Goal: Task Accomplishment & Management: Complete application form

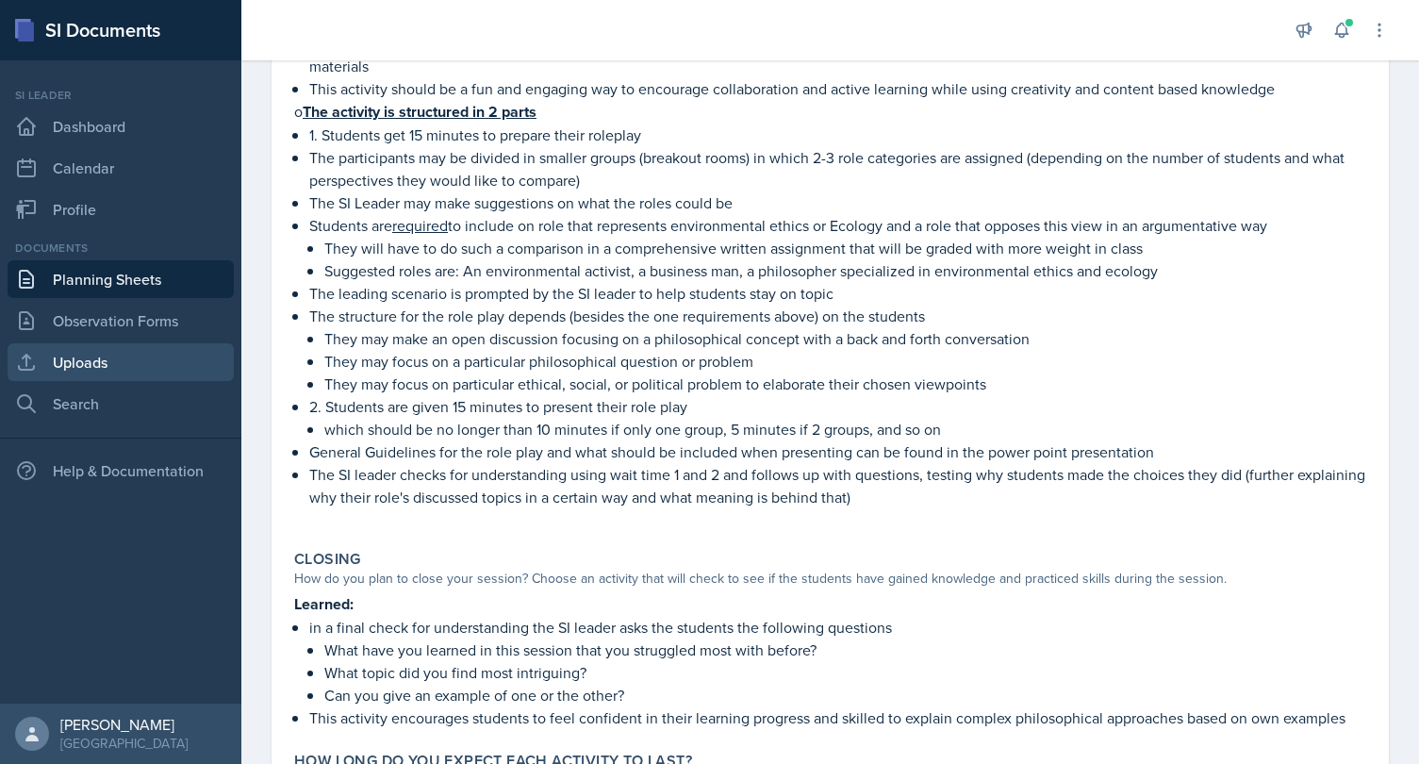
click at [80, 368] on link "Uploads" at bounding box center [121, 362] width 226 height 38
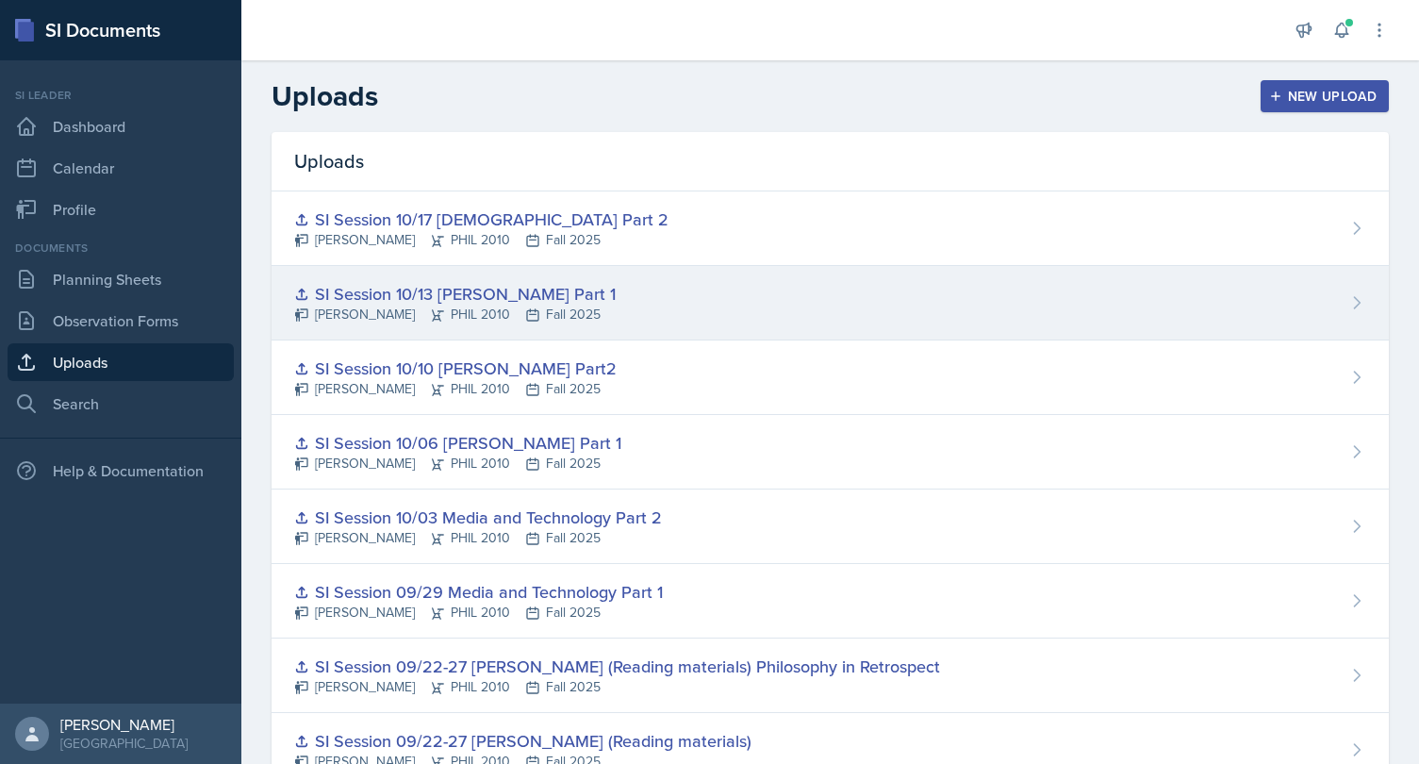
click at [551, 298] on div "SI Session 10/13 [PERSON_NAME] Part 1" at bounding box center [454, 293] width 321 height 25
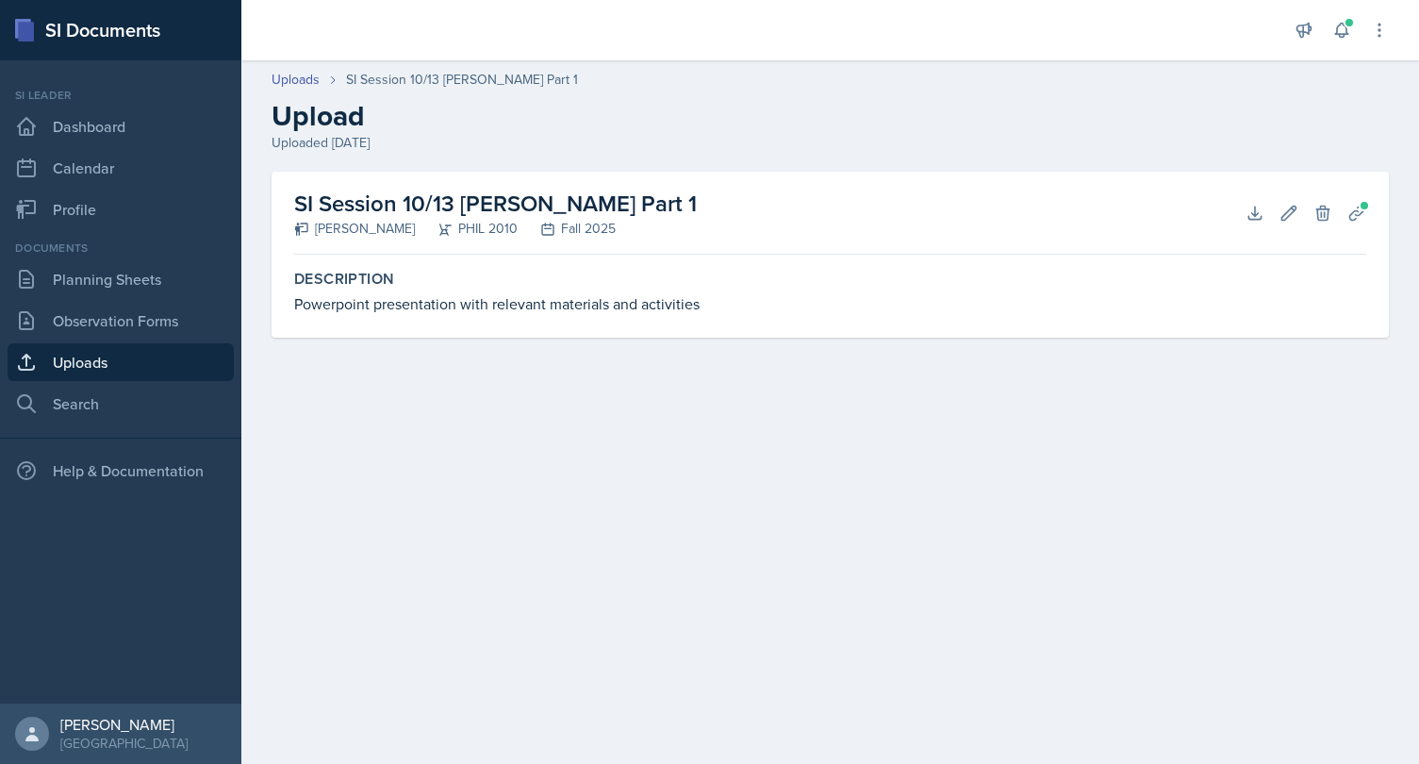
click at [423, 205] on h2 "SI Session 10/13 [PERSON_NAME] Part 1" at bounding box center [495, 204] width 402 height 34
click at [1292, 209] on icon at bounding box center [1288, 213] width 19 height 19
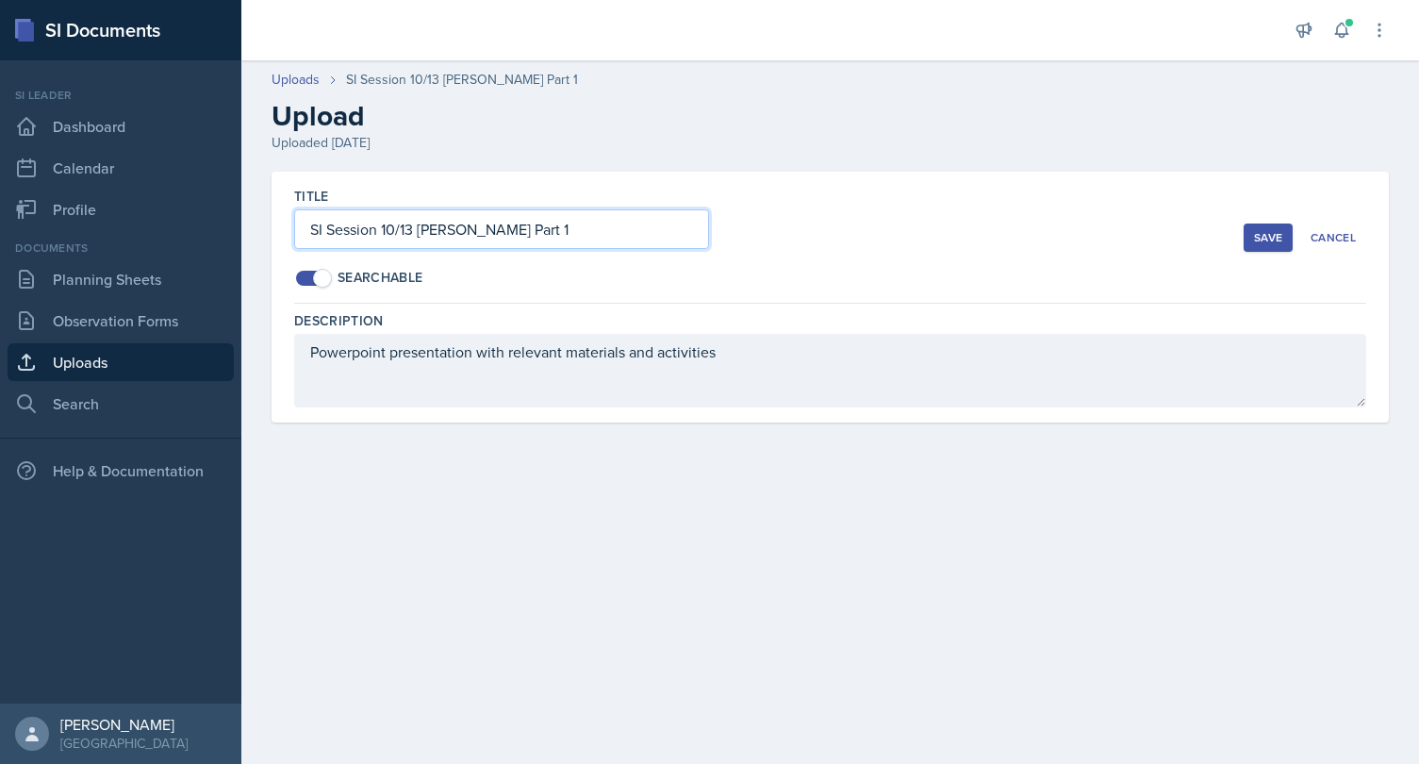
click at [397, 228] on input "SI Session 10/13 [PERSON_NAME] Part 1" at bounding box center [501, 229] width 415 height 40
click at [418, 232] on input "SI Session 10/13 [PERSON_NAME] Part 1" at bounding box center [501, 229] width 415 height 40
click at [414, 231] on input "SI Session 10/13 [PERSON_NAME] Part 1" at bounding box center [501, 229] width 415 height 40
type input "SI Session 10/20 [DEMOGRAPHIC_DATA] Part 1"
click at [672, 284] on div "Searchable" at bounding box center [768, 278] width 949 height 20
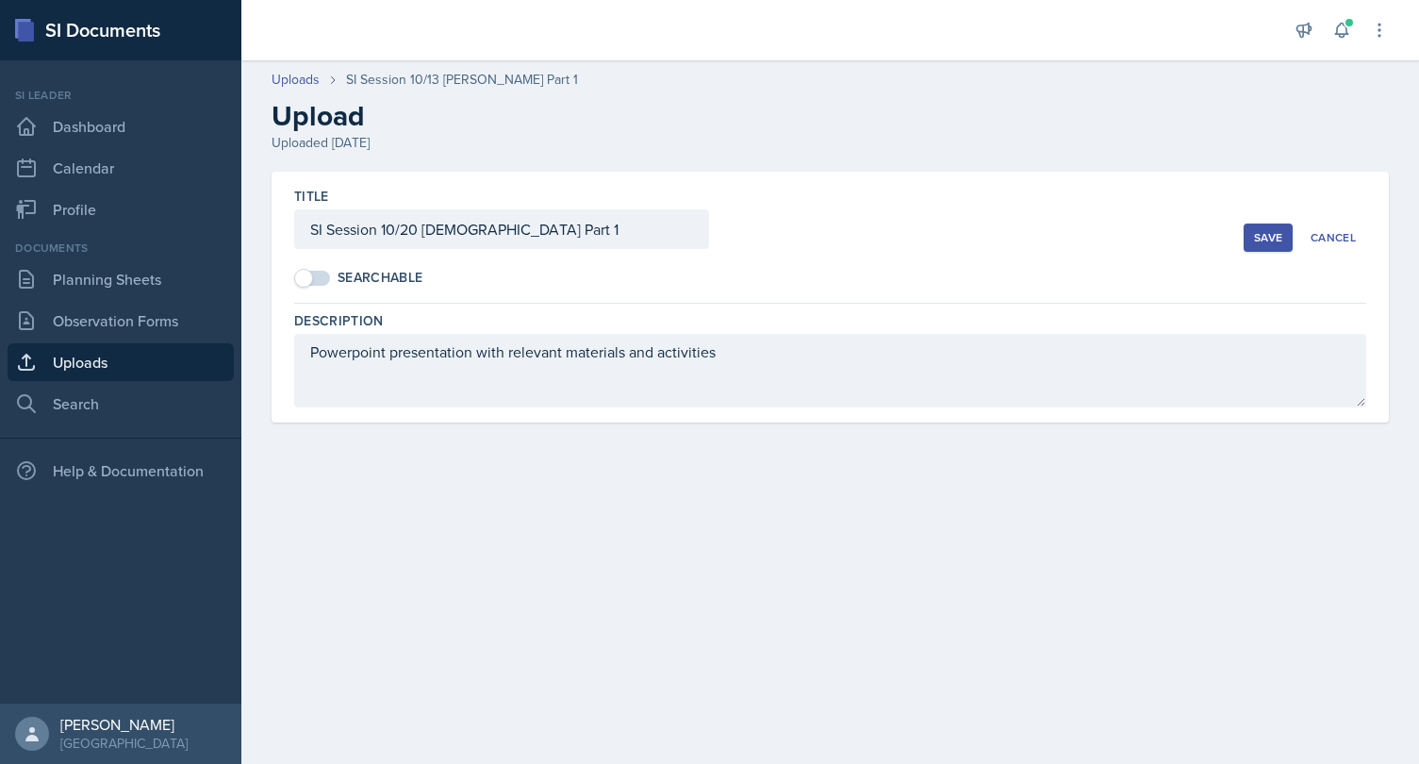
click at [1272, 235] on div "Save" at bounding box center [1268, 237] width 28 height 15
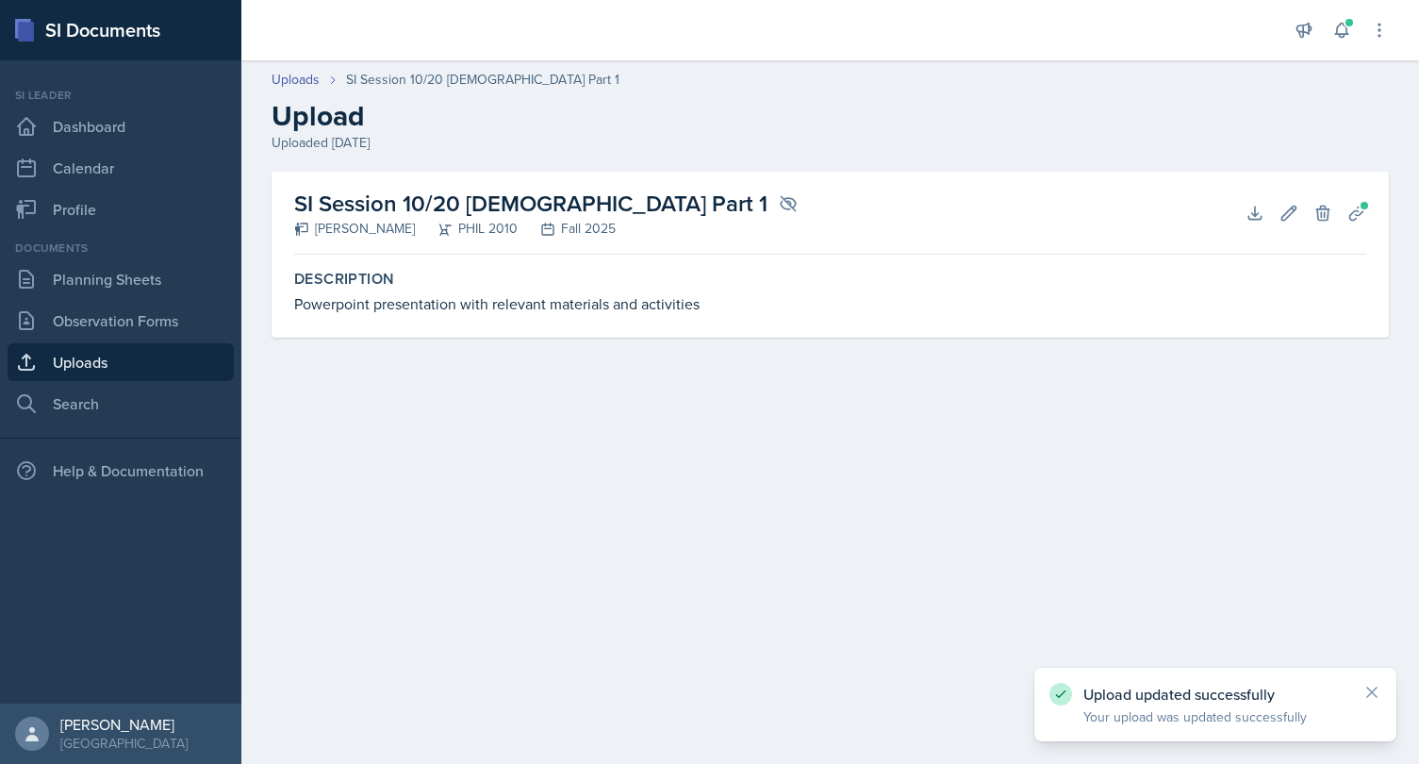
click at [106, 360] on link "Uploads" at bounding box center [121, 362] width 226 height 38
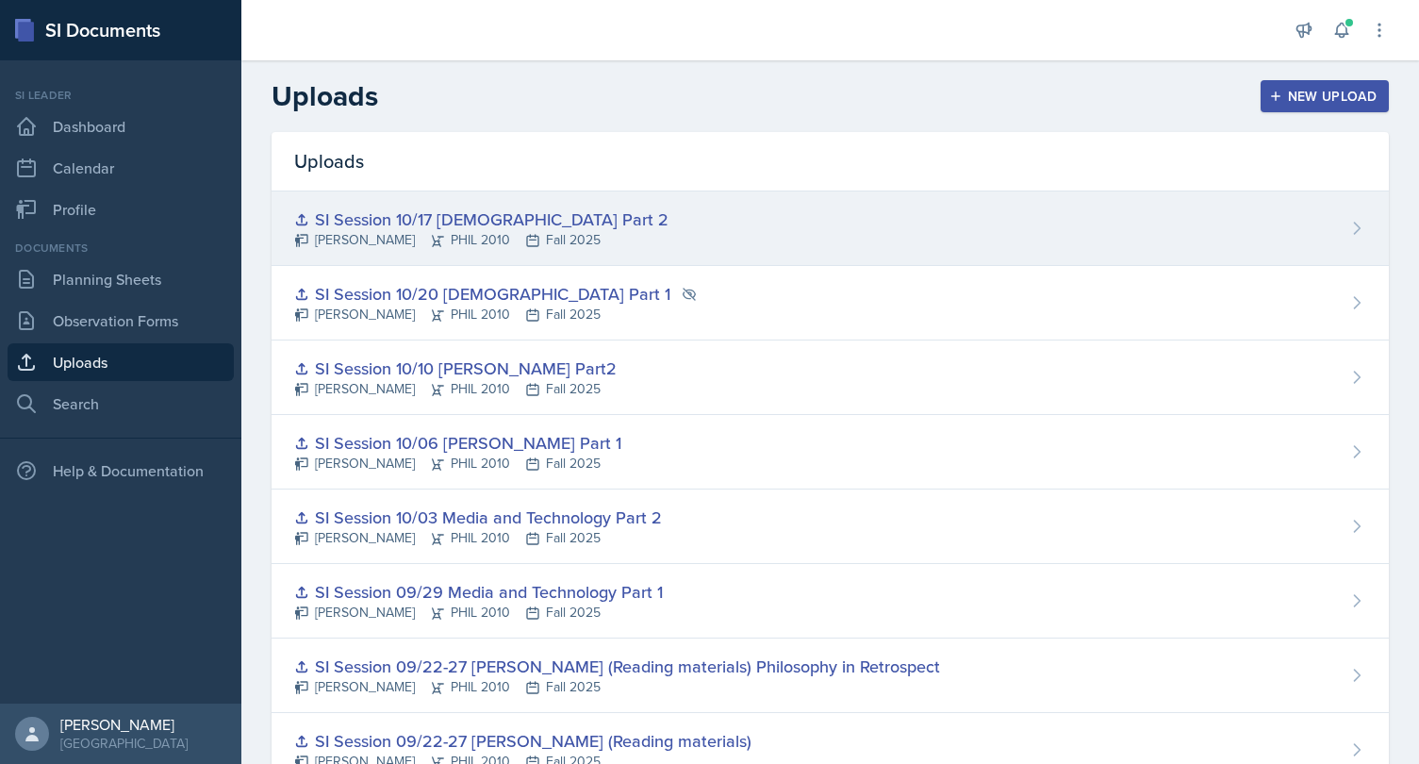
click at [472, 224] on div "SI Session 10/17 [DEMOGRAPHIC_DATA] Part 2" at bounding box center [481, 218] width 374 height 25
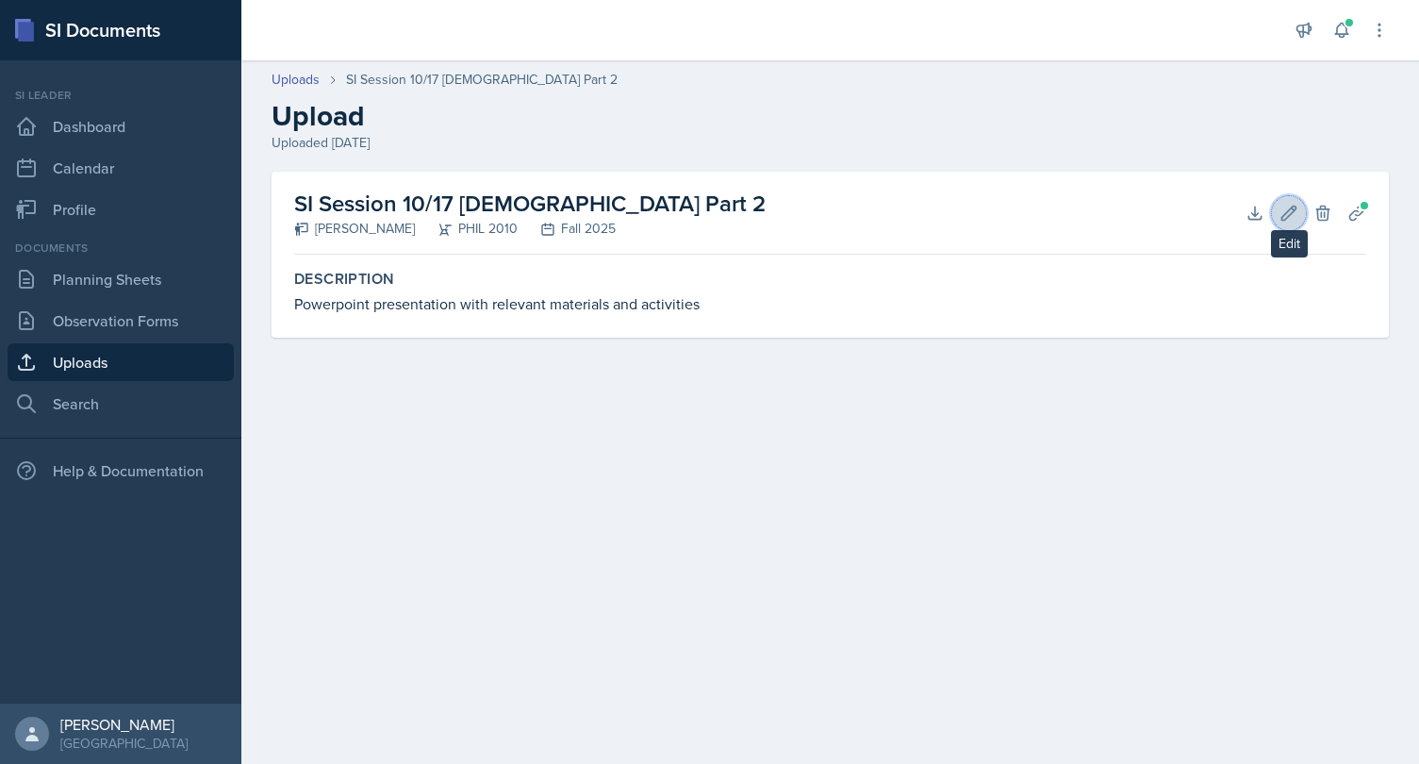
click at [1294, 207] on icon at bounding box center [1288, 213] width 19 height 19
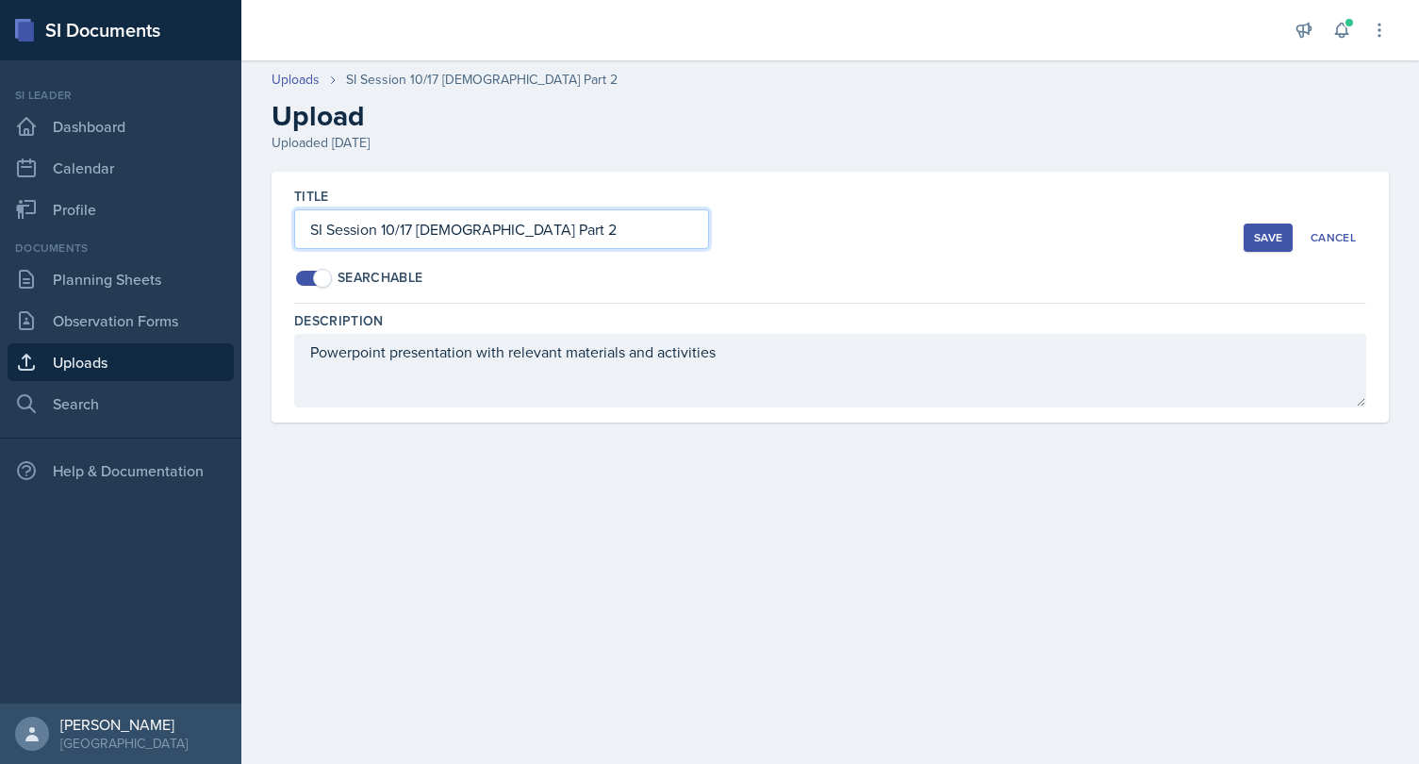
click at [412, 230] on input "SI Session 10/17 [DEMOGRAPHIC_DATA] Part 2" at bounding box center [501, 229] width 415 height 40
type input "SI Session 10/24 [DEMOGRAPHIC_DATA] Part 2"
click at [1272, 237] on div "Save" at bounding box center [1268, 237] width 28 height 15
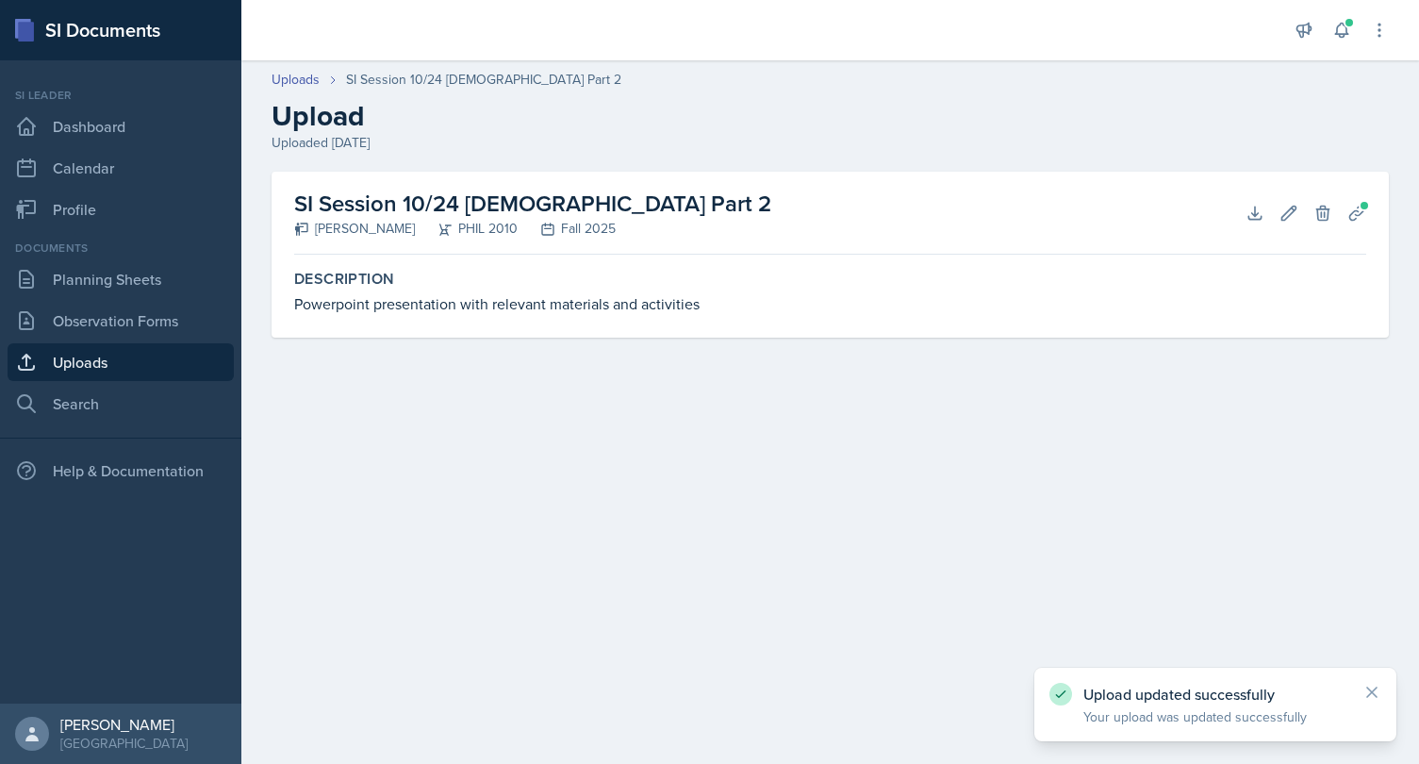
click at [108, 348] on link "Uploads" at bounding box center [121, 362] width 226 height 38
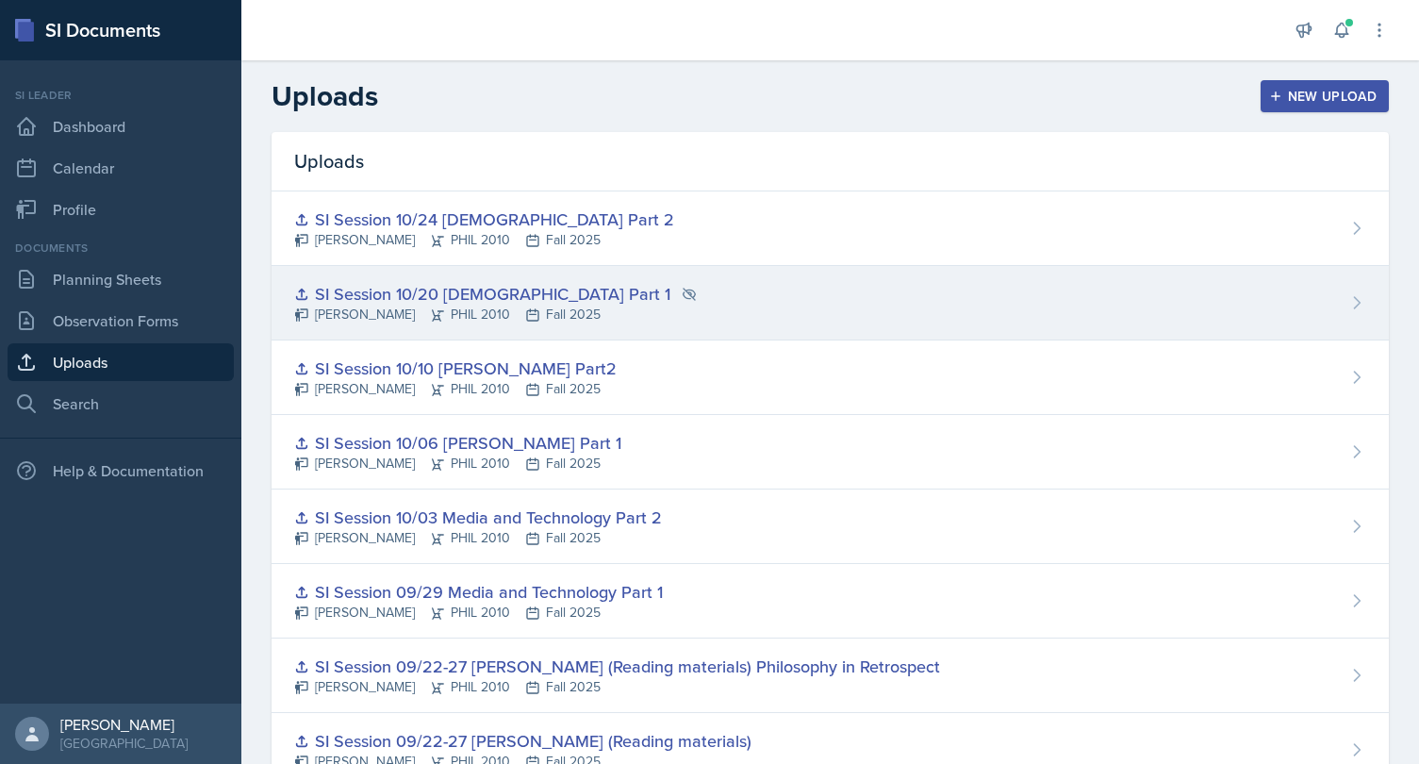
scroll to position [21, 0]
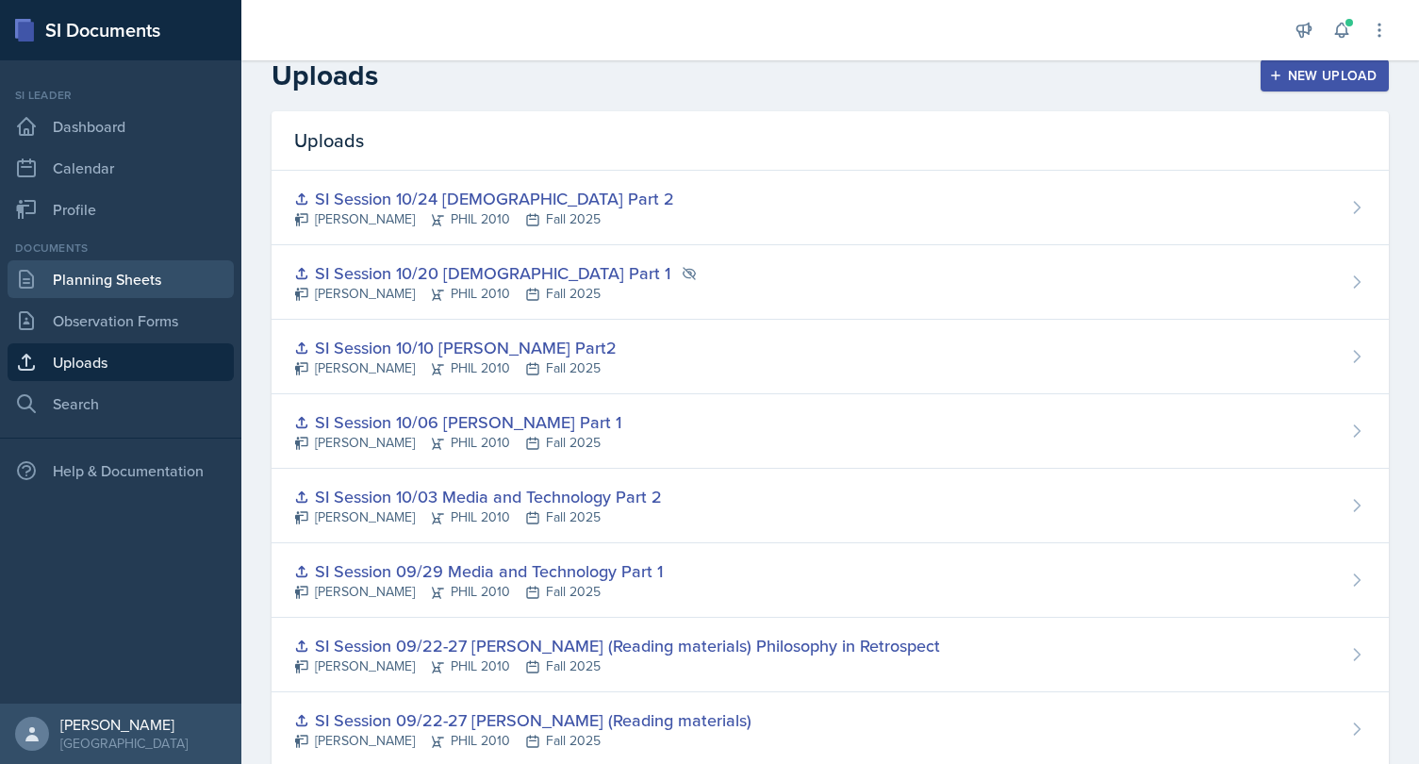
click at [139, 283] on link "Planning Sheets" at bounding box center [121, 279] width 226 height 38
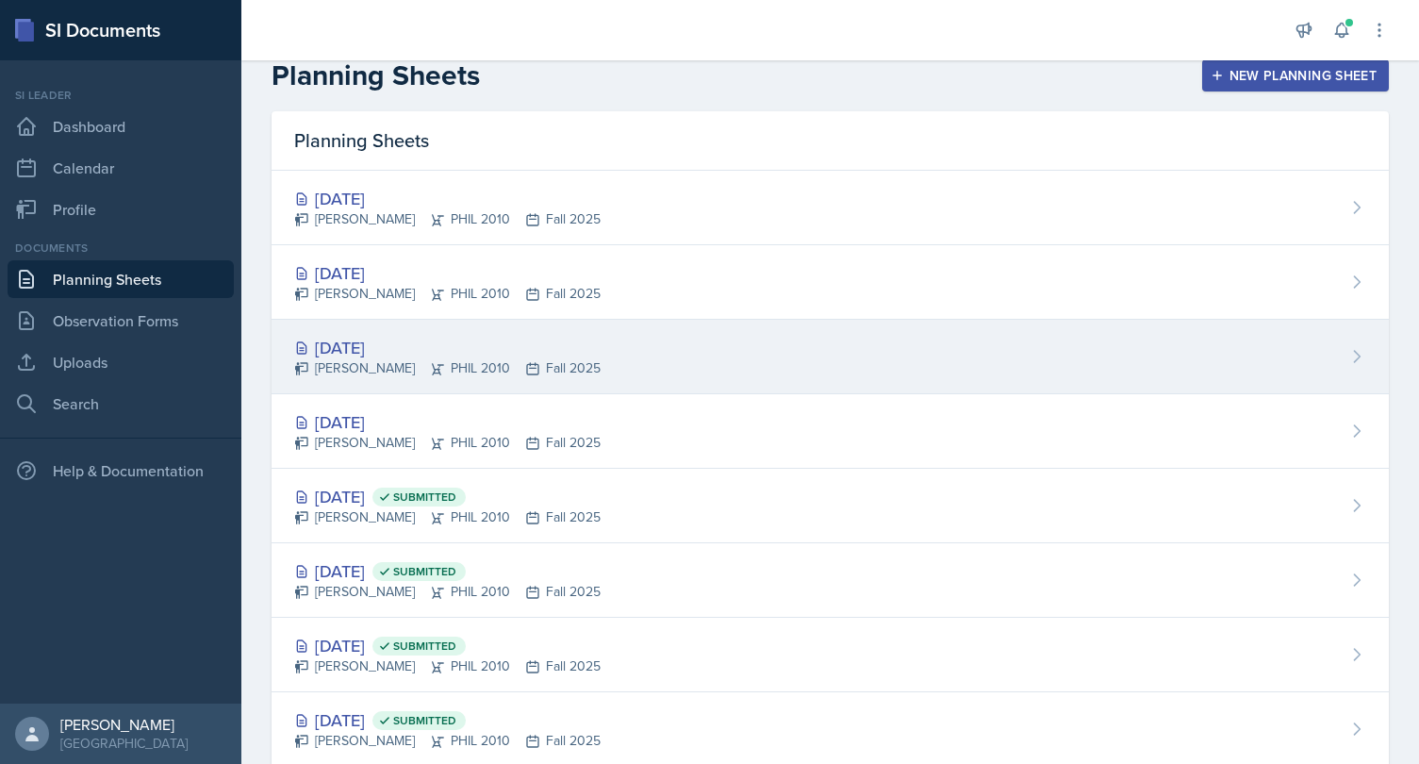
click at [384, 359] on div "[PERSON_NAME] PHIL 2010 Fall 2025" at bounding box center [447, 368] width 306 height 20
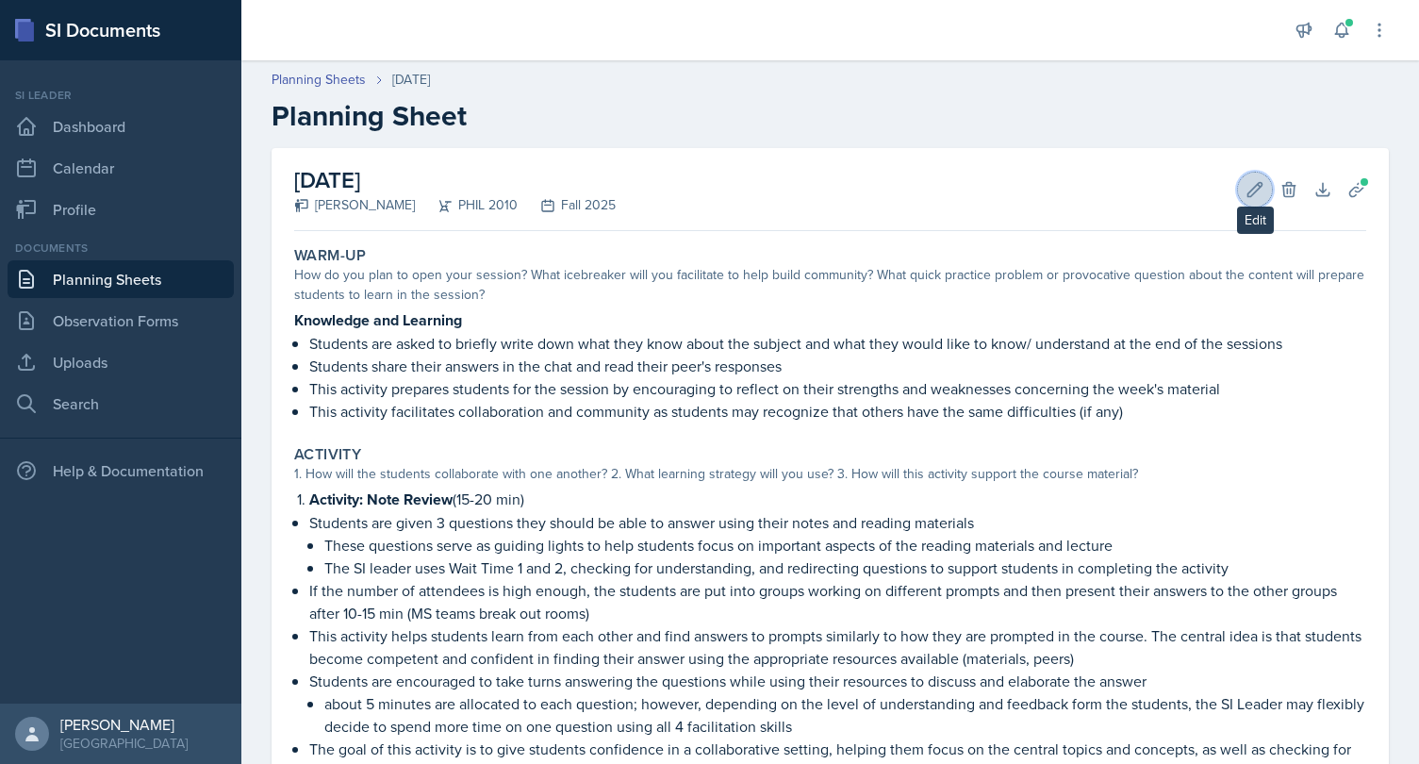
click at [1251, 191] on icon at bounding box center [1255, 189] width 14 height 14
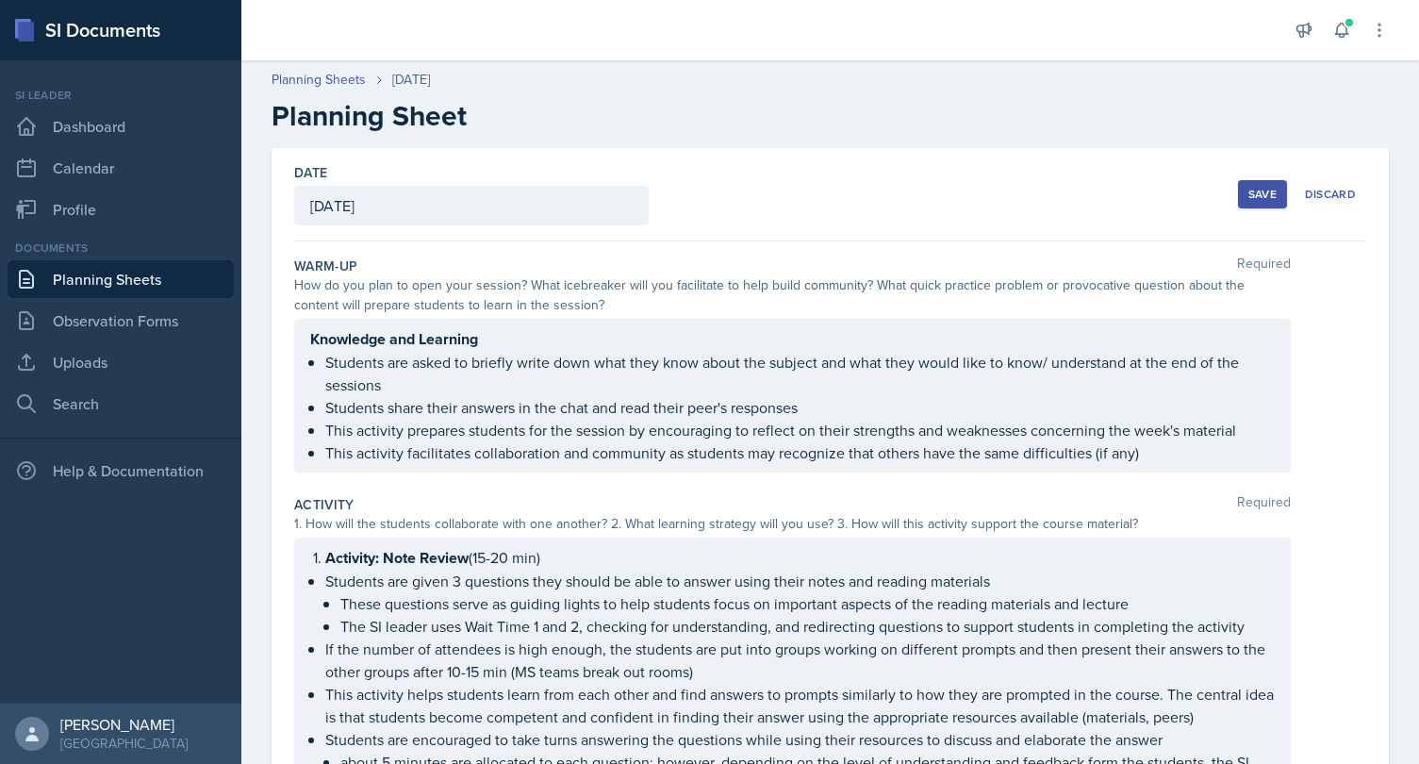
click at [382, 206] on div "[DATE]" at bounding box center [471, 206] width 354 height 40
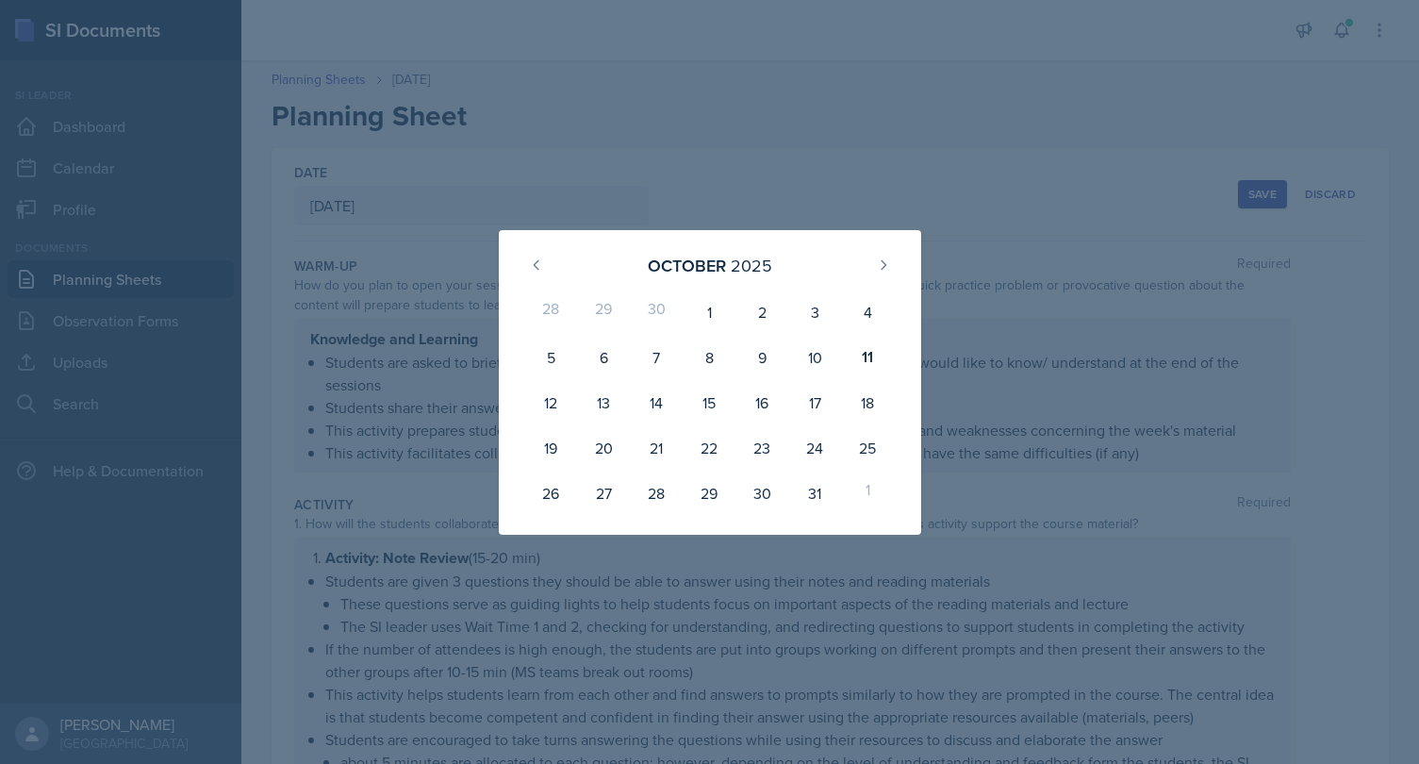
click at [721, 162] on div at bounding box center [709, 382] width 1419 height 764
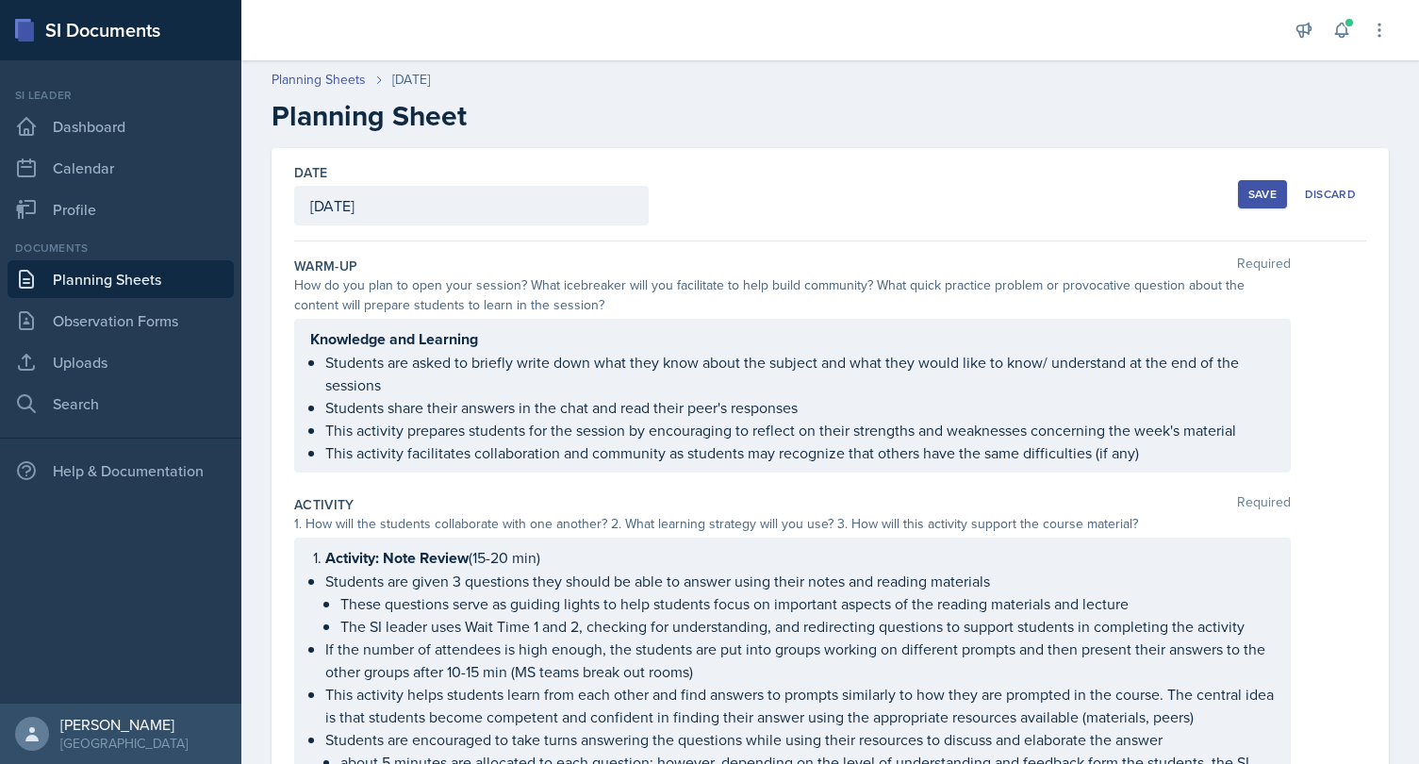
click at [1268, 191] on div "Save" at bounding box center [1262, 194] width 28 height 15
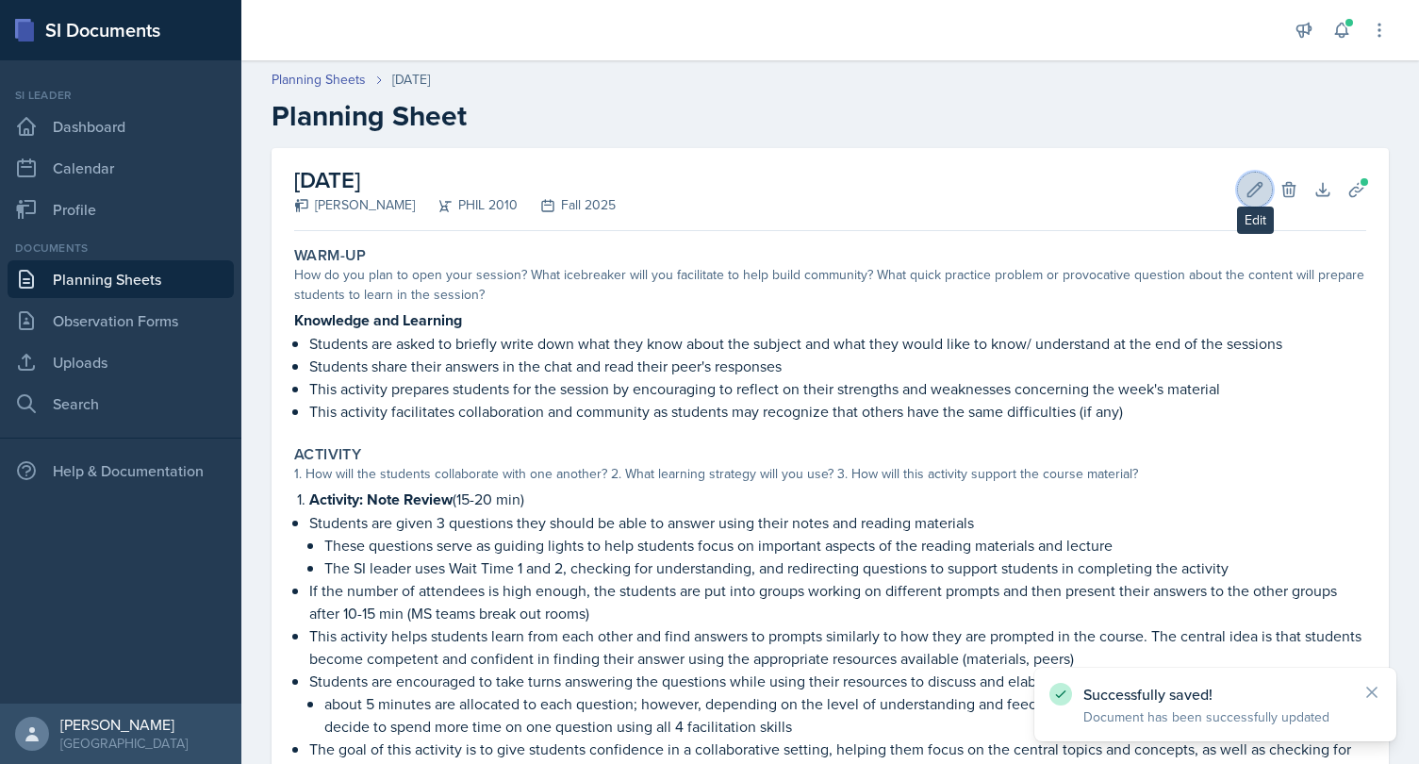
click at [1262, 190] on icon at bounding box center [1254, 189] width 19 height 19
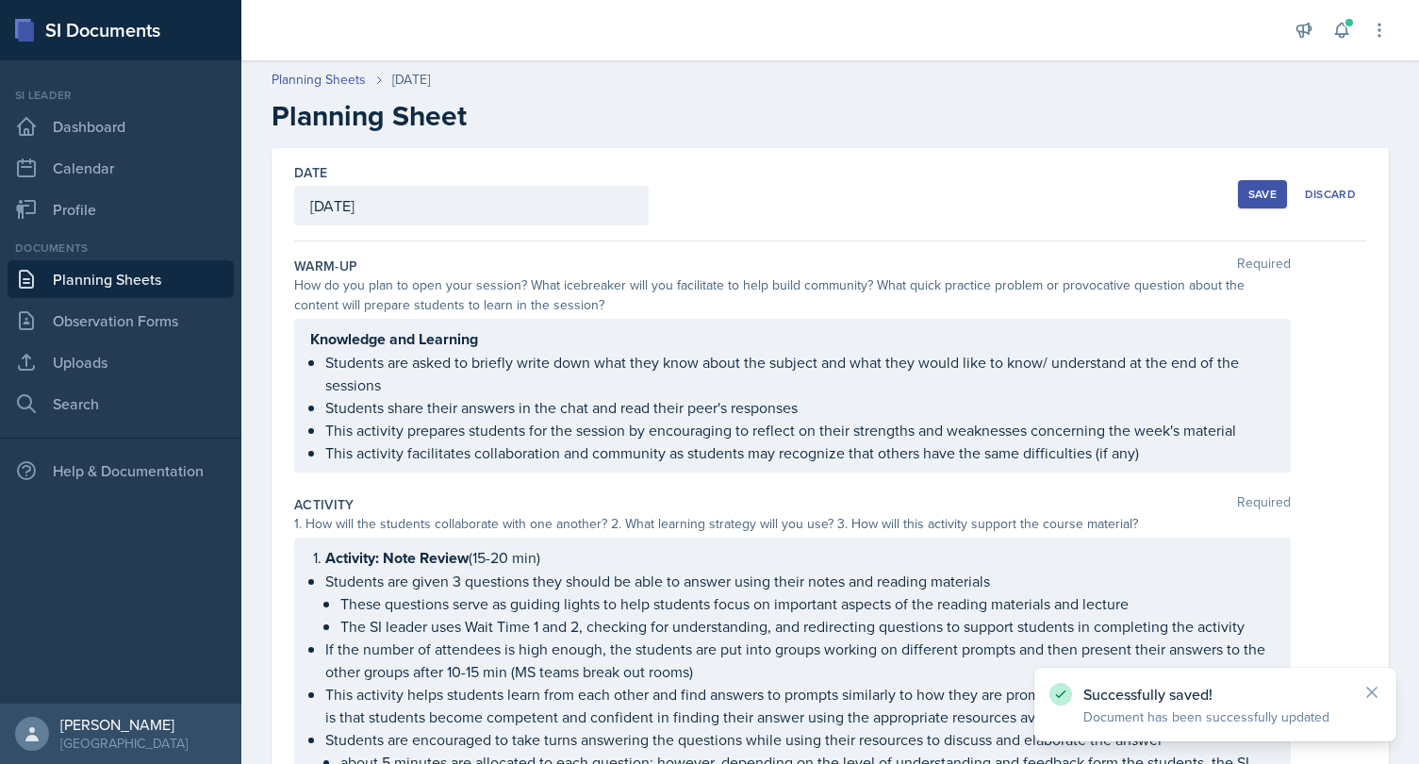
click at [382, 212] on div "[DATE]" at bounding box center [471, 206] width 354 height 40
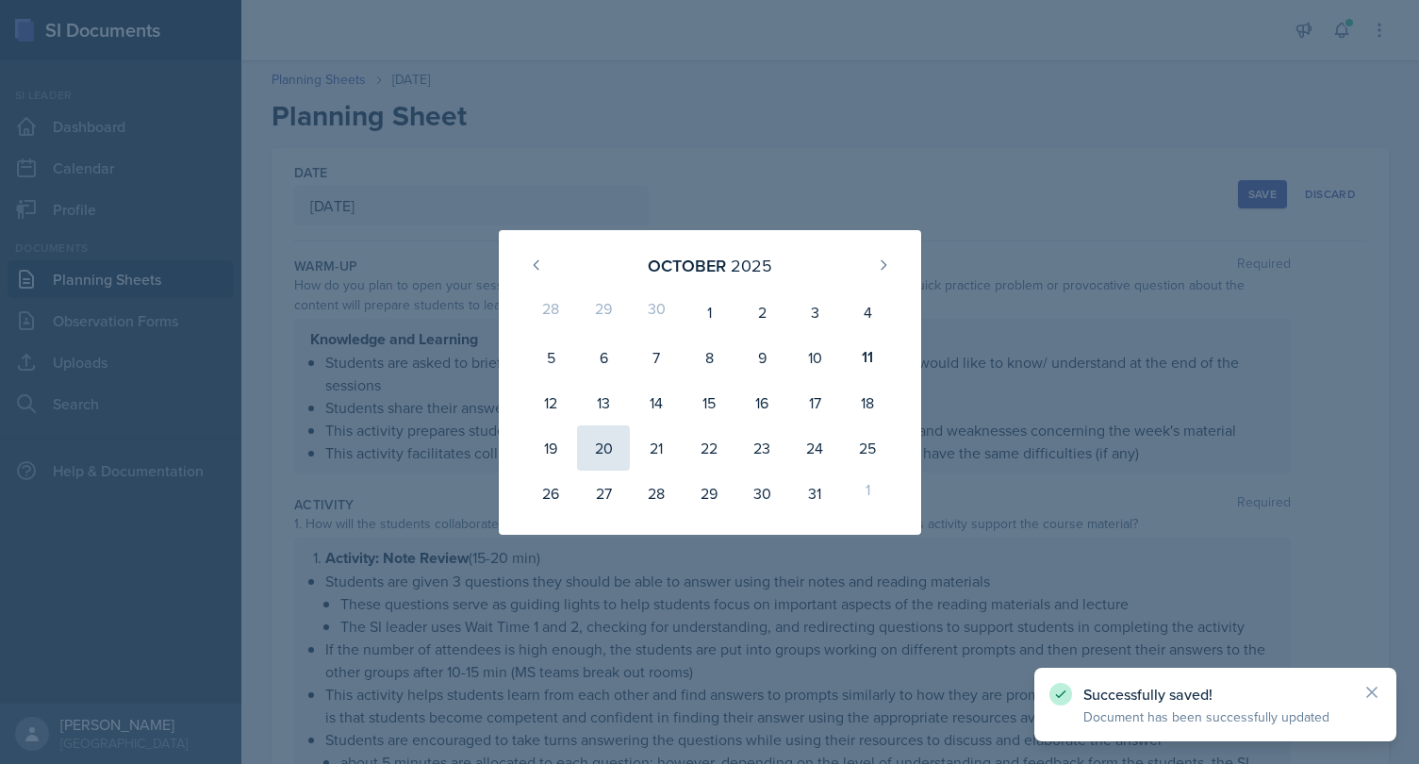
click at [611, 439] on div "20" at bounding box center [603, 447] width 53 height 45
type input "[DATE]"
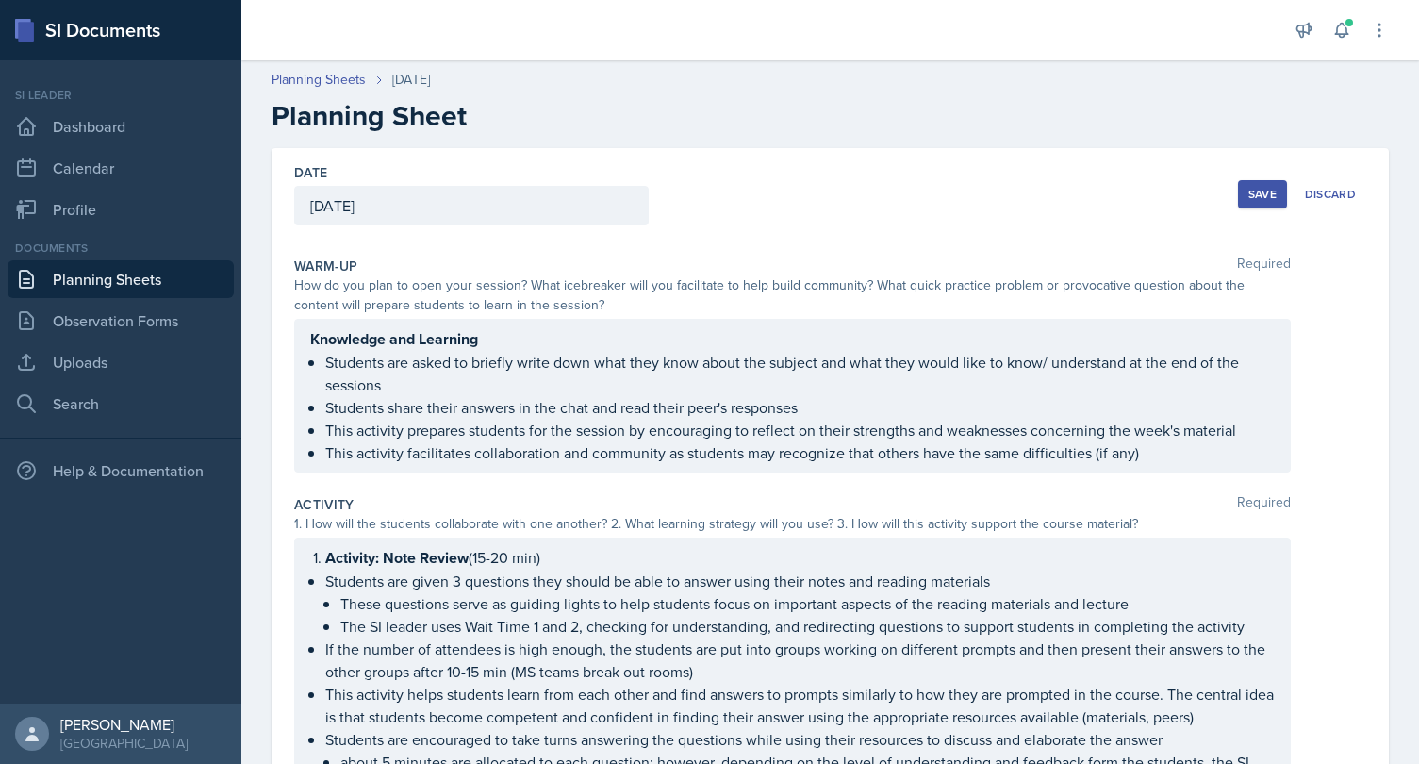
click at [1255, 196] on div "Save" at bounding box center [1262, 194] width 28 height 15
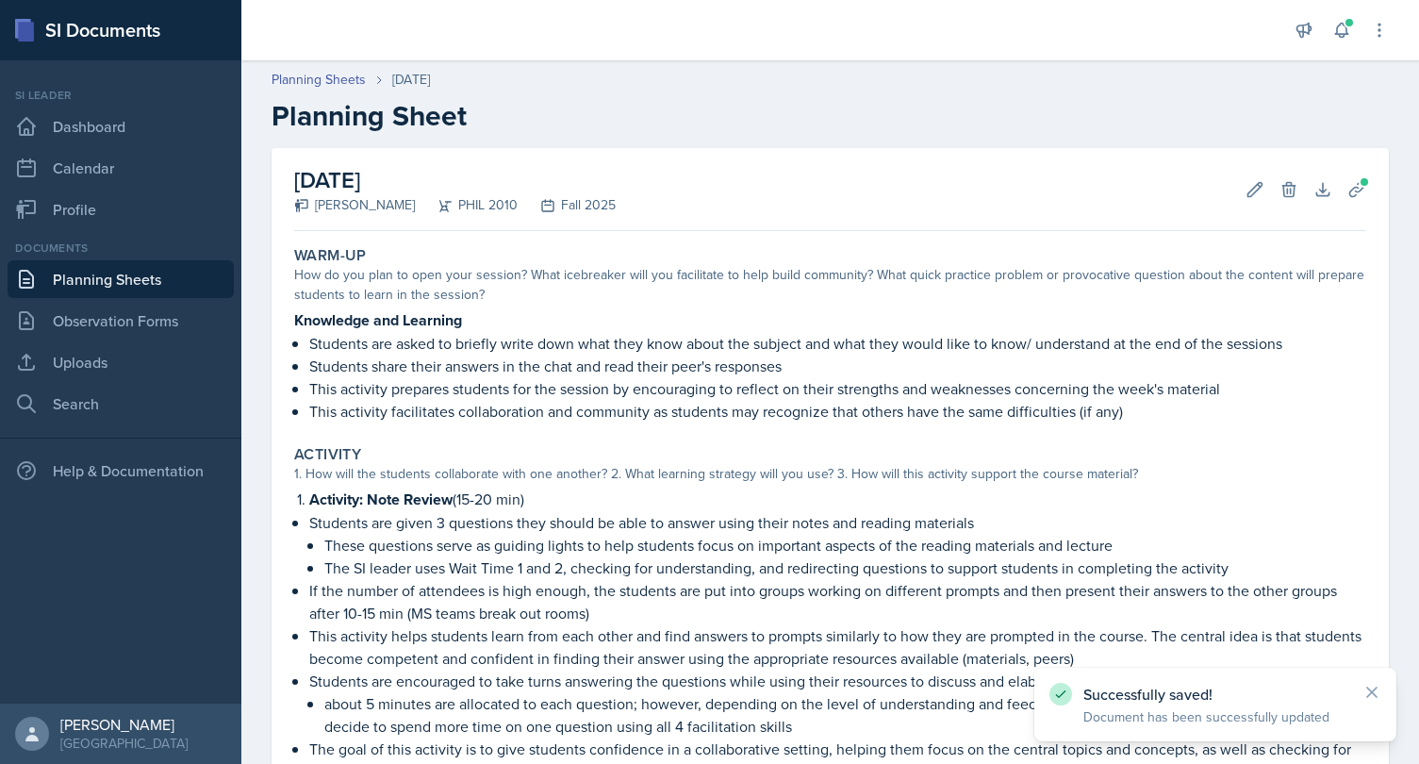
click at [85, 278] on link "Planning Sheets" at bounding box center [121, 279] width 226 height 38
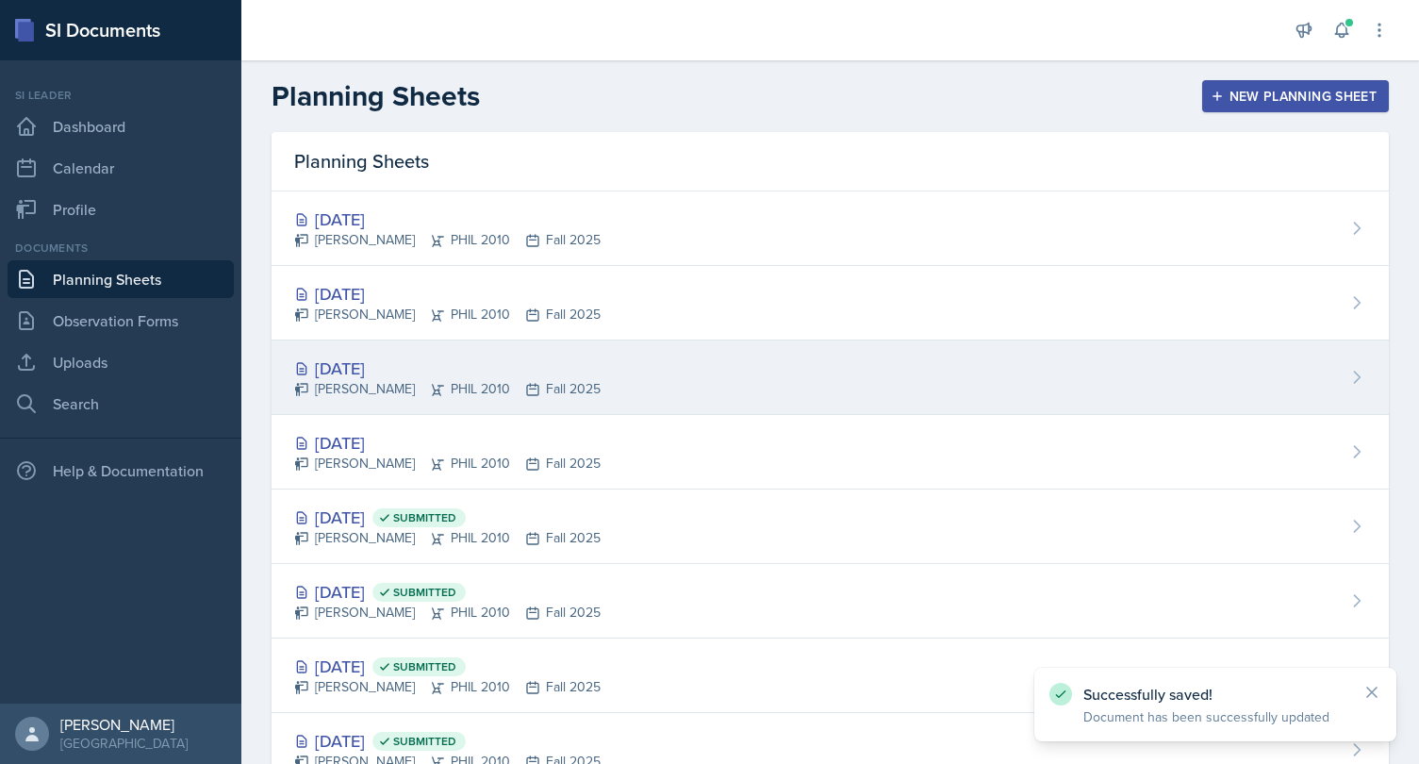
click at [386, 368] on div "[DATE]" at bounding box center [447, 367] width 306 height 25
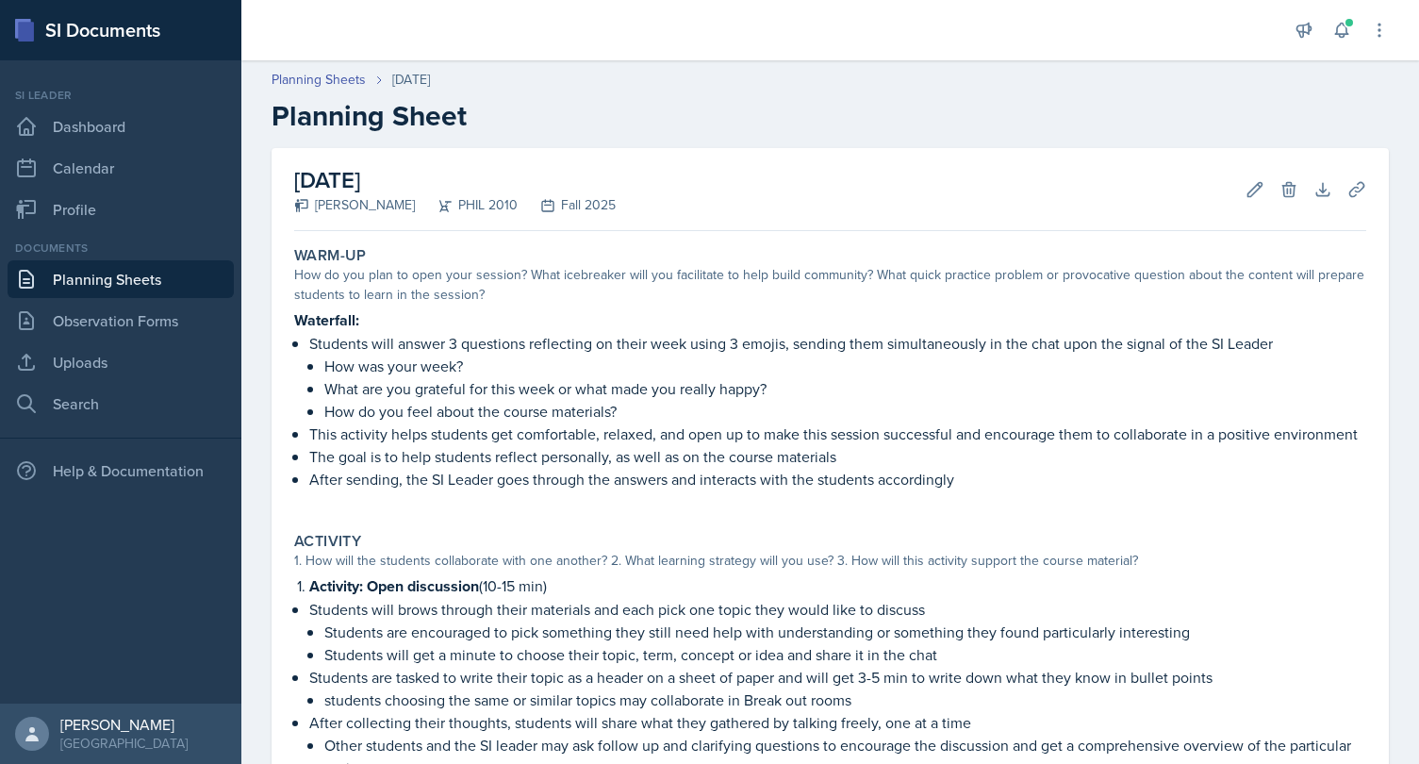
click at [119, 275] on link "Planning Sheets" at bounding box center [121, 279] width 226 height 38
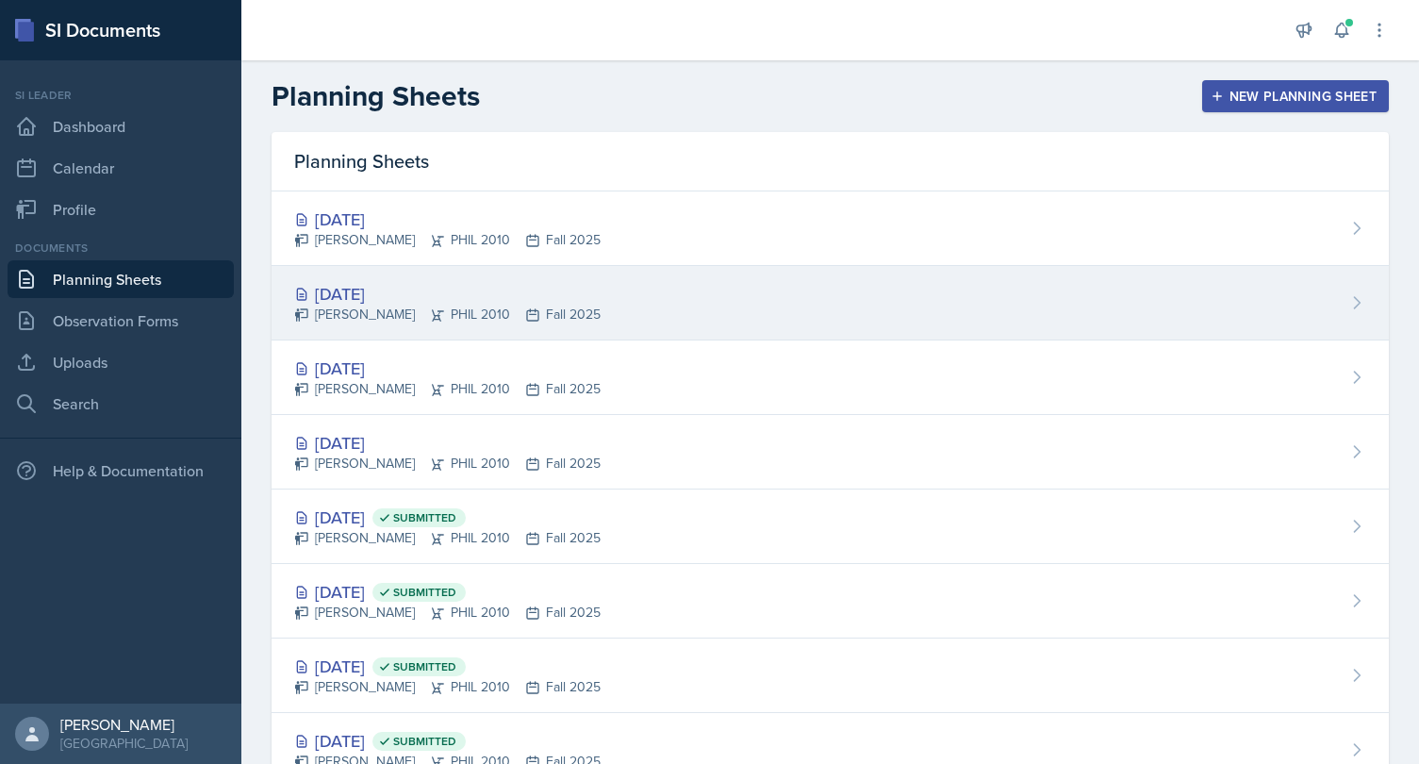
click at [360, 317] on div "[PERSON_NAME] PHIL 2010 Fall 2025" at bounding box center [447, 314] width 306 height 20
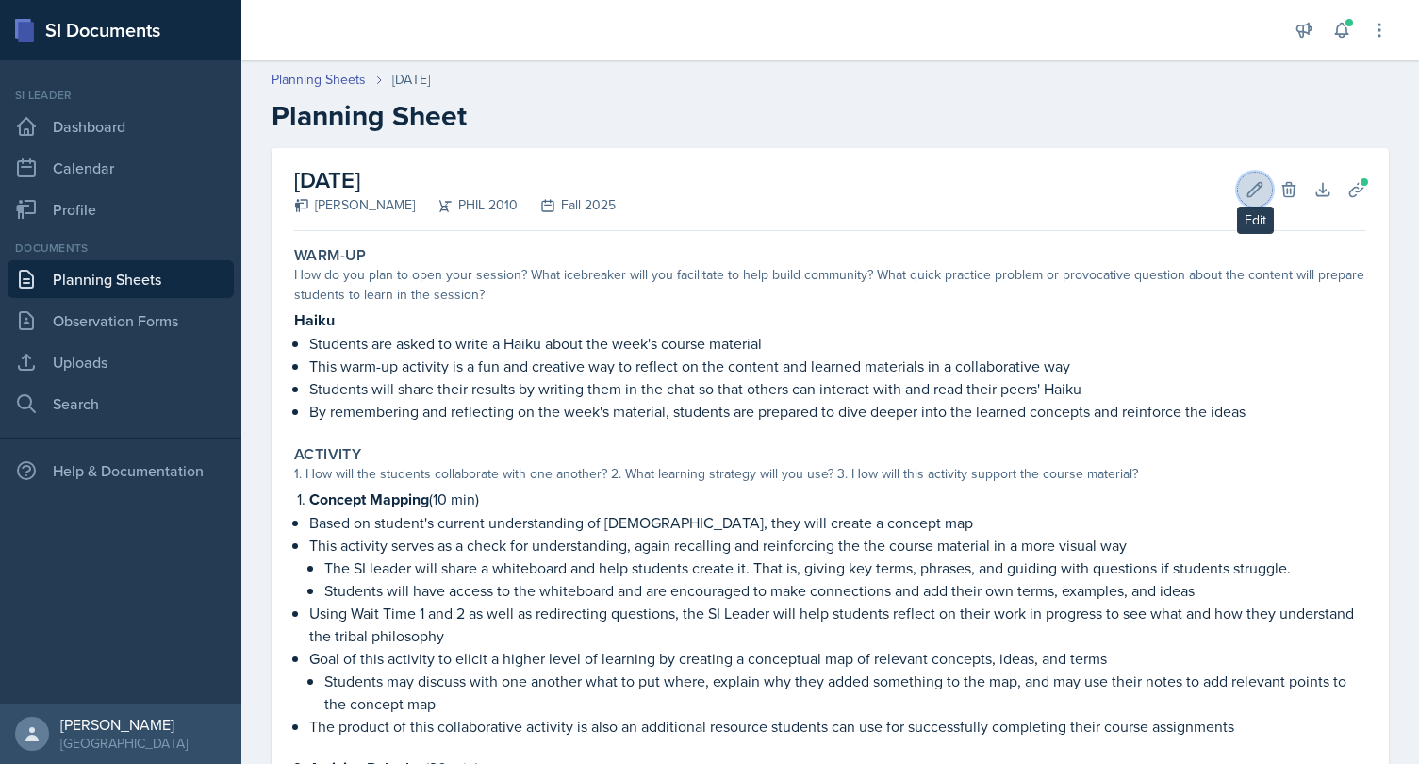
click at [1256, 190] on icon at bounding box center [1255, 189] width 14 height 14
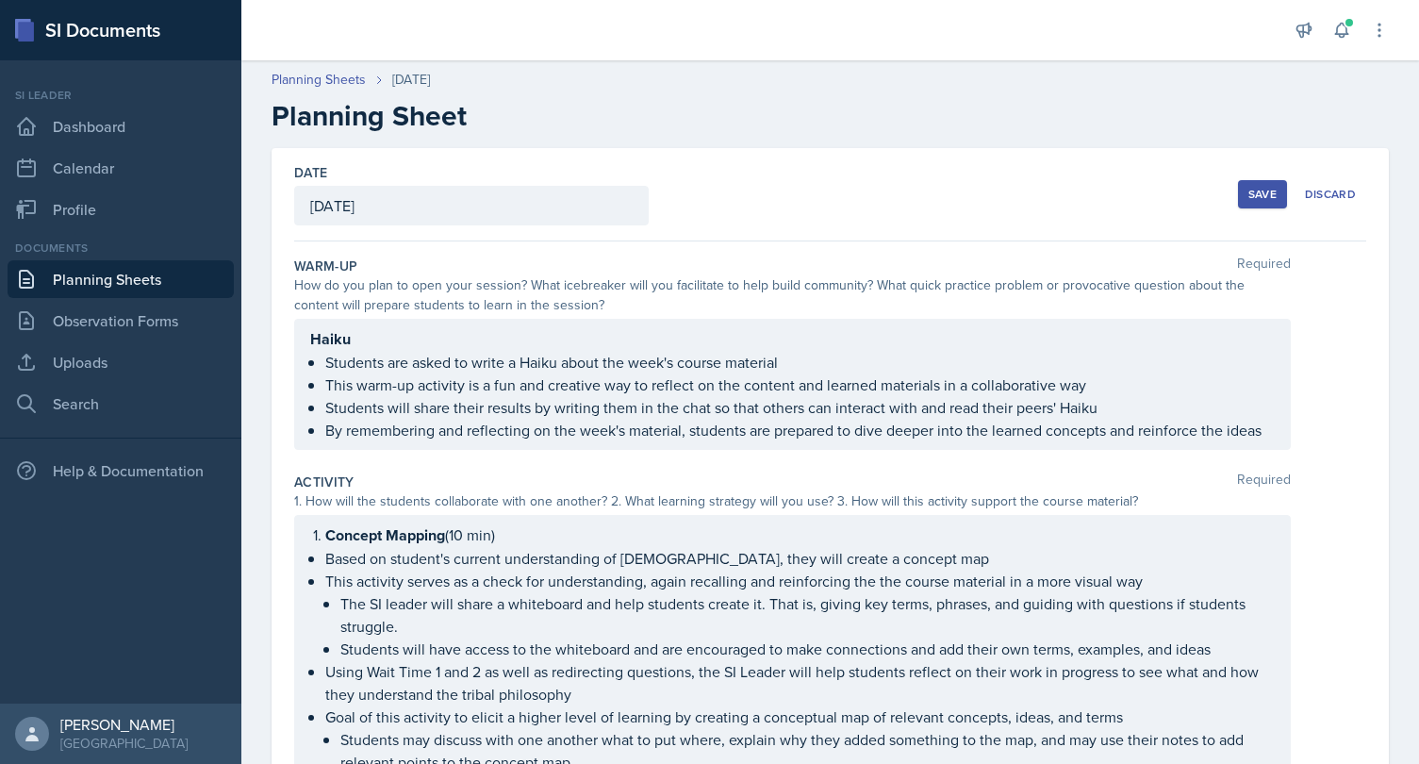
click at [507, 183] on div "Date [DATE]" at bounding box center [471, 194] width 354 height 62
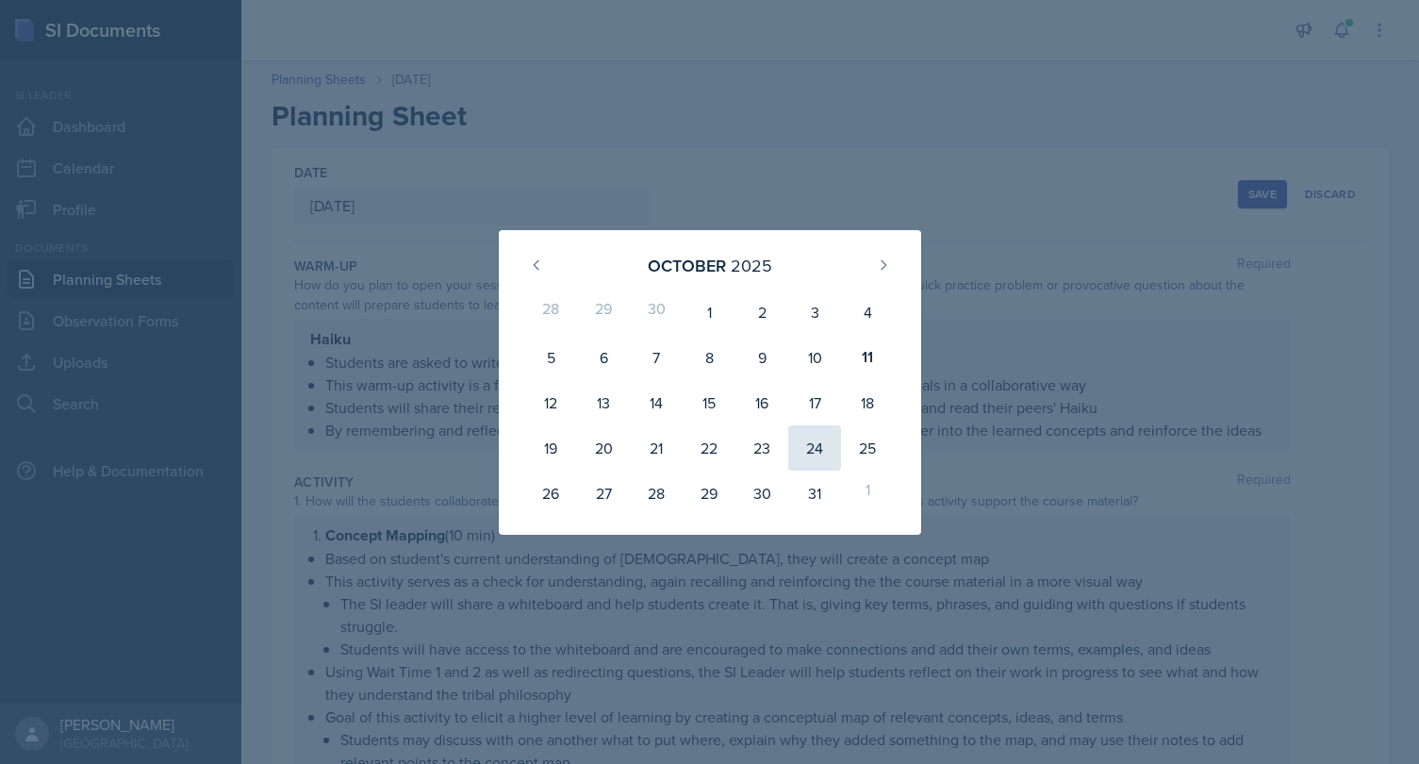
click at [801, 452] on div "24" at bounding box center [814, 447] width 53 height 45
type input "[DATE]"
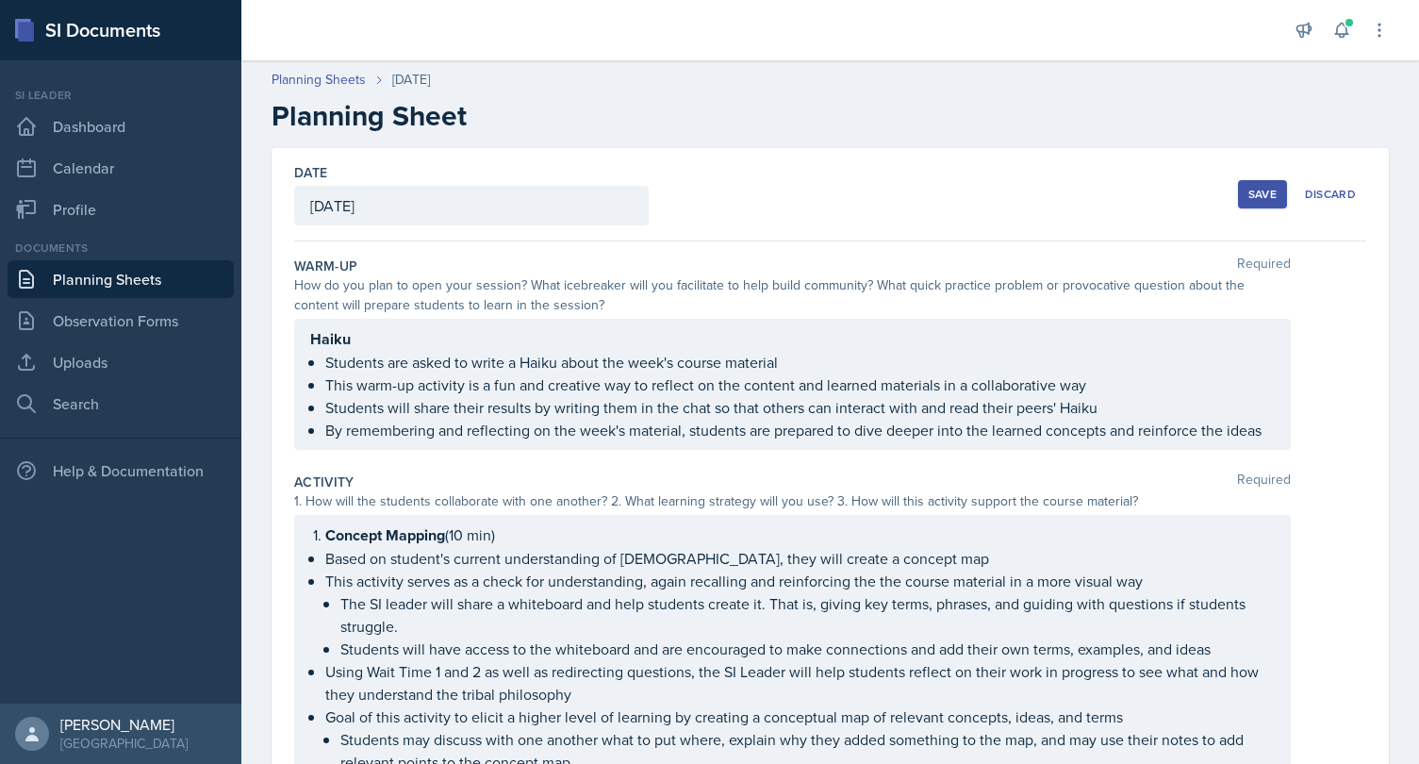
click at [1265, 190] on div "Save" at bounding box center [1262, 194] width 28 height 15
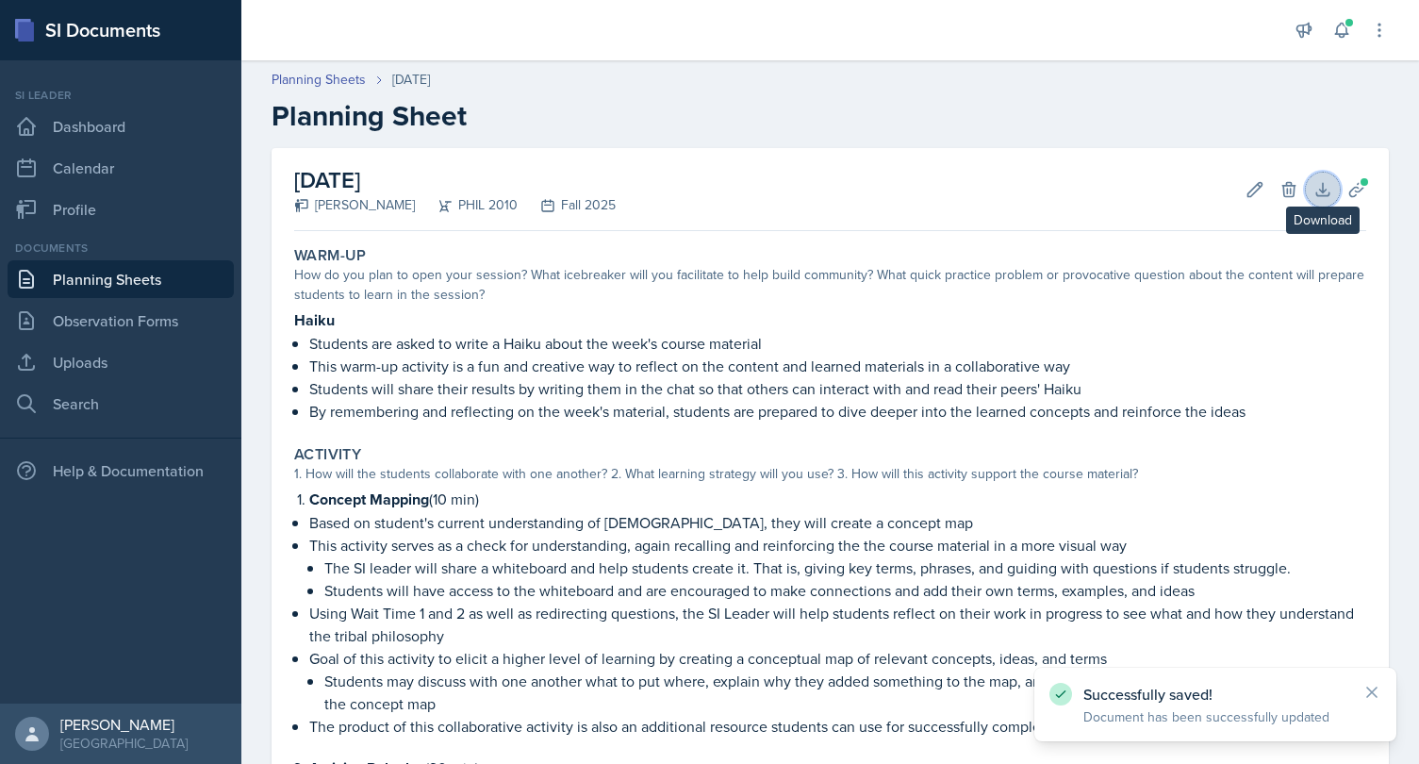
click at [1325, 188] on icon at bounding box center [1322, 189] width 19 height 19
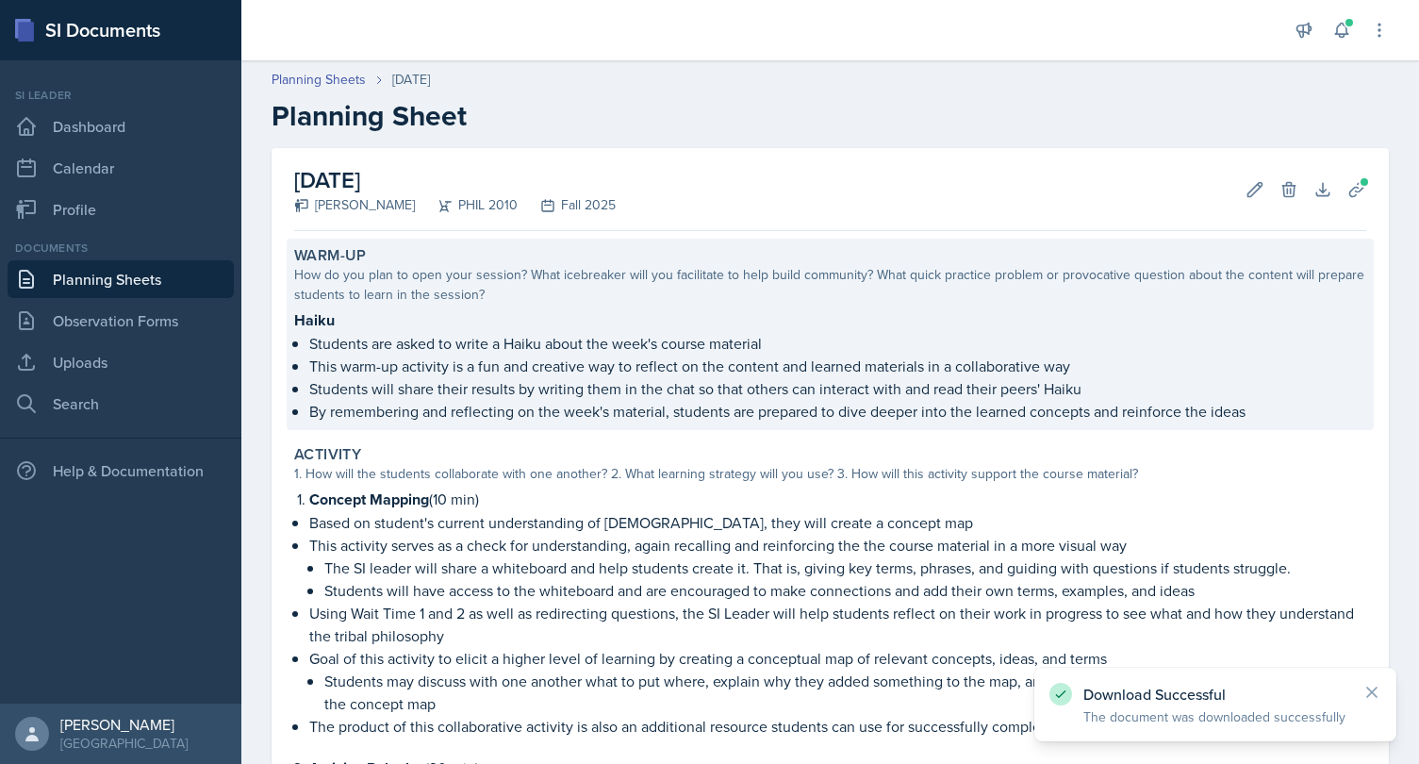
click at [1344, 357] on p "This warm-up activity is a fun and creative way to reflect on the content and l…" at bounding box center [837, 365] width 1057 height 23
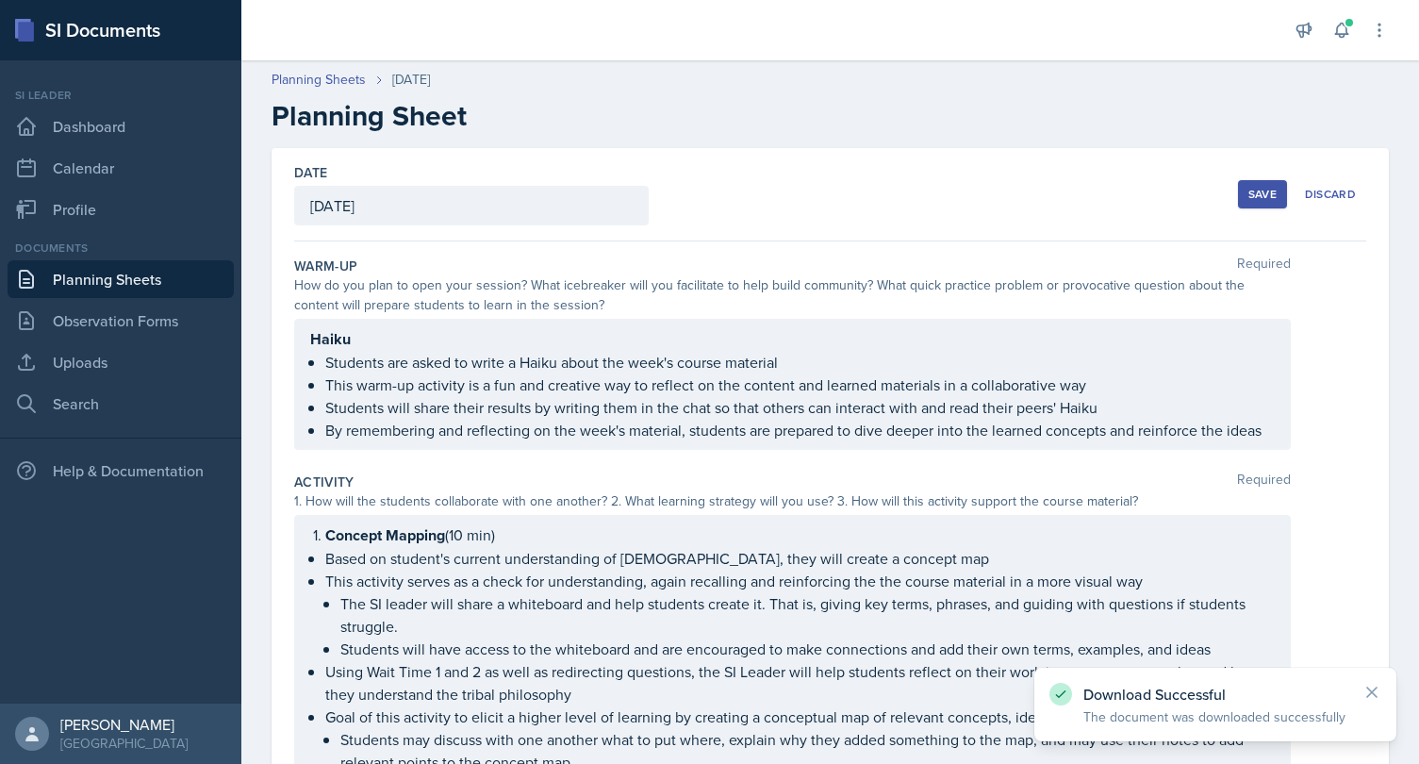
click at [135, 274] on link "Planning Sheets" at bounding box center [121, 279] width 226 height 38
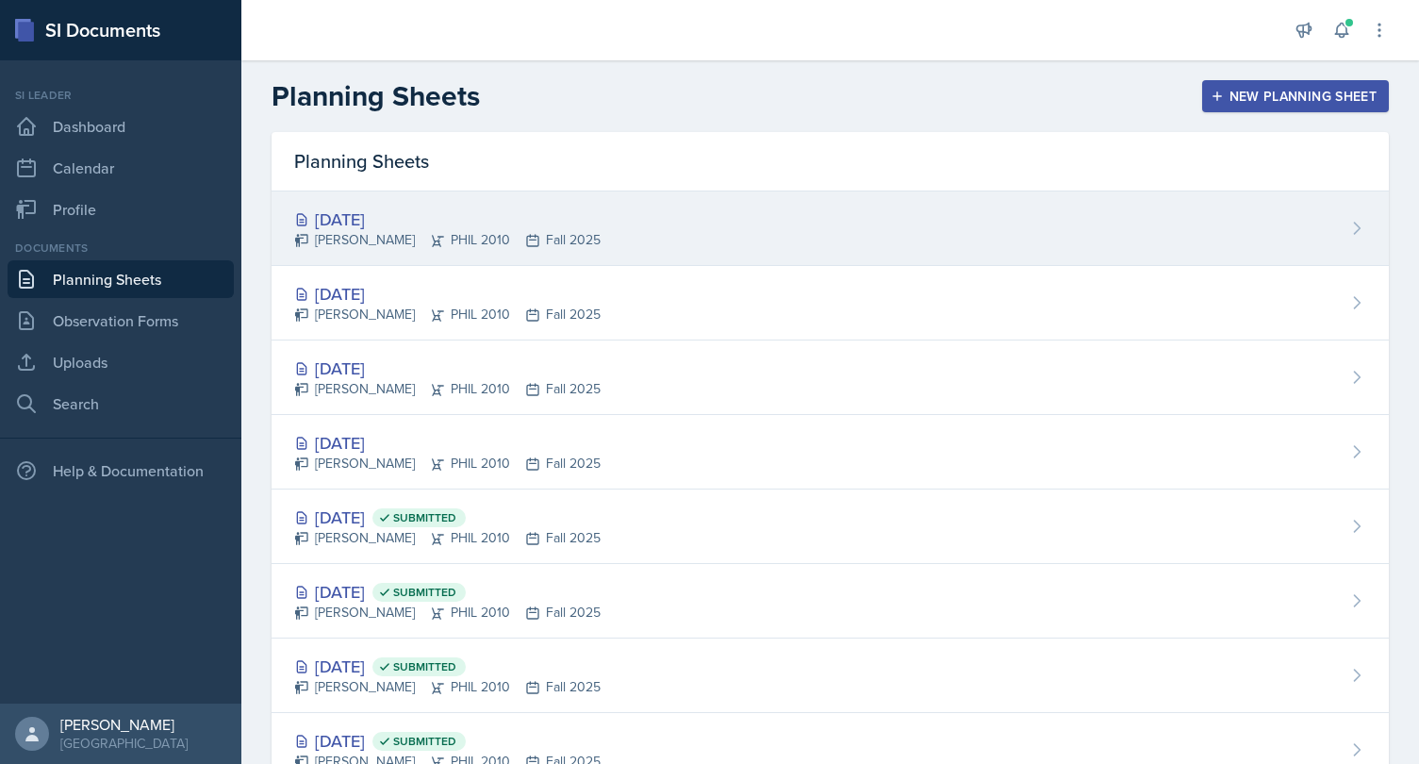
click at [444, 230] on div "[PERSON_NAME] PHIL 2010 Fall 2025" at bounding box center [447, 240] width 306 height 20
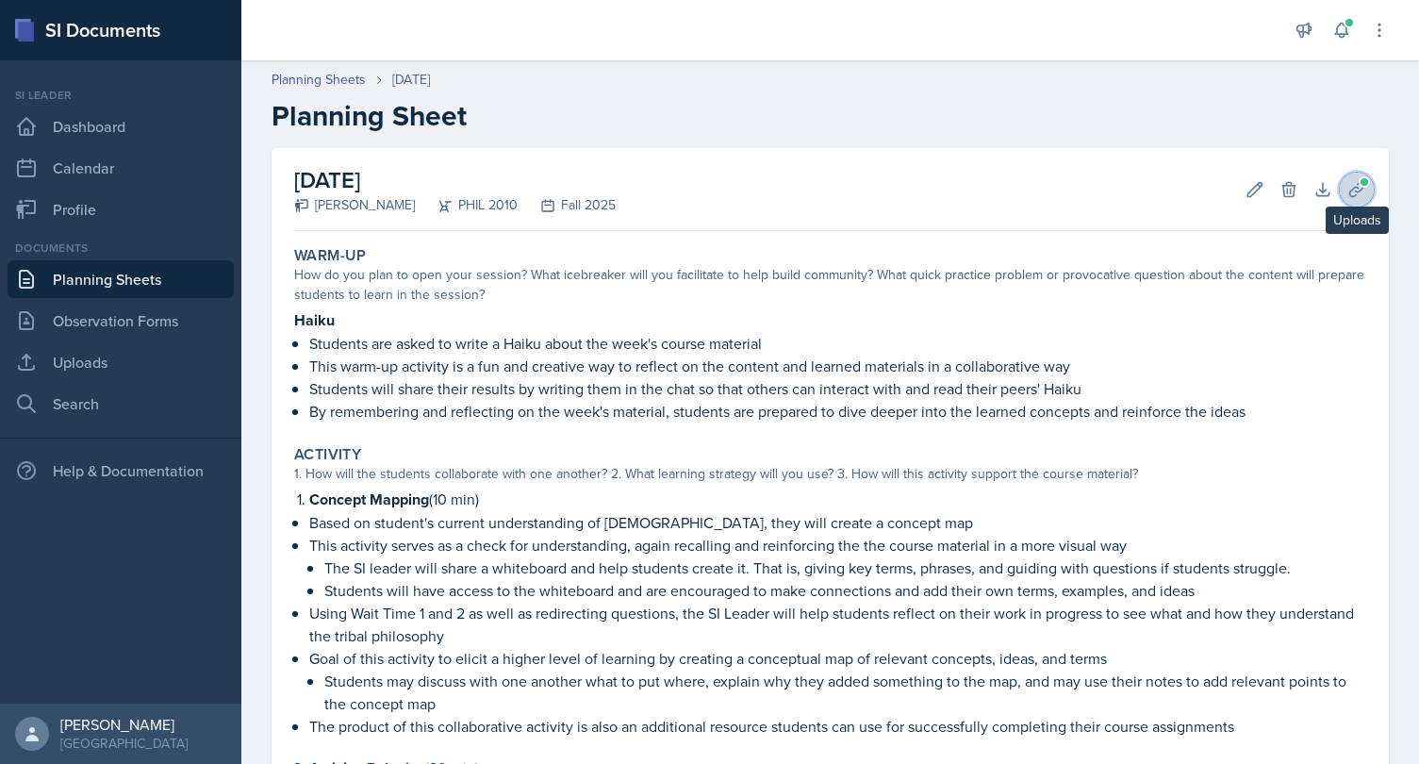
click at [1364, 189] on icon at bounding box center [1356, 189] width 19 height 19
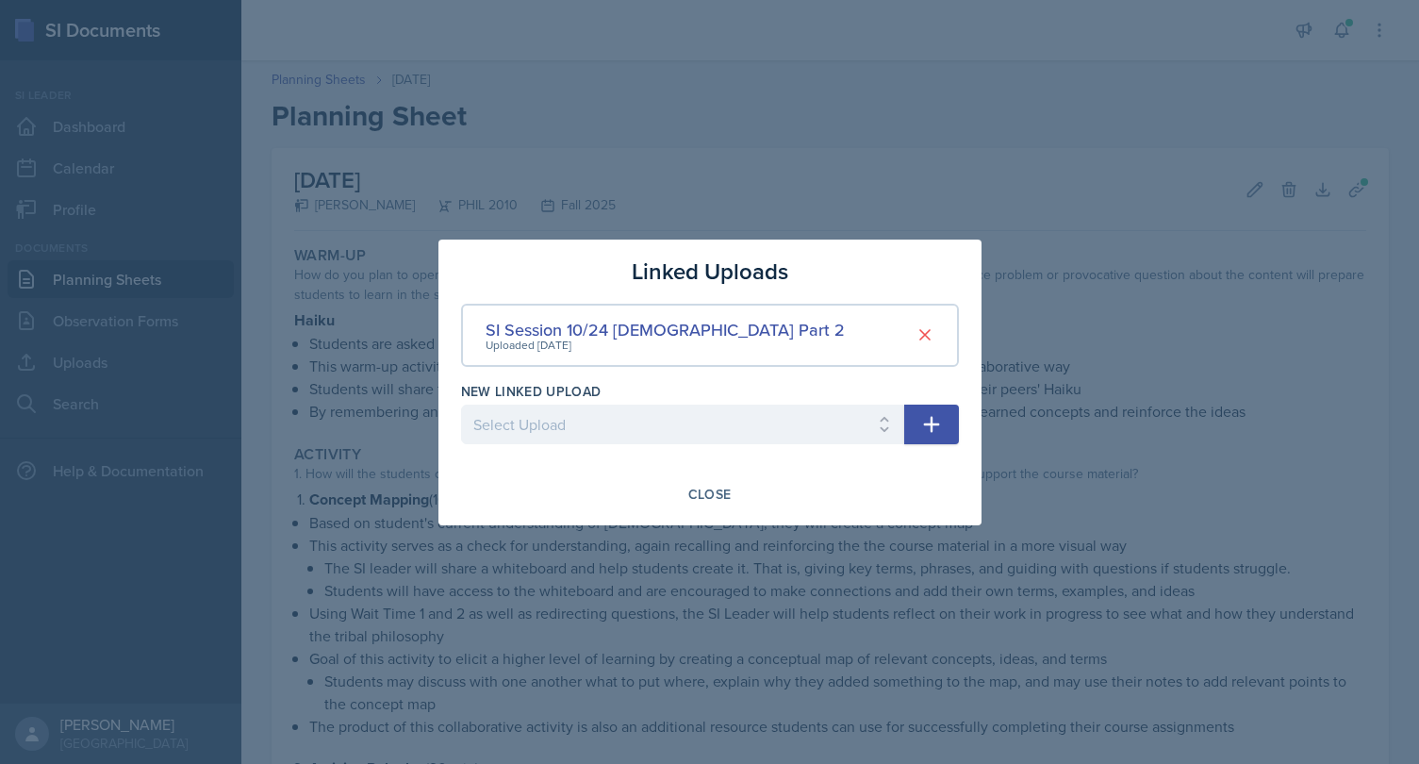
click at [918, 172] on div at bounding box center [709, 382] width 1419 height 764
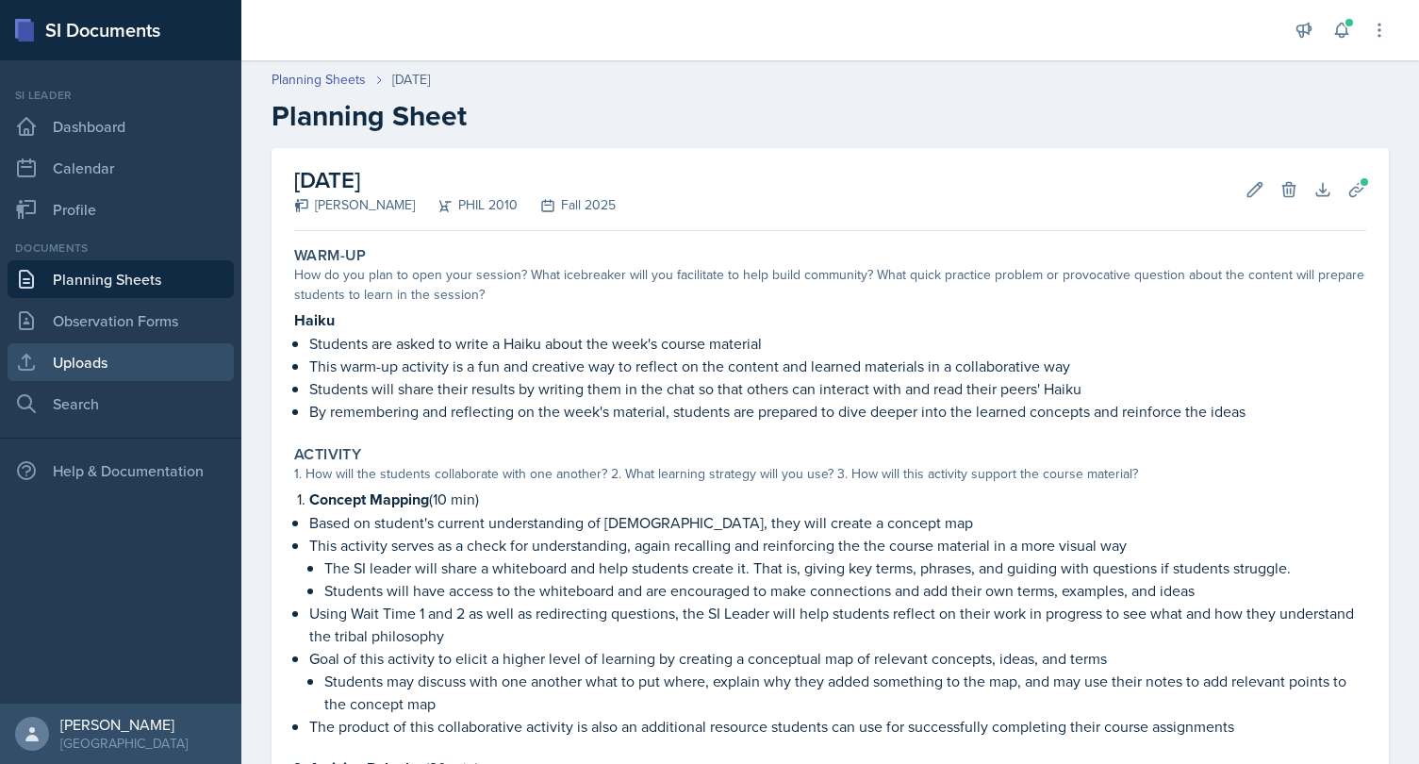
click at [106, 357] on link "Uploads" at bounding box center [121, 362] width 226 height 38
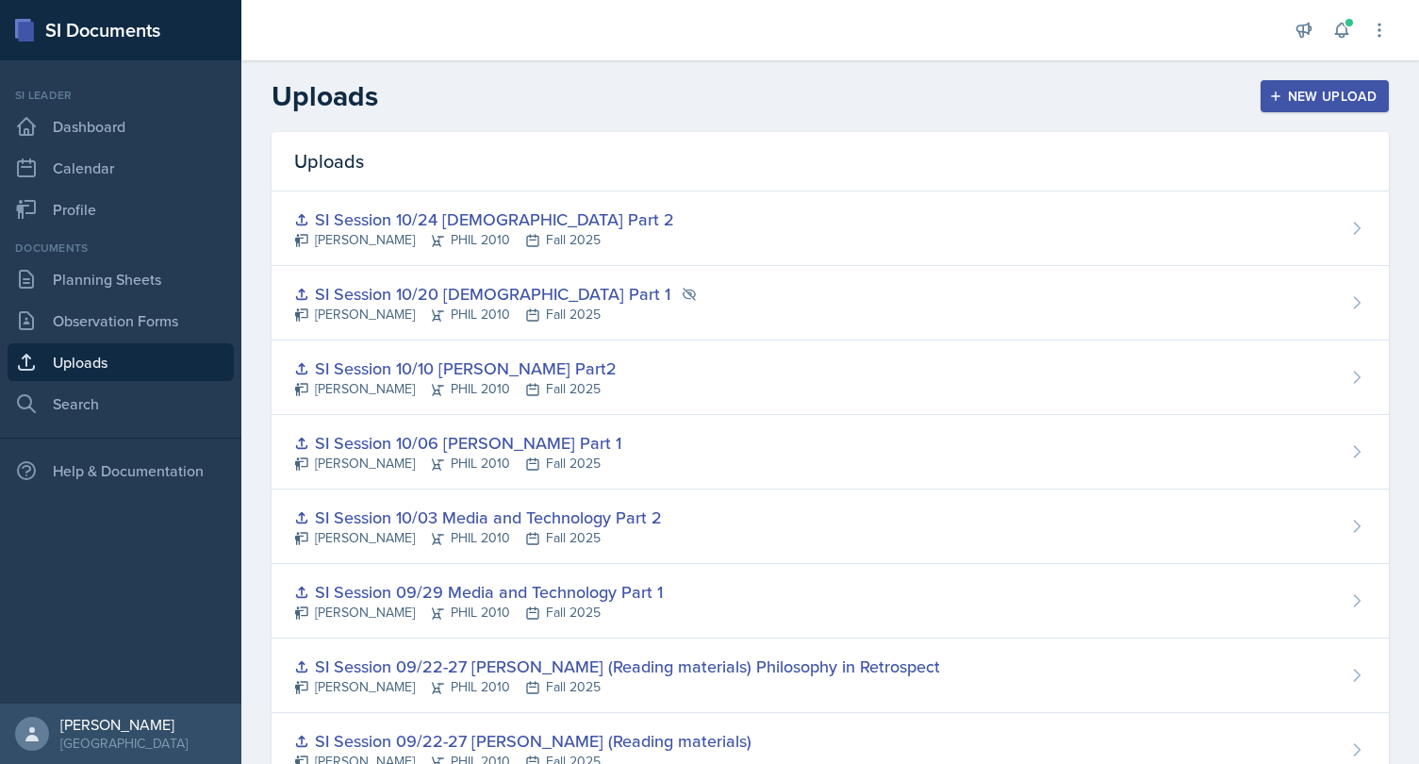
click at [1306, 99] on div "New Upload" at bounding box center [1325, 96] width 105 height 15
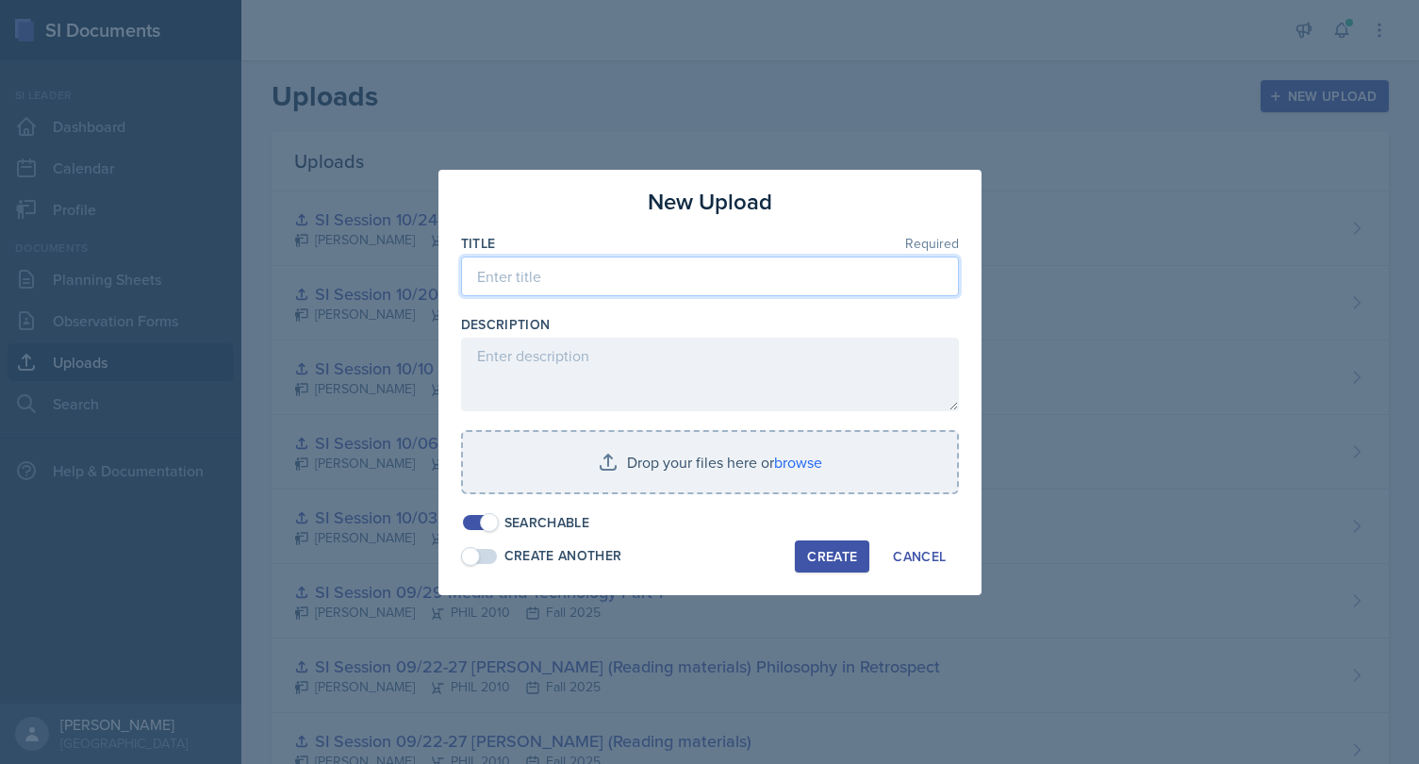
click at [788, 279] on input at bounding box center [710, 276] width 498 height 40
type input "SI Session 10/13 Environmental Ethics Part 1"
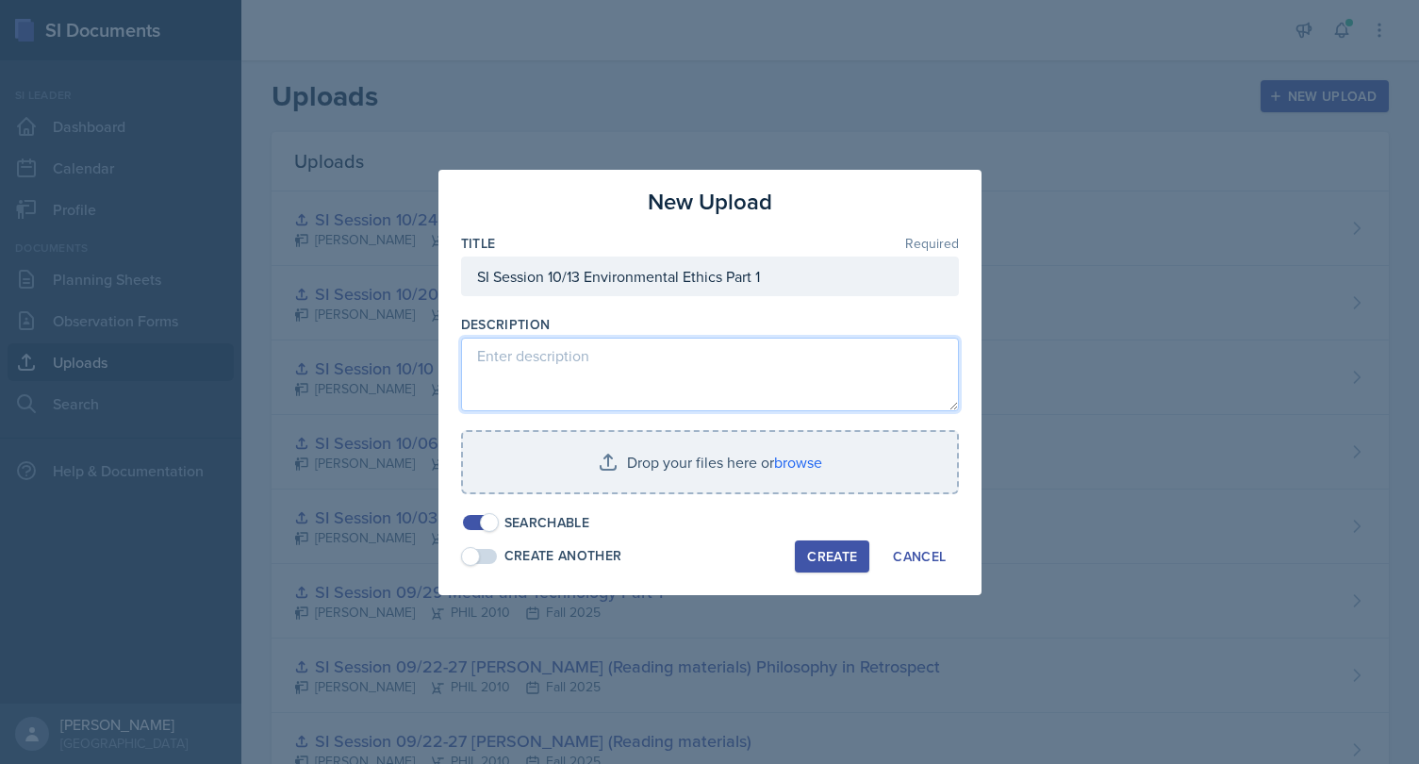
click at [771, 359] on textarea at bounding box center [710, 374] width 498 height 74
drag, startPoint x: 925, startPoint y: 354, endPoint x: 386, endPoint y: 349, distance: 539.2
click at [461, 349] on textarea "Powerpoint presentation with relevant materials and activities" at bounding box center [710, 374] width 498 height 74
type textarea "Powerpoint presentation with relevant materials and activities"
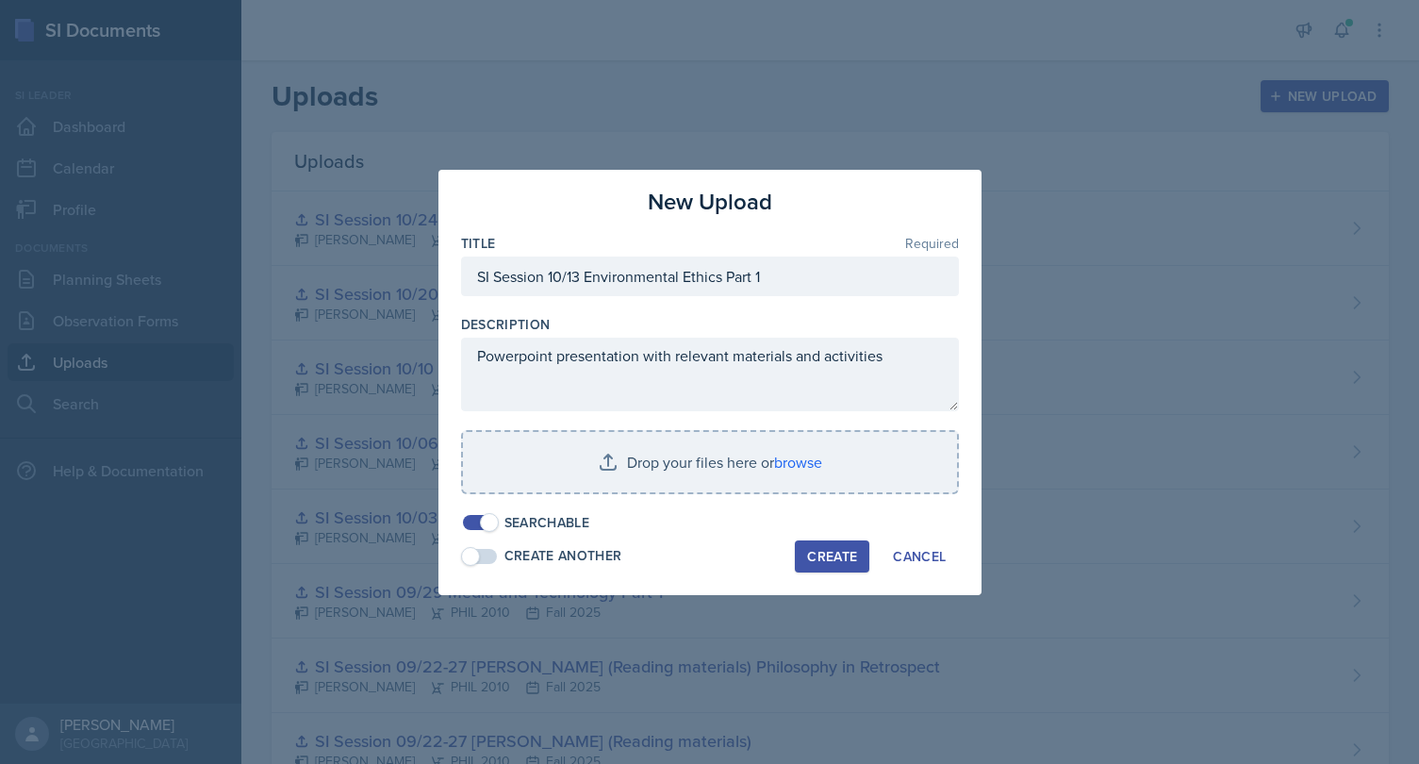
click at [831, 553] on div "Create" at bounding box center [832, 556] width 50 height 15
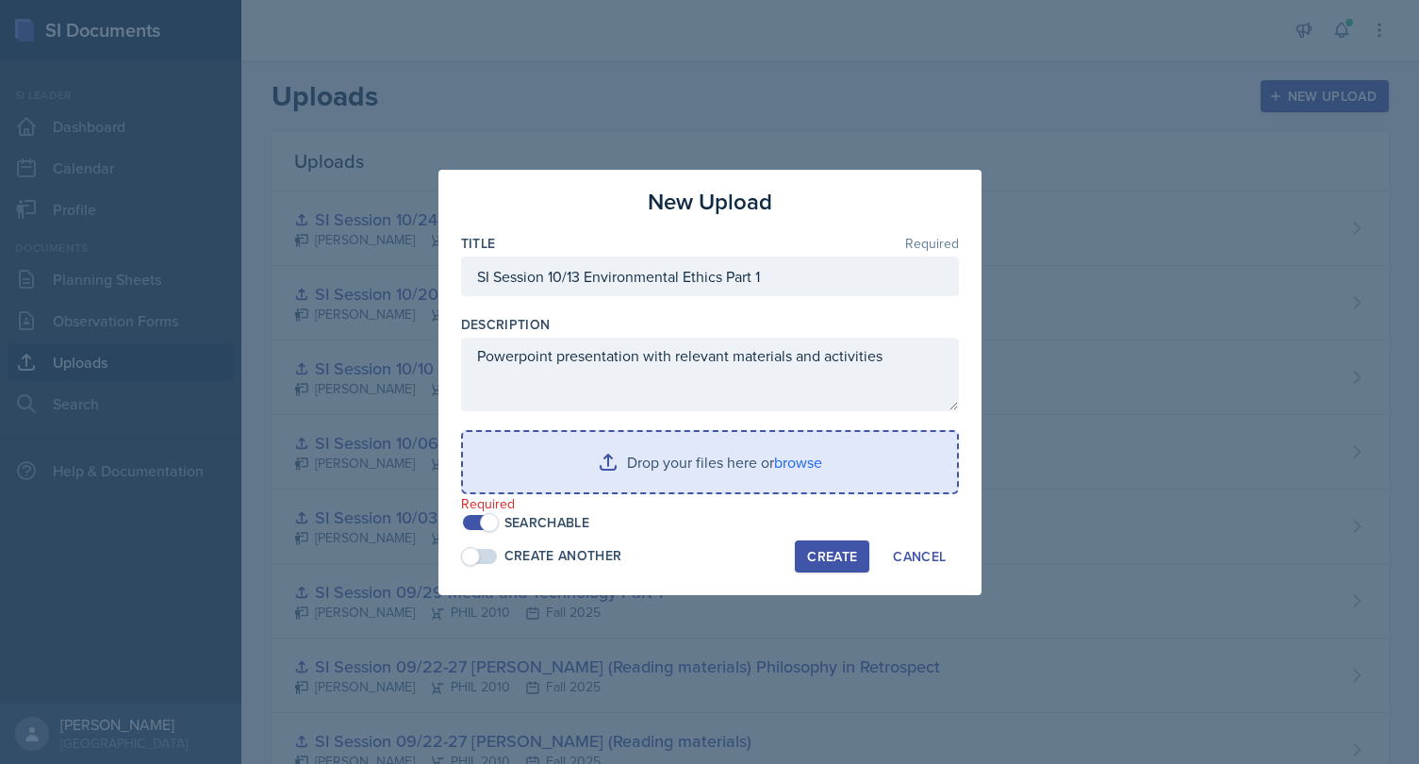
click at [769, 478] on input "file" at bounding box center [710, 462] width 494 height 60
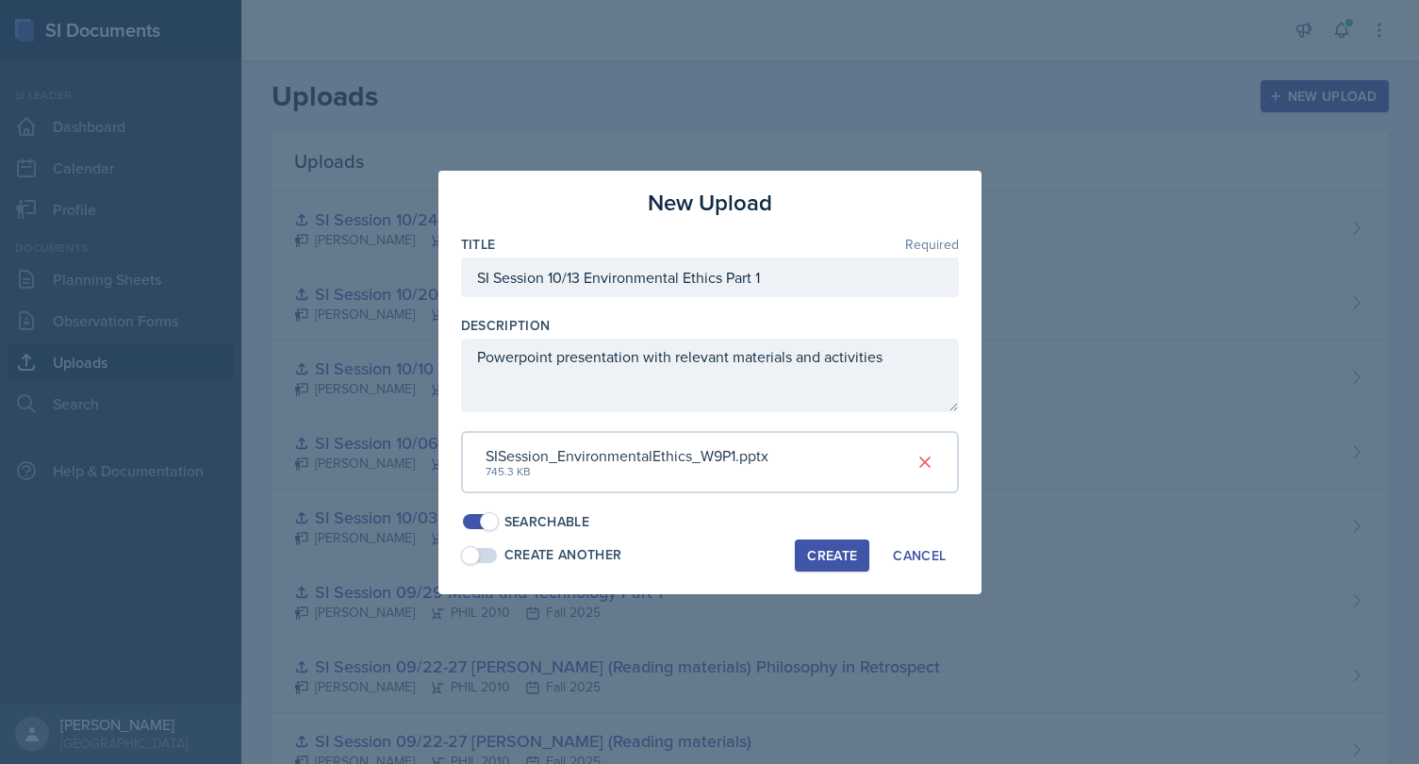
click at [836, 550] on div "Create" at bounding box center [832, 555] width 50 height 15
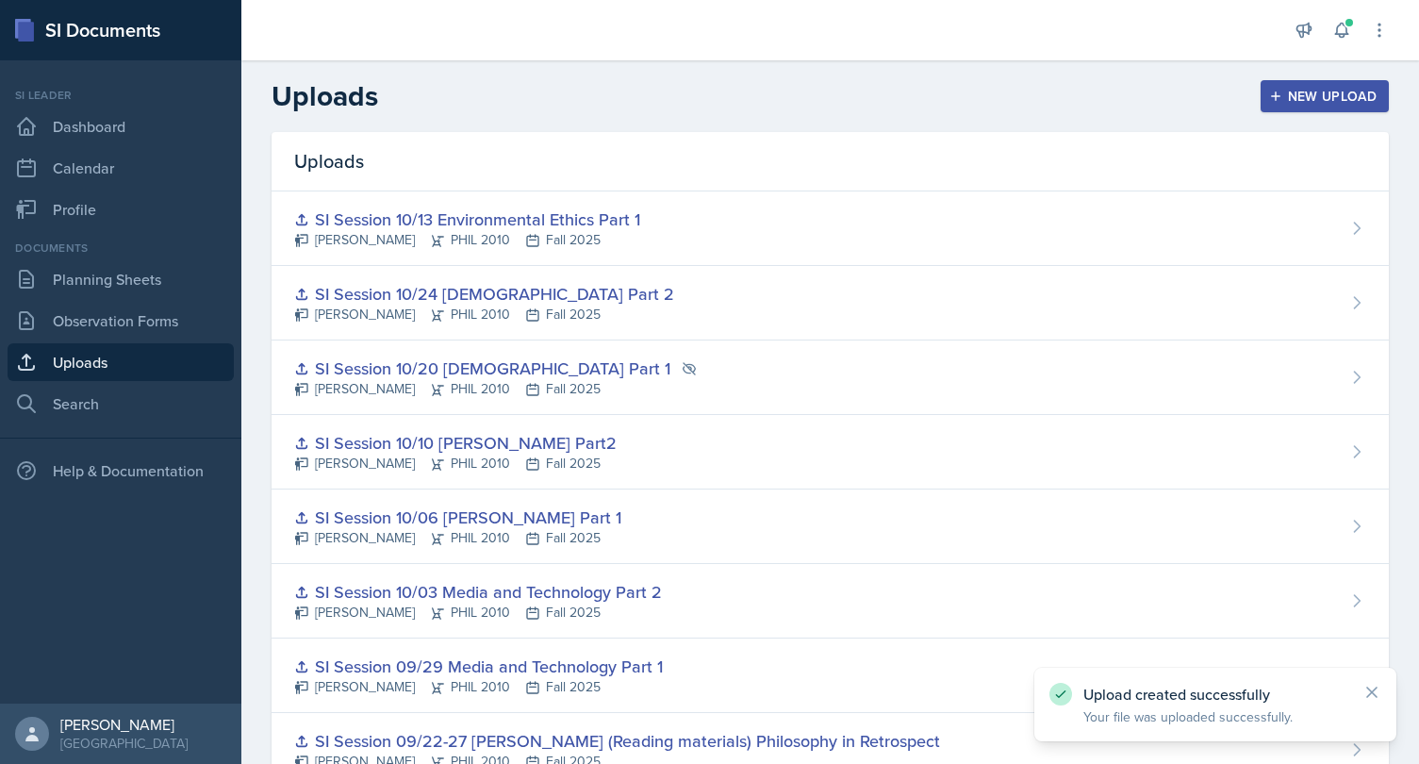
click at [1285, 90] on div "New Upload" at bounding box center [1325, 96] width 105 height 15
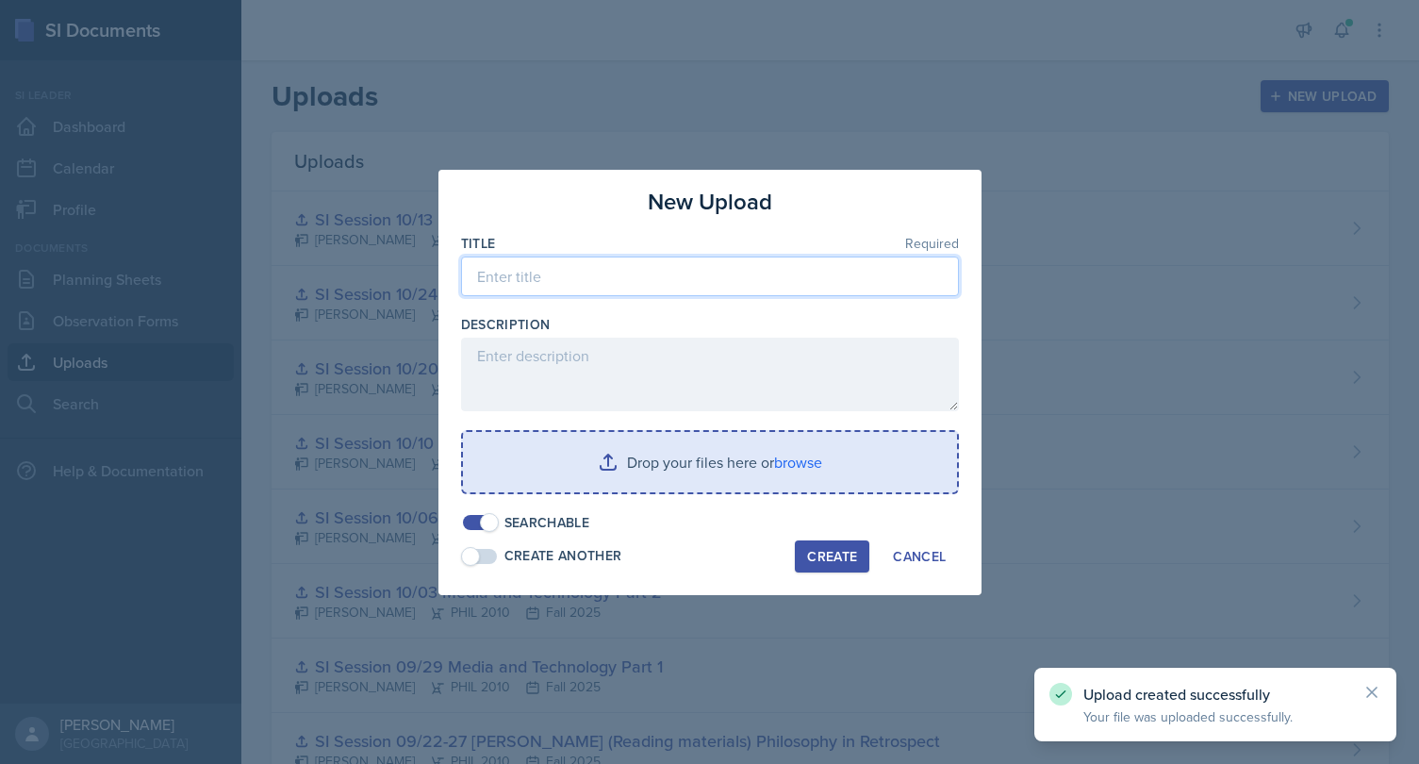
click at [678, 278] on input at bounding box center [710, 276] width 498 height 40
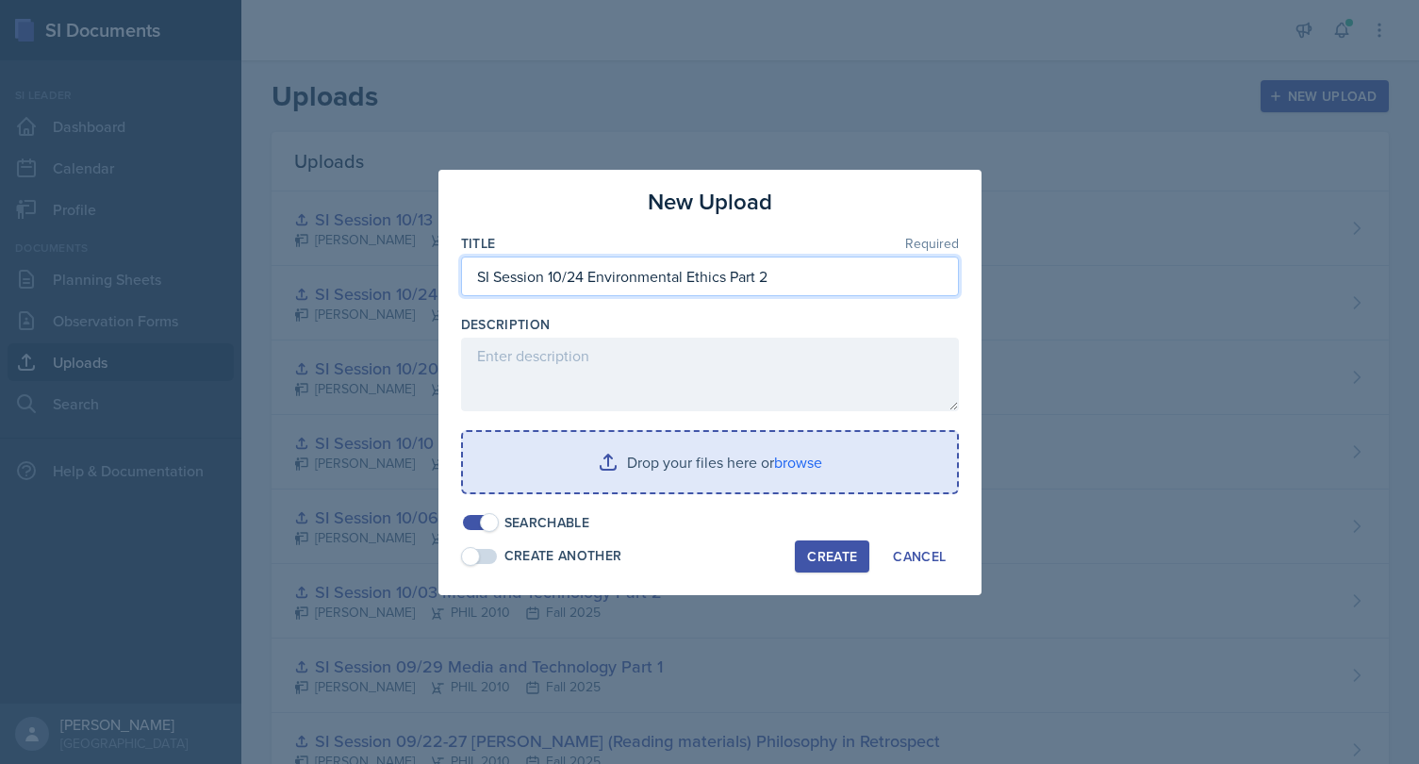
type input "SI Session 10/24 Environmental Ethics Part 2"
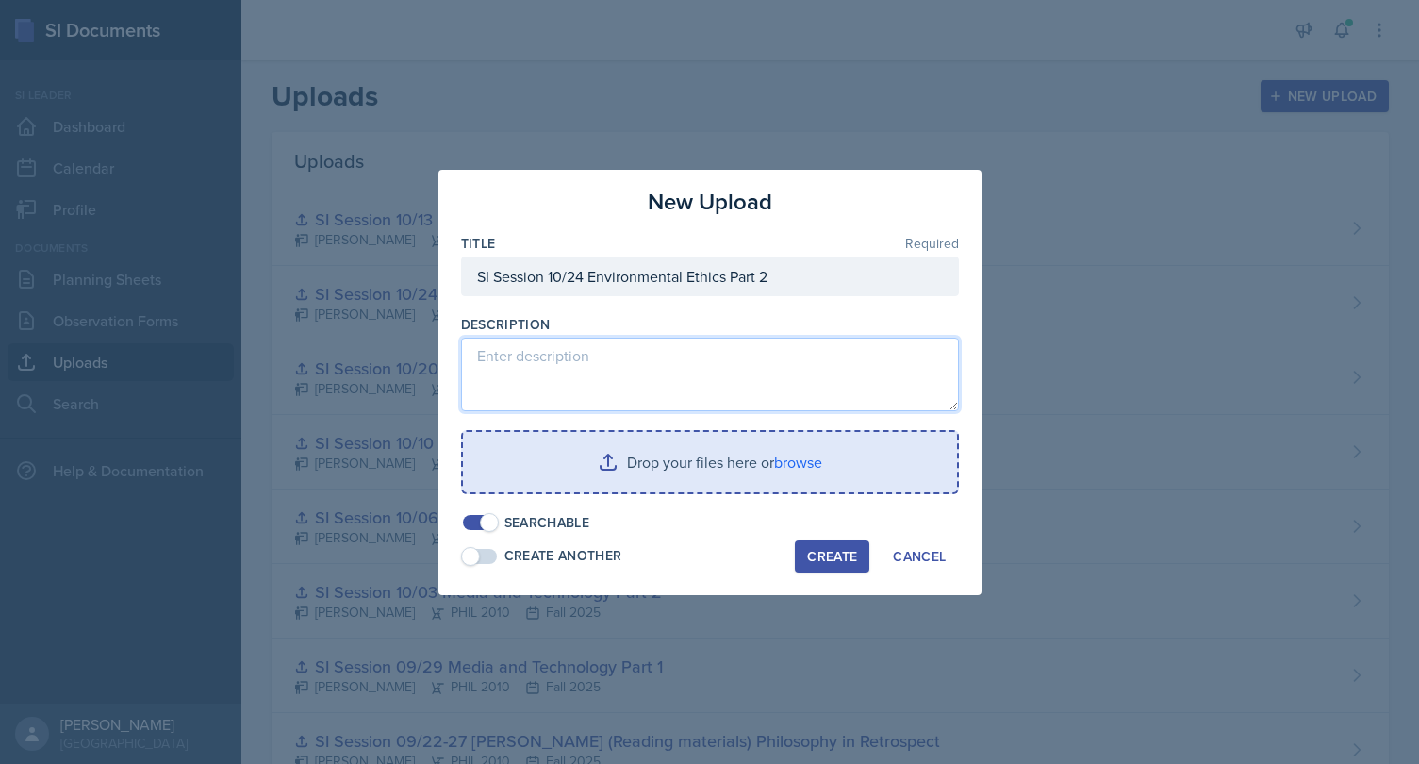
click at [612, 378] on textarea at bounding box center [710, 374] width 498 height 74
paste textarea "Powerpoint presentation with relevant materials and activities"
type textarea "Powerpoint presentation with relevant materials and activities"
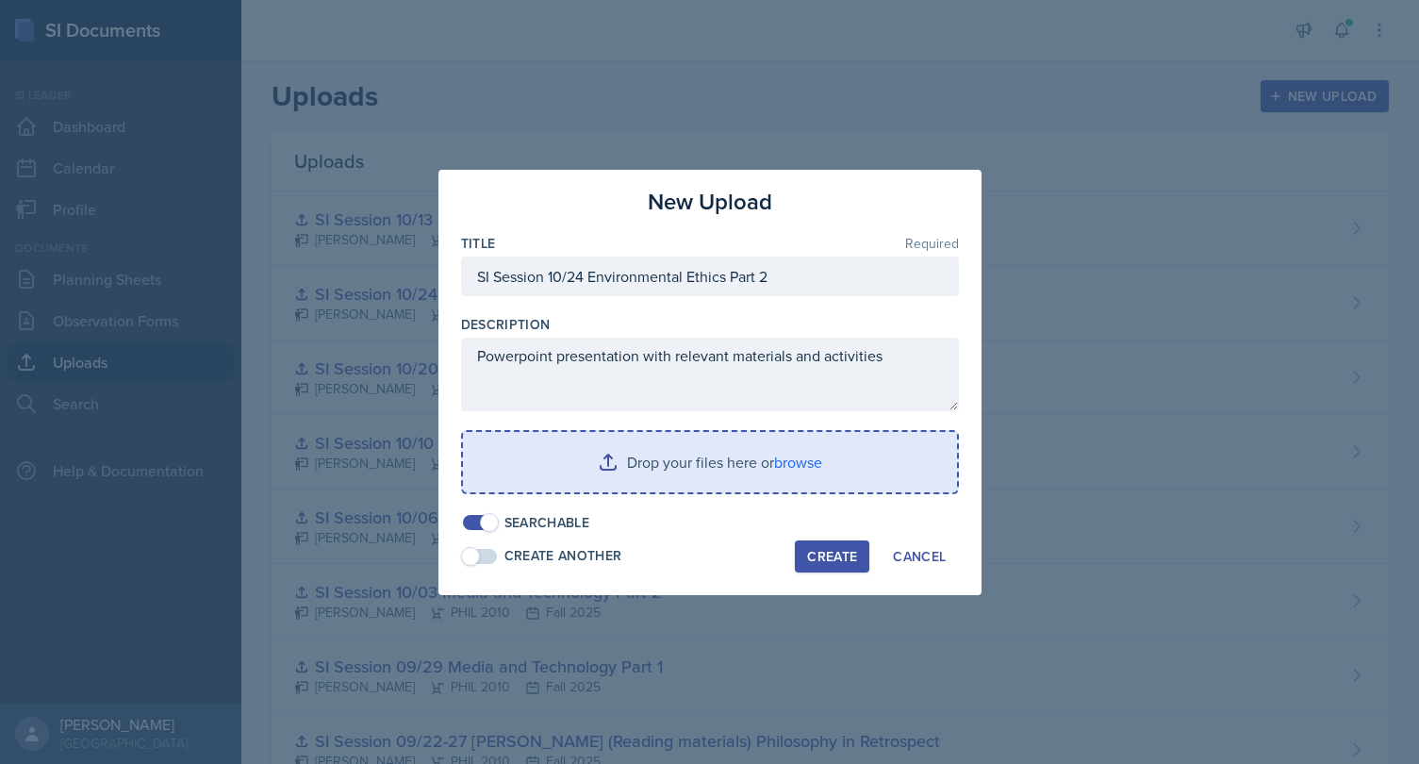
click at [829, 556] on div "Create" at bounding box center [832, 556] width 50 height 15
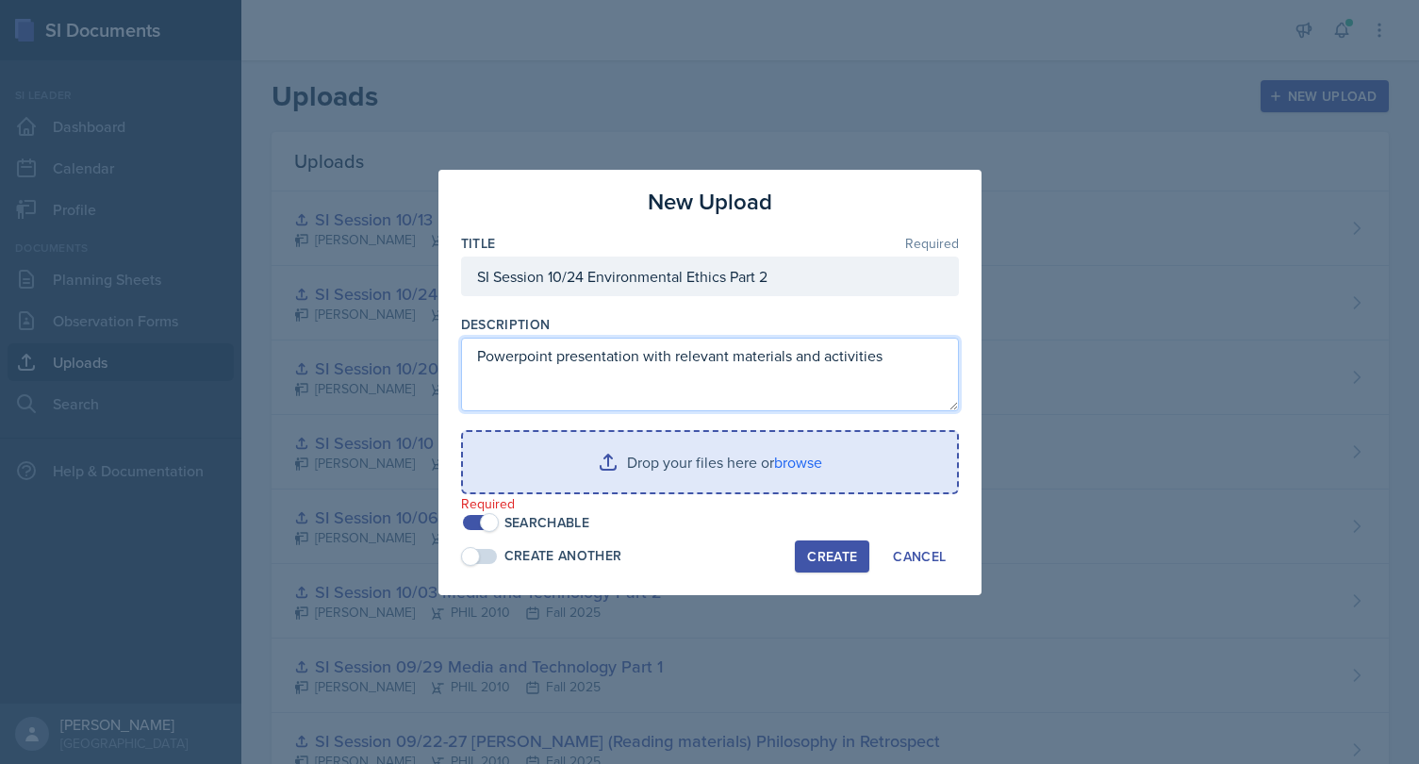
click at [774, 401] on textarea "Powerpoint presentation with relevant materials and activities" at bounding box center [710, 374] width 498 height 74
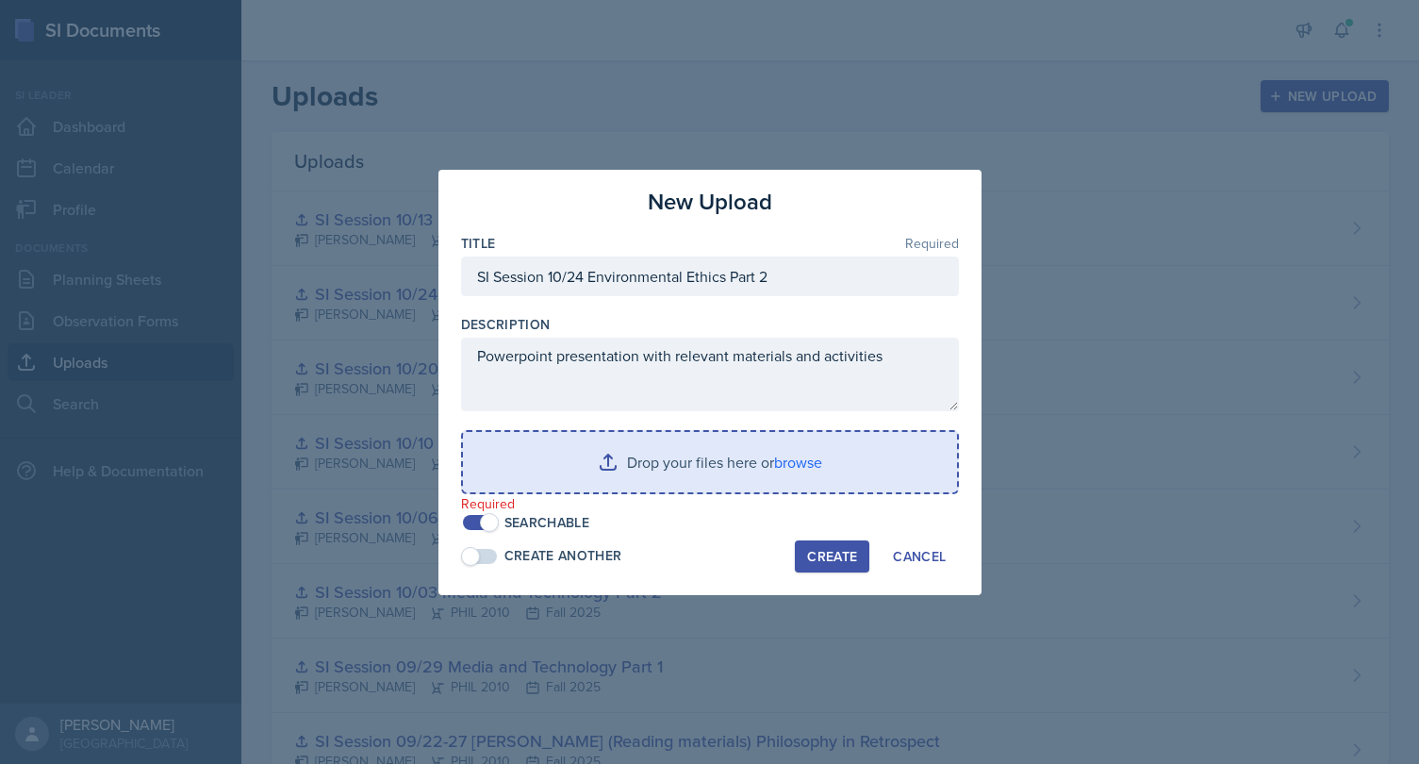
click at [747, 484] on input "file" at bounding box center [710, 462] width 494 height 60
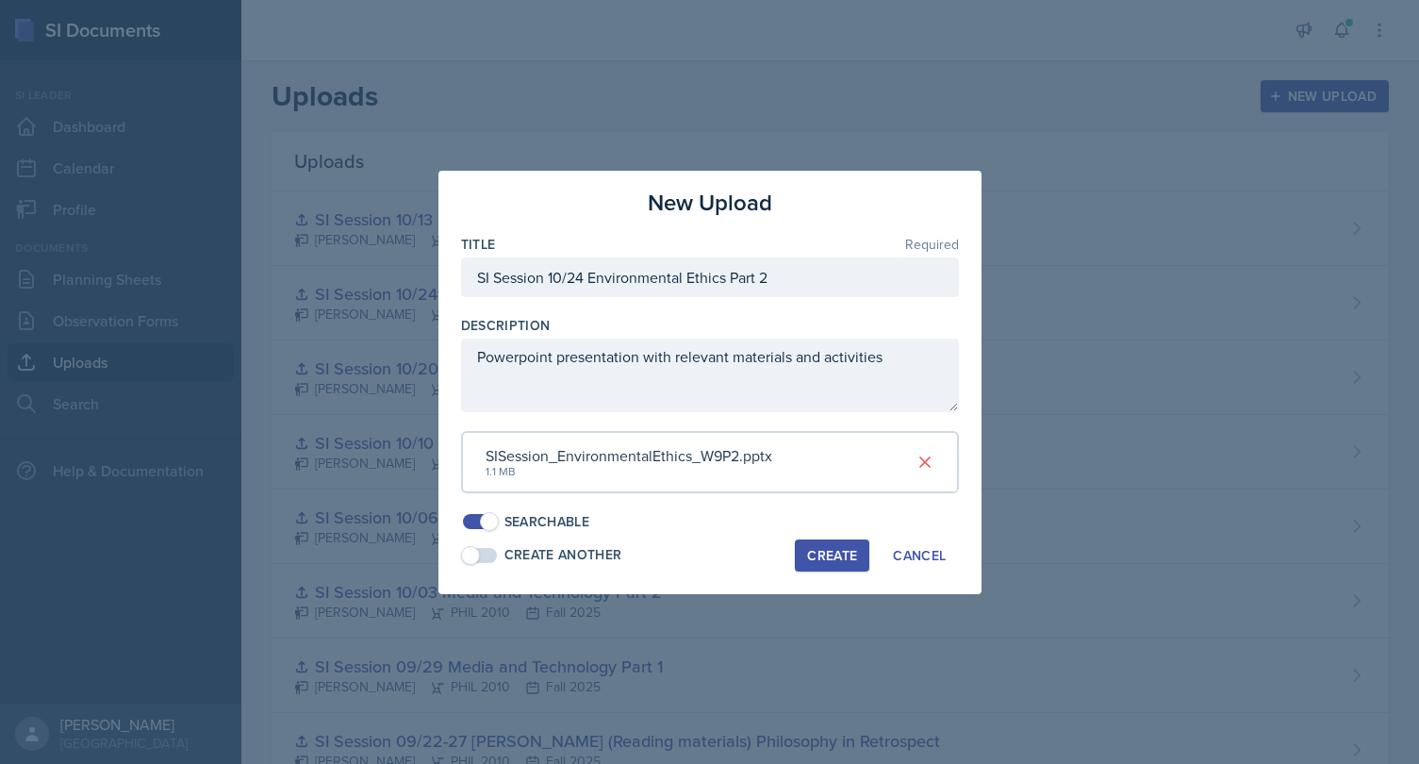
click at [845, 553] on div "Create" at bounding box center [832, 555] width 50 height 15
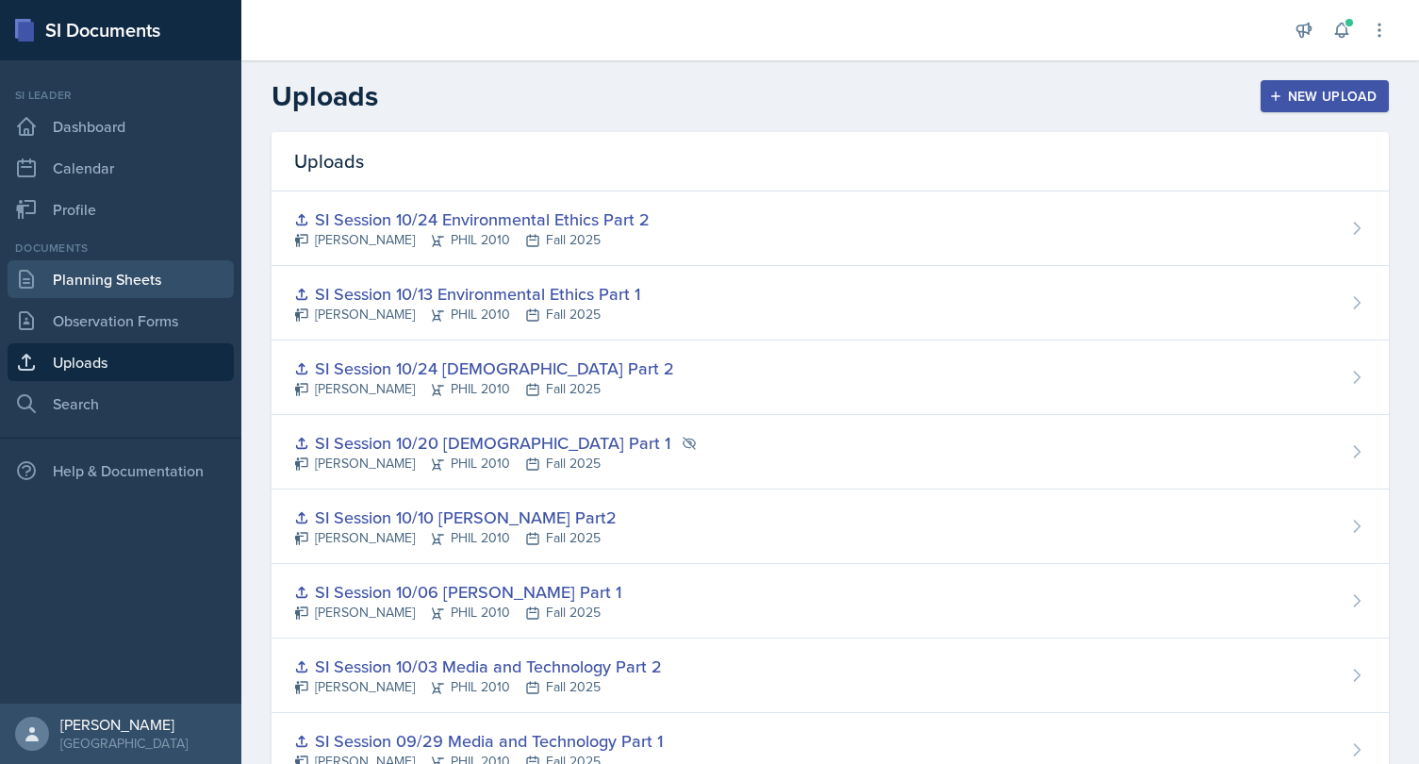
click at [145, 282] on link "Planning Sheets" at bounding box center [121, 279] width 226 height 38
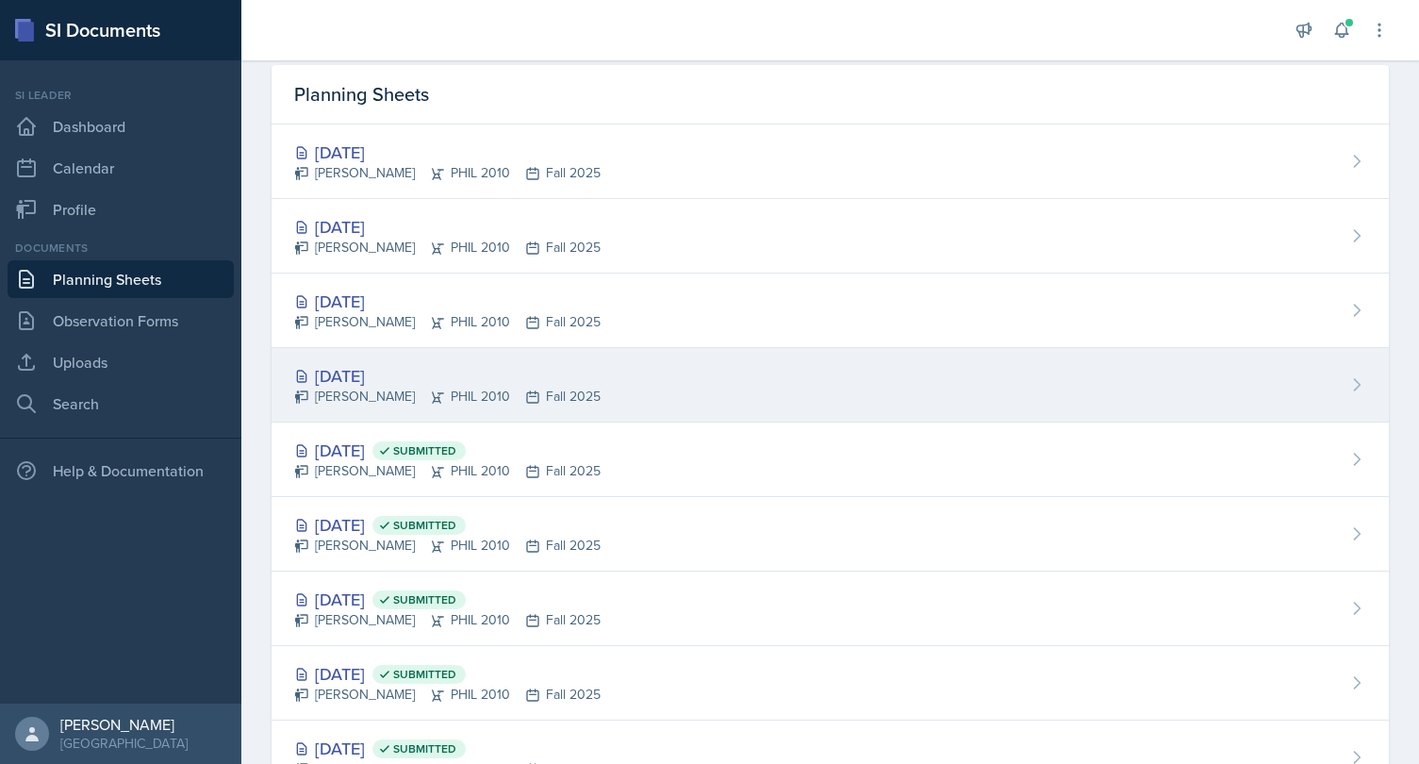
scroll to position [80, 0]
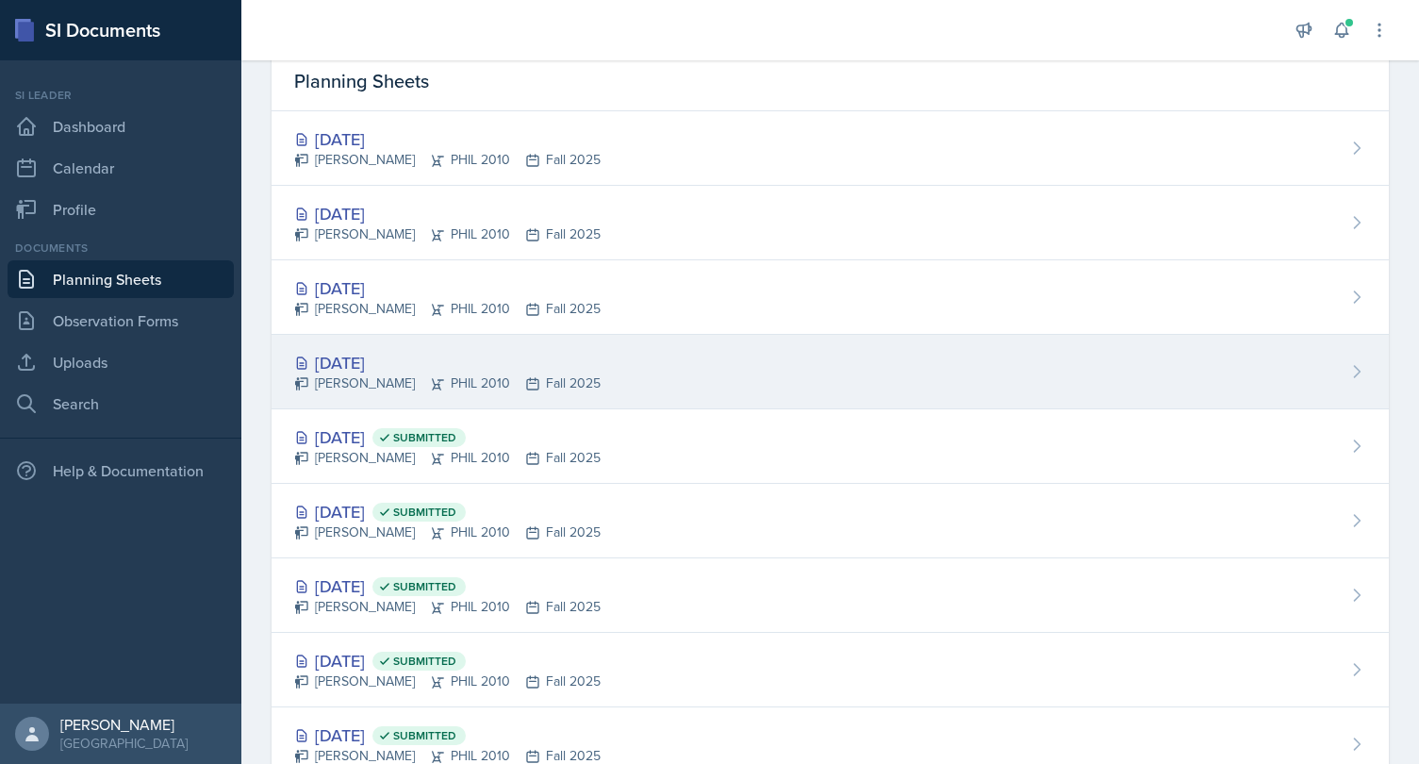
click at [550, 369] on div "[DATE]" at bounding box center [447, 362] width 306 height 25
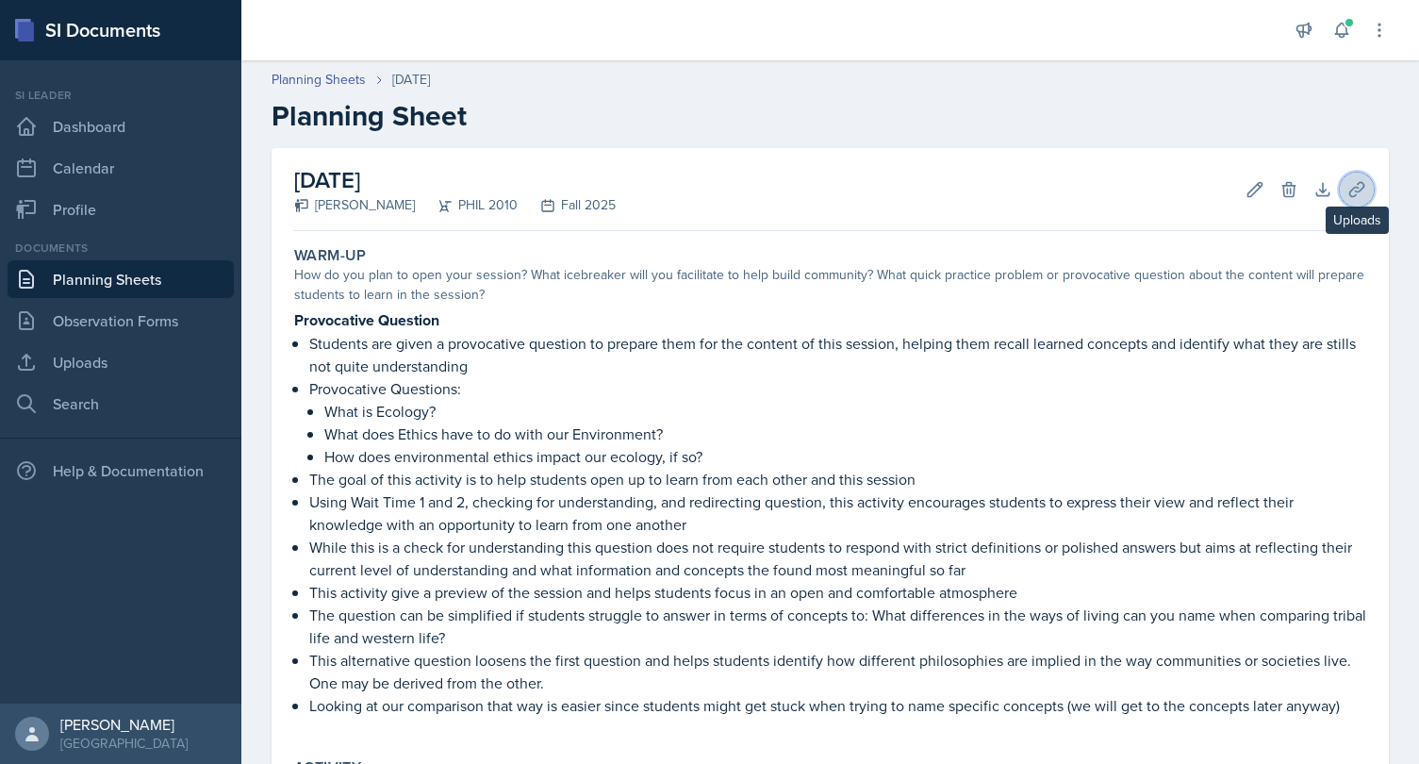
click at [1355, 196] on icon at bounding box center [1356, 189] width 14 height 14
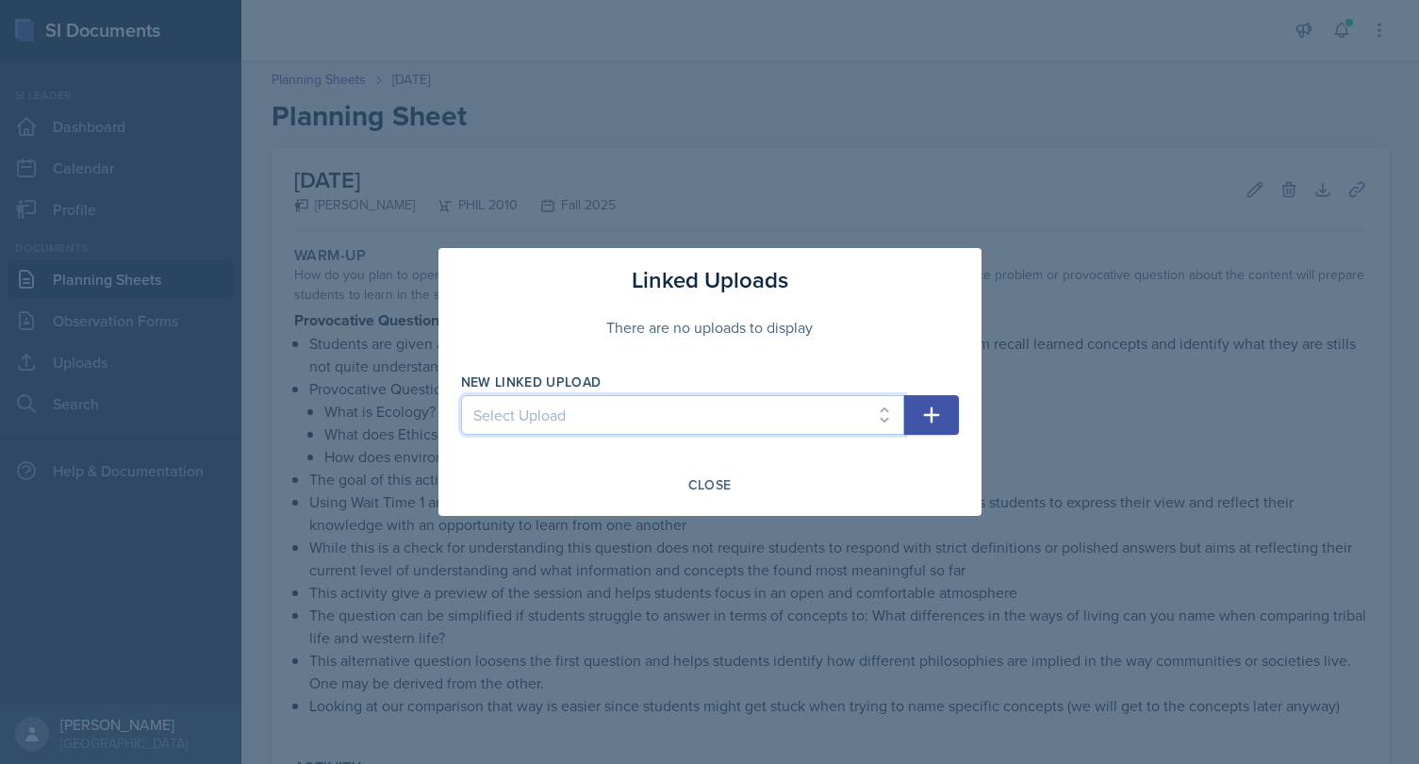
click at [461, 395] on select "Select Upload SI Session 08/25 Plato Part 1 SI Session 08/29 Plato Part 2 SI Se…" at bounding box center [682, 415] width 443 height 40
select select "90aab6d5-897a-460f-b3dc-e9fc5143a11e"
click option "SI Session 10/13 Environmental Ethics Part 1" at bounding box center [0, 0] width 0 height 0
click at [930, 416] on icon "button" at bounding box center [931, 415] width 16 height 16
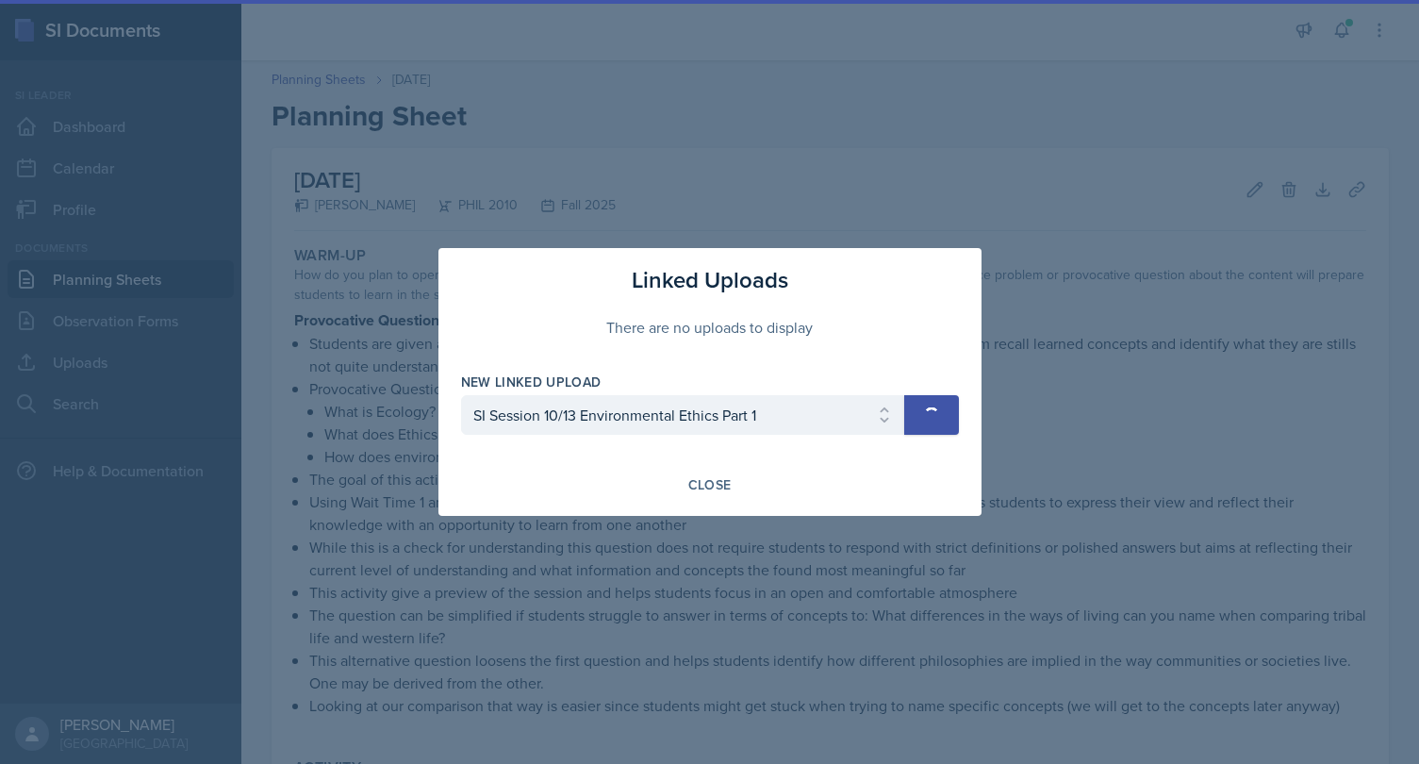
select select
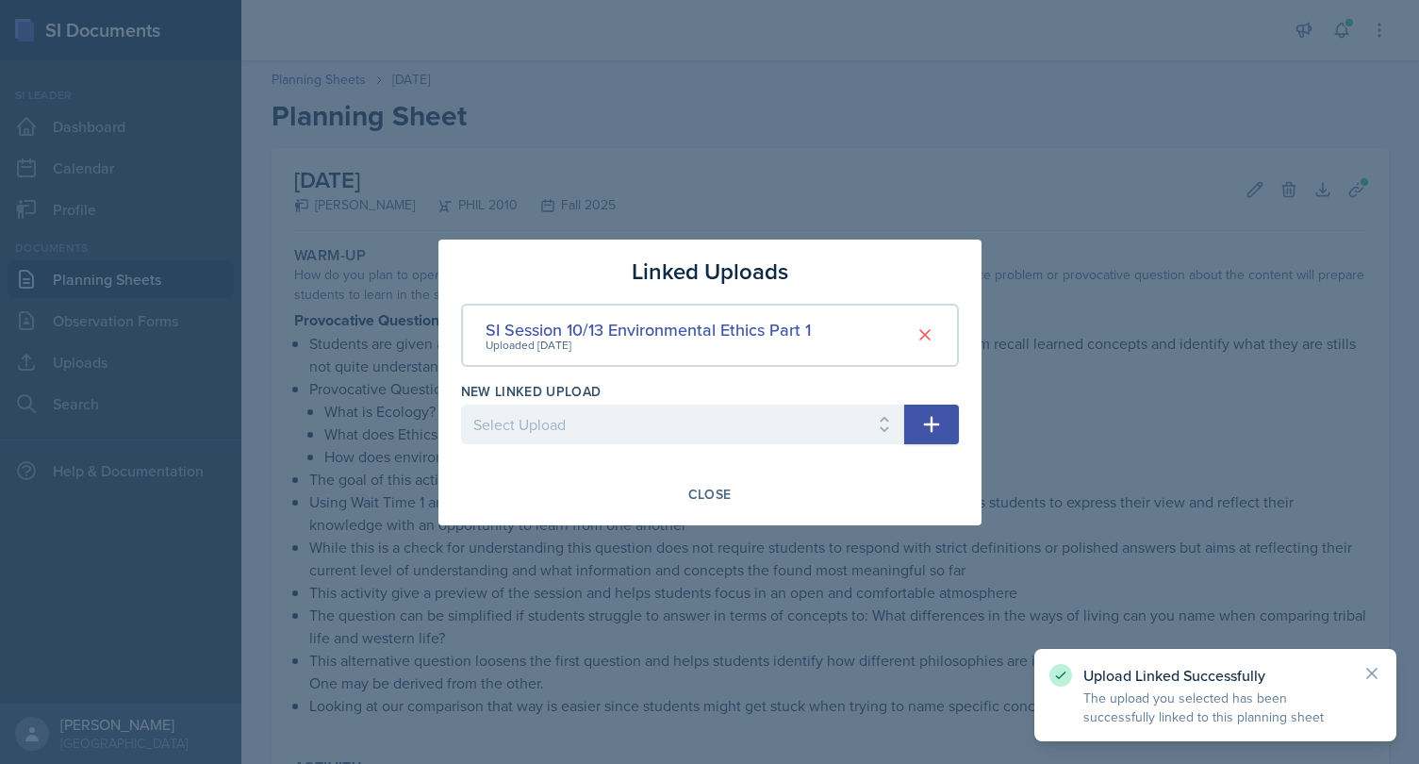
click at [1036, 243] on div at bounding box center [709, 382] width 1419 height 764
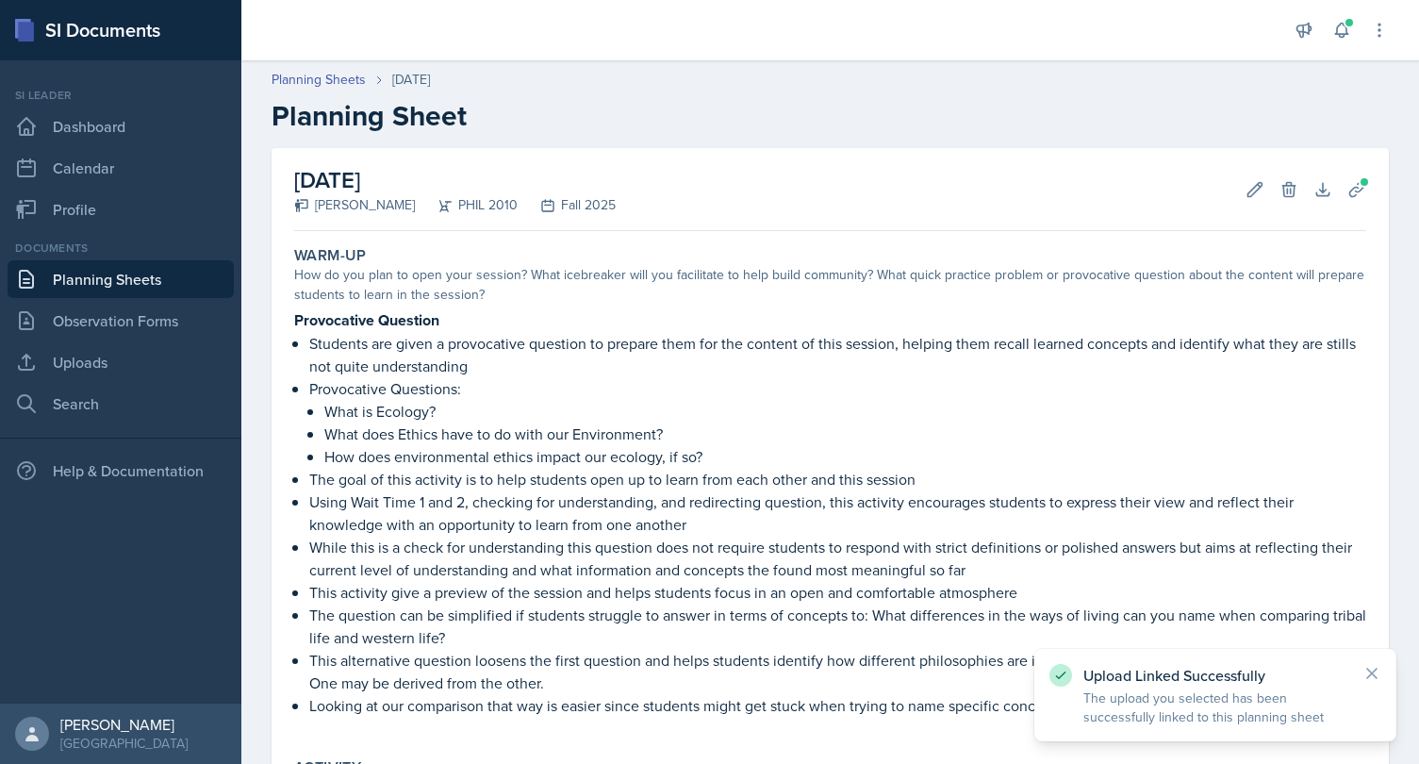
click at [132, 276] on link "Planning Sheets" at bounding box center [121, 279] width 226 height 38
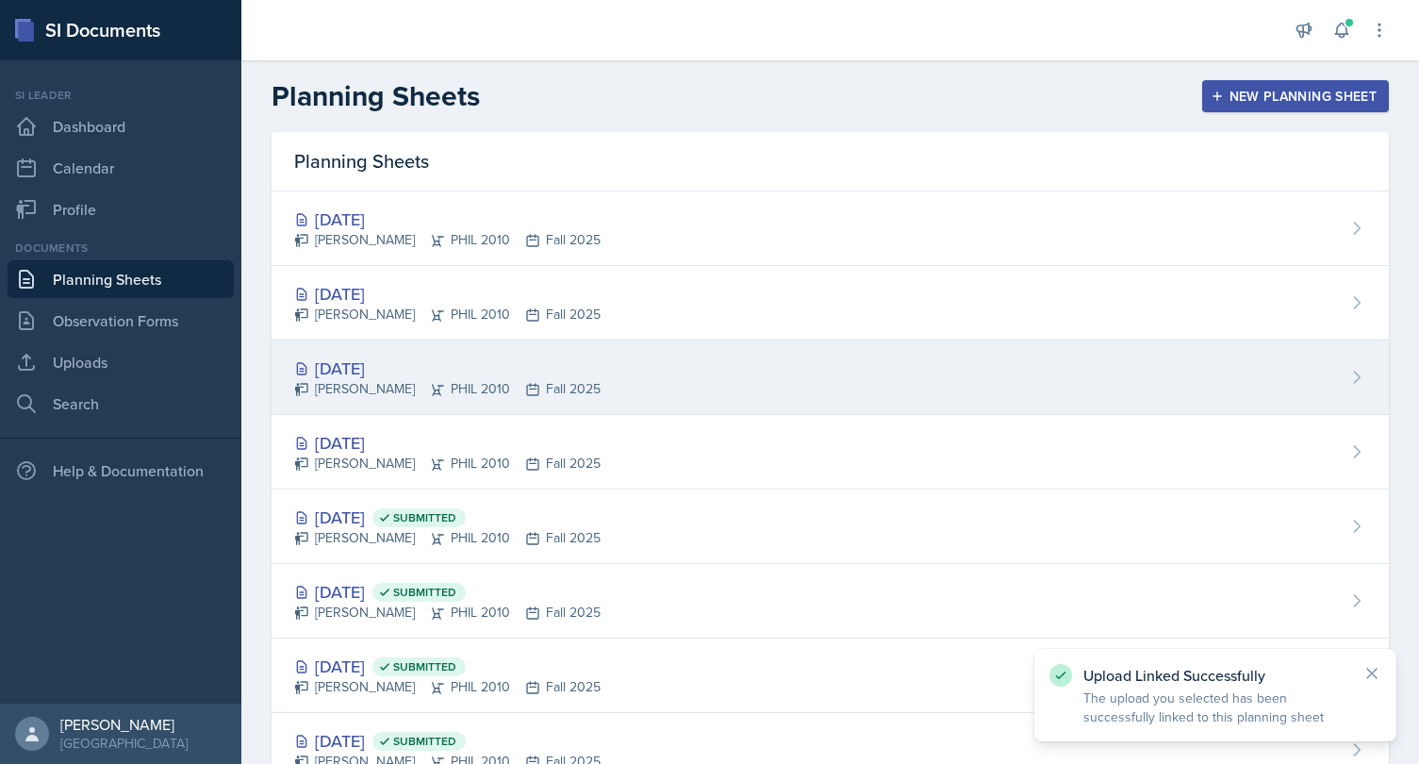
click at [383, 353] on div "[DATE] [PERSON_NAME] PHIL 2010 Fall 2025" at bounding box center [829, 377] width 1117 height 74
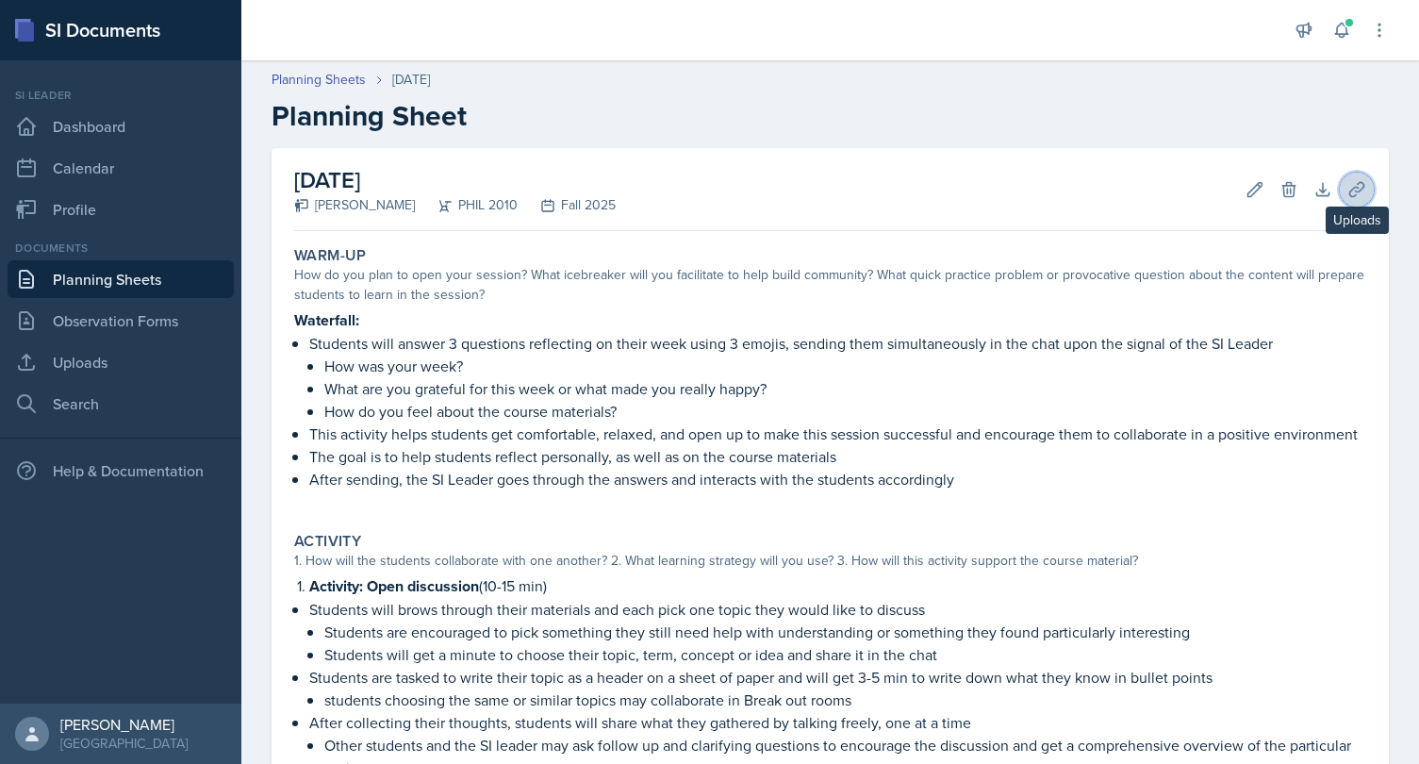
click at [1366, 176] on button "Uploads" at bounding box center [1356, 189] width 34 height 34
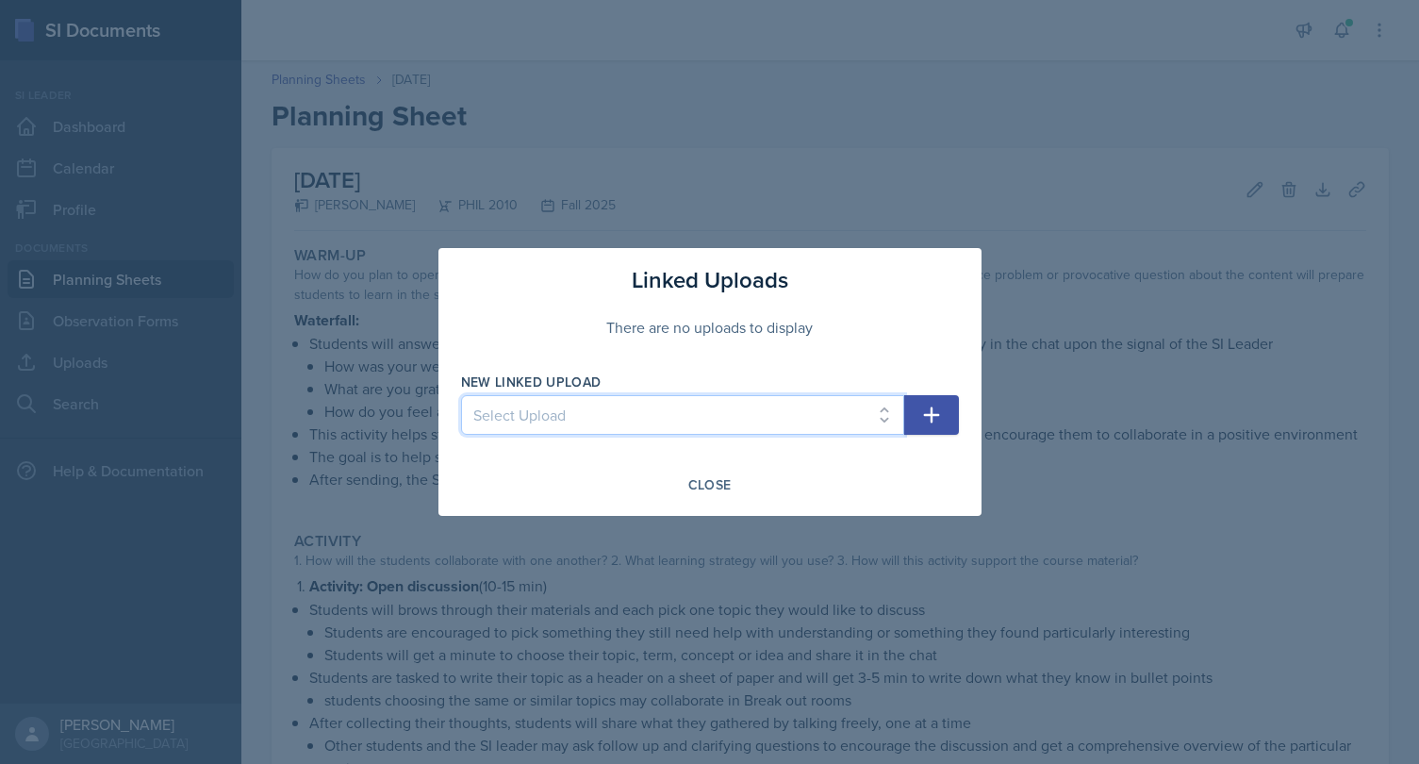
click at [461, 395] on select "Select Upload SI Session 08/25 Plato Part 1 SI Session 08/29 Plato Part 2 SI Se…" at bounding box center [682, 415] width 443 height 40
select select "de94193c-30e4-4dd4-90c8-89d345b4f2ea"
click option "SI Session 10/24 Environmental Ethics Part 2" at bounding box center [0, 0] width 0 height 0
click at [915, 411] on button "button" at bounding box center [931, 415] width 55 height 40
select select
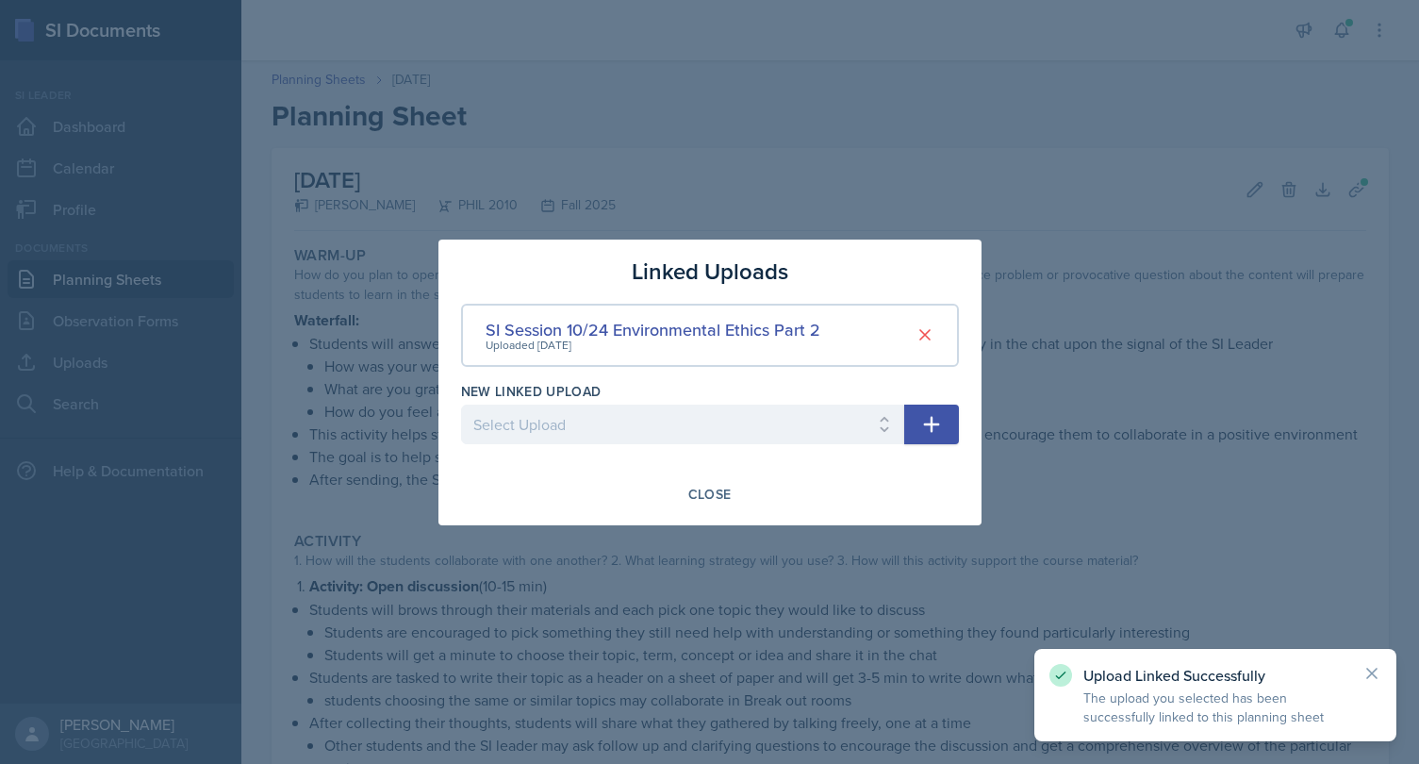
click at [378, 184] on div at bounding box center [709, 382] width 1419 height 764
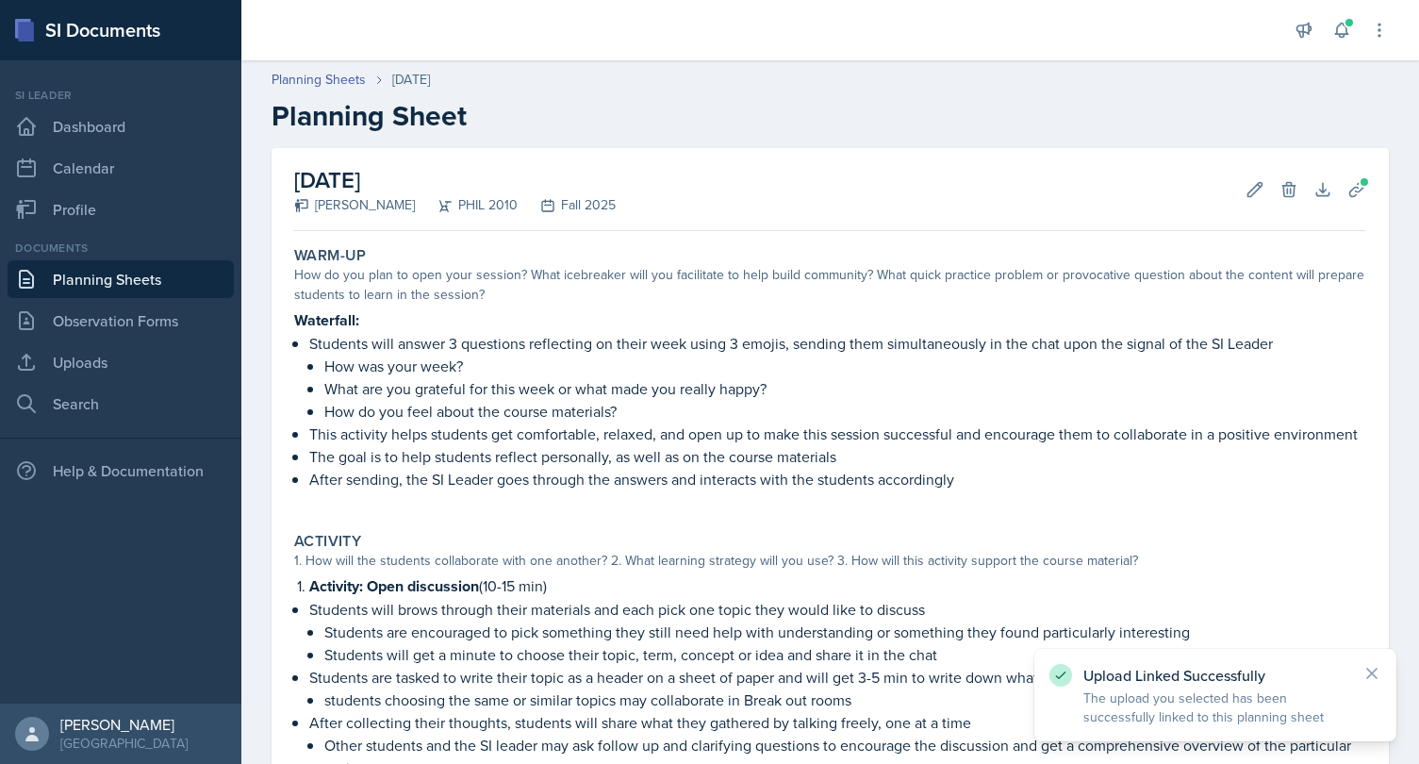
click at [177, 284] on link "Planning Sheets" at bounding box center [121, 279] width 226 height 38
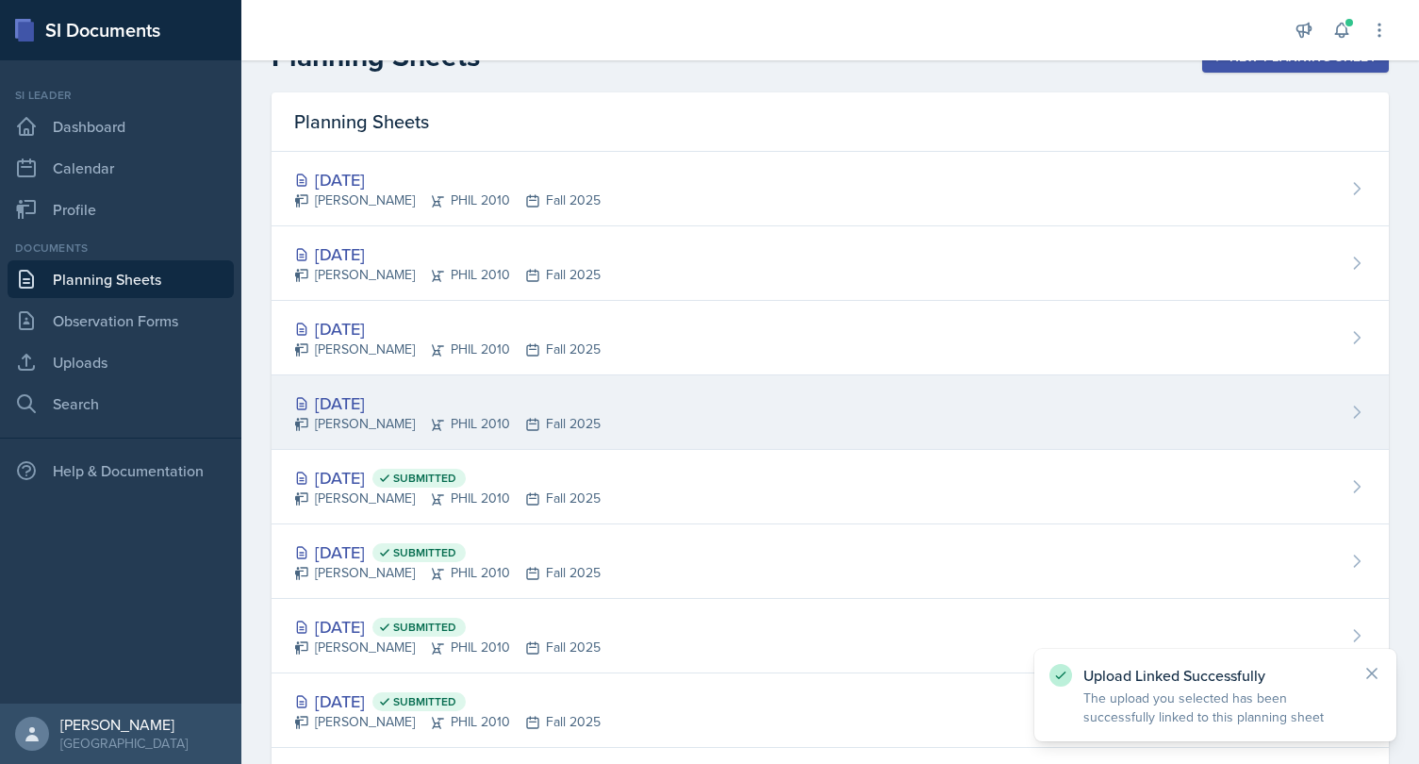
scroll to position [49, 0]
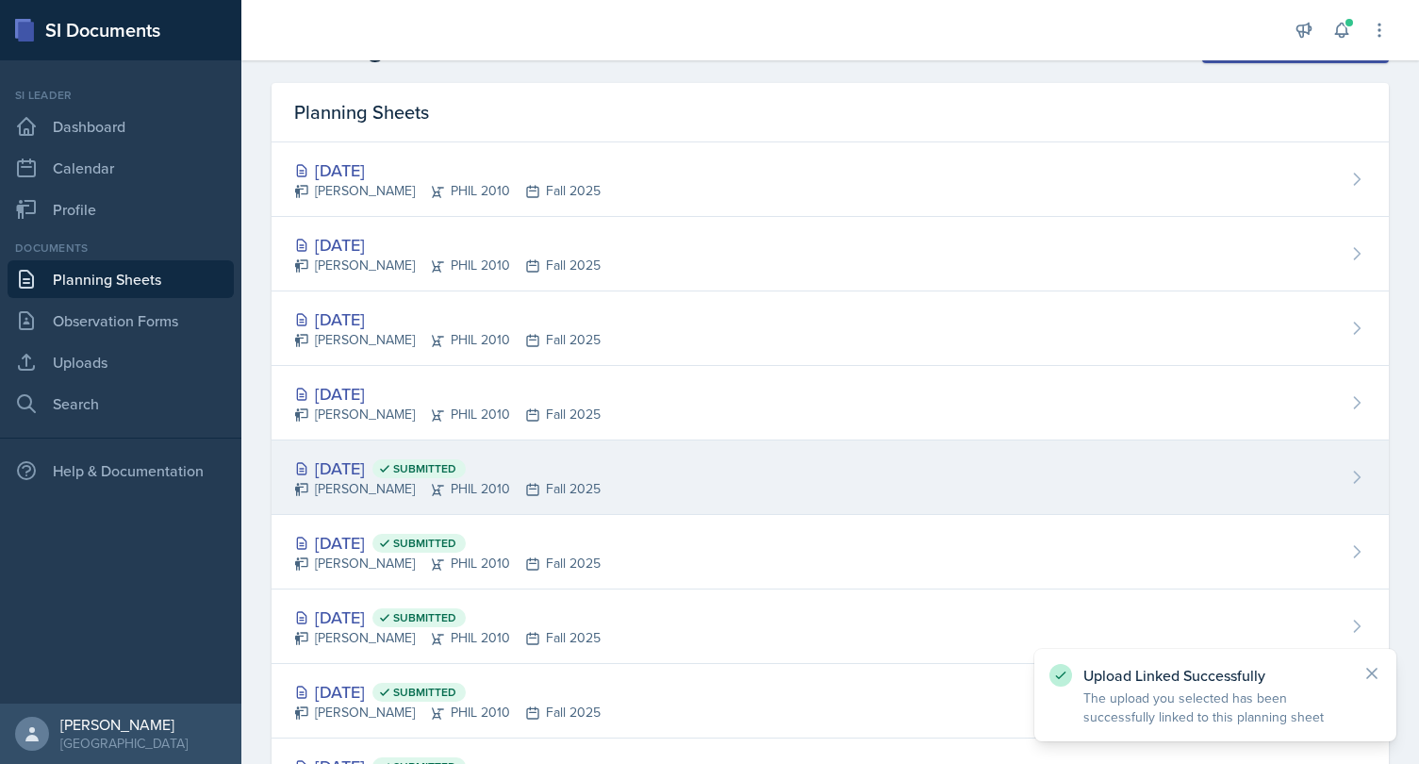
click at [403, 473] on div "[DATE] Submitted" at bounding box center [447, 467] width 306 height 25
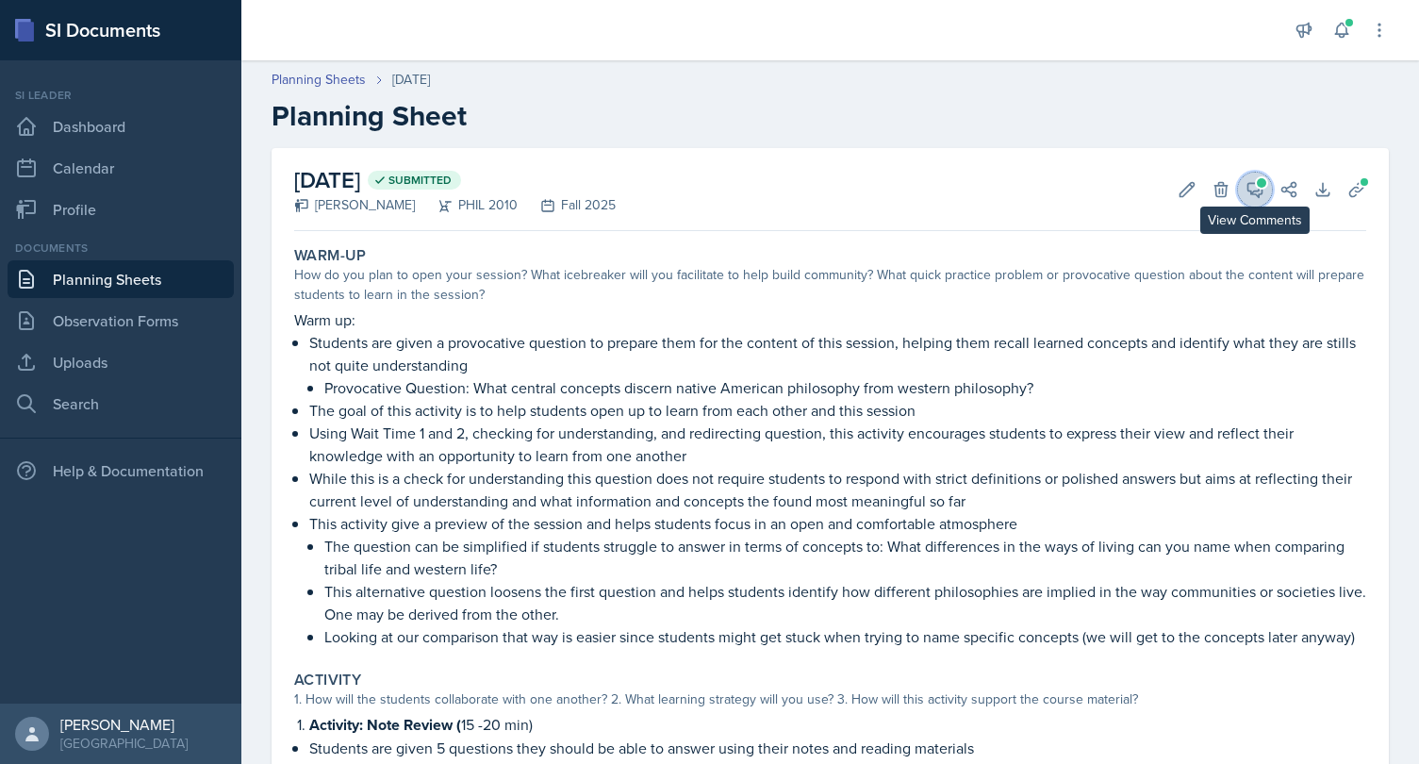
click at [1258, 184] on span at bounding box center [1260, 182] width 9 height 9
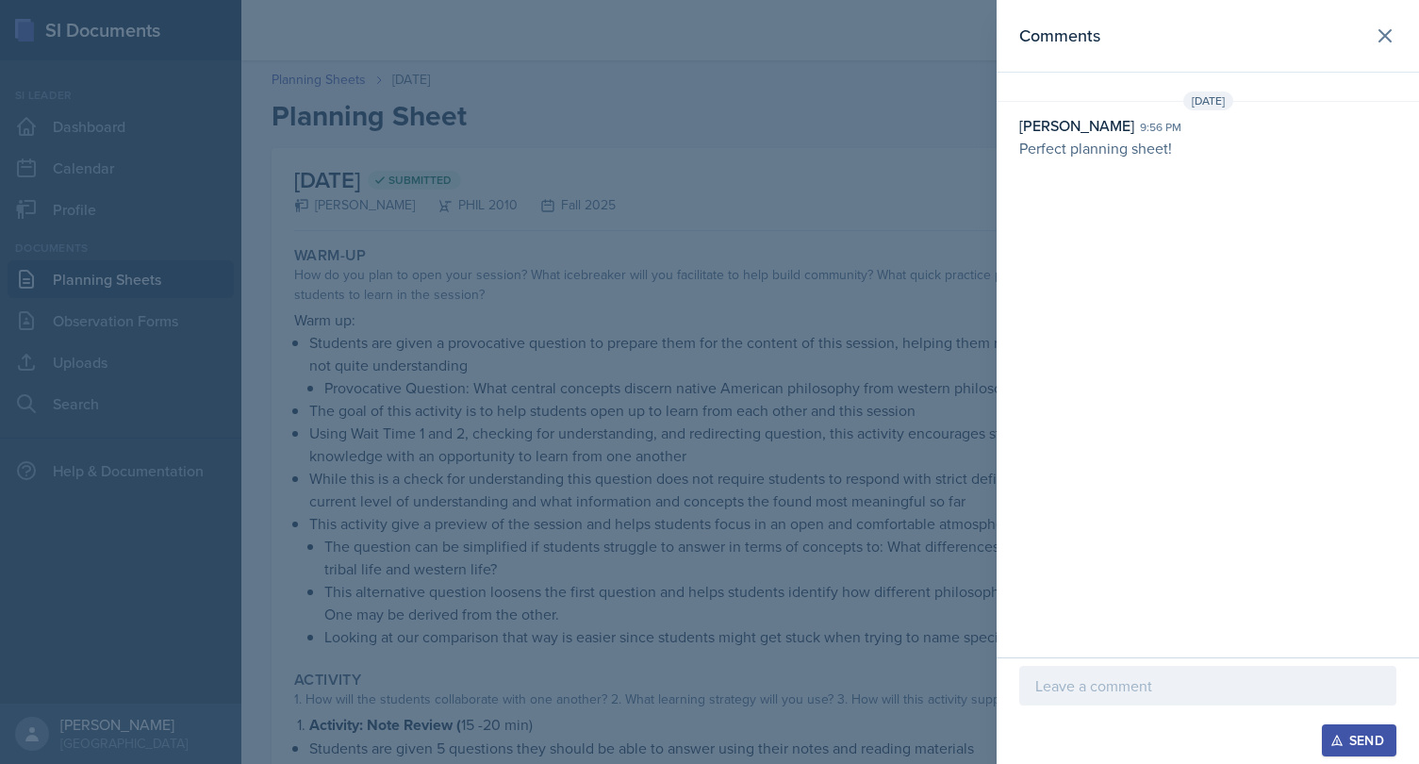
click at [891, 179] on div at bounding box center [709, 382] width 1419 height 764
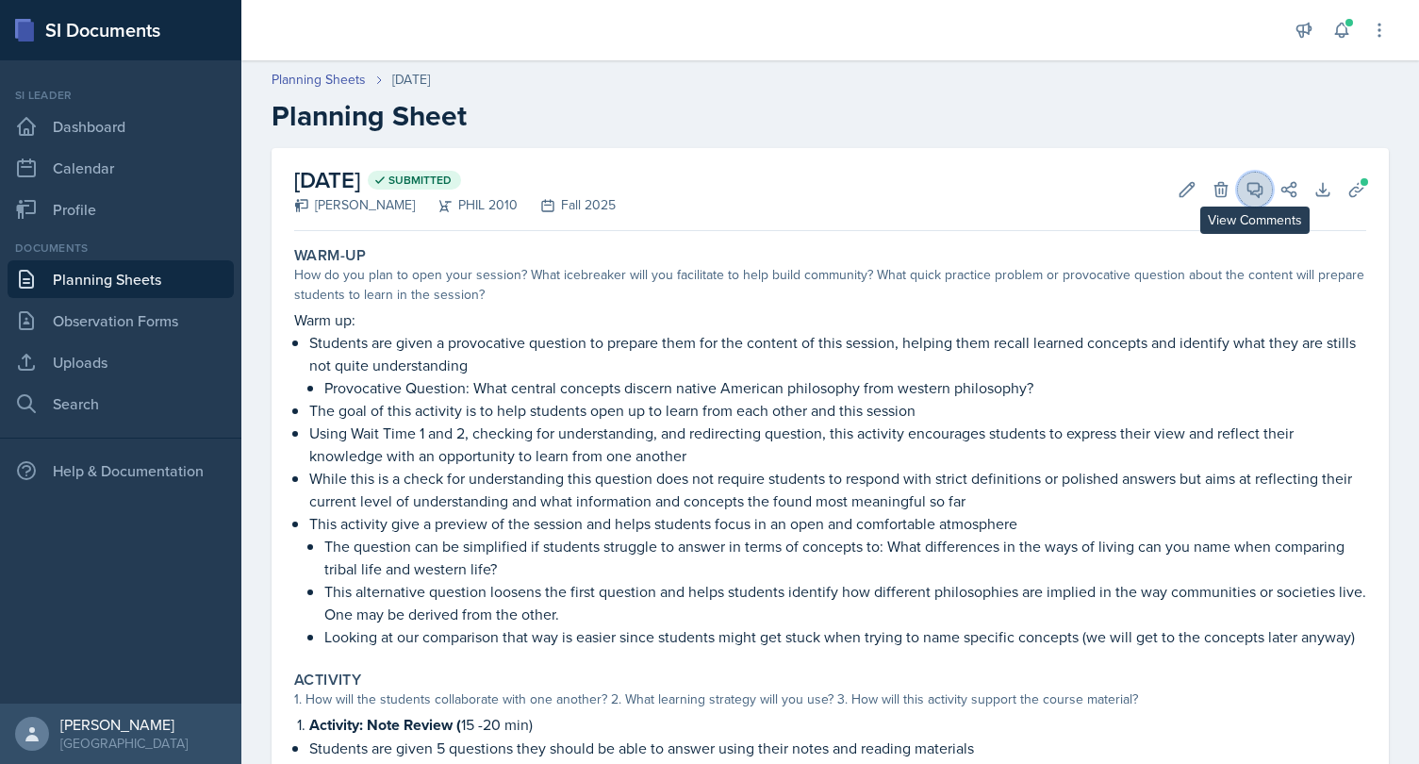
click at [1267, 189] on button "View Comments" at bounding box center [1255, 189] width 34 height 34
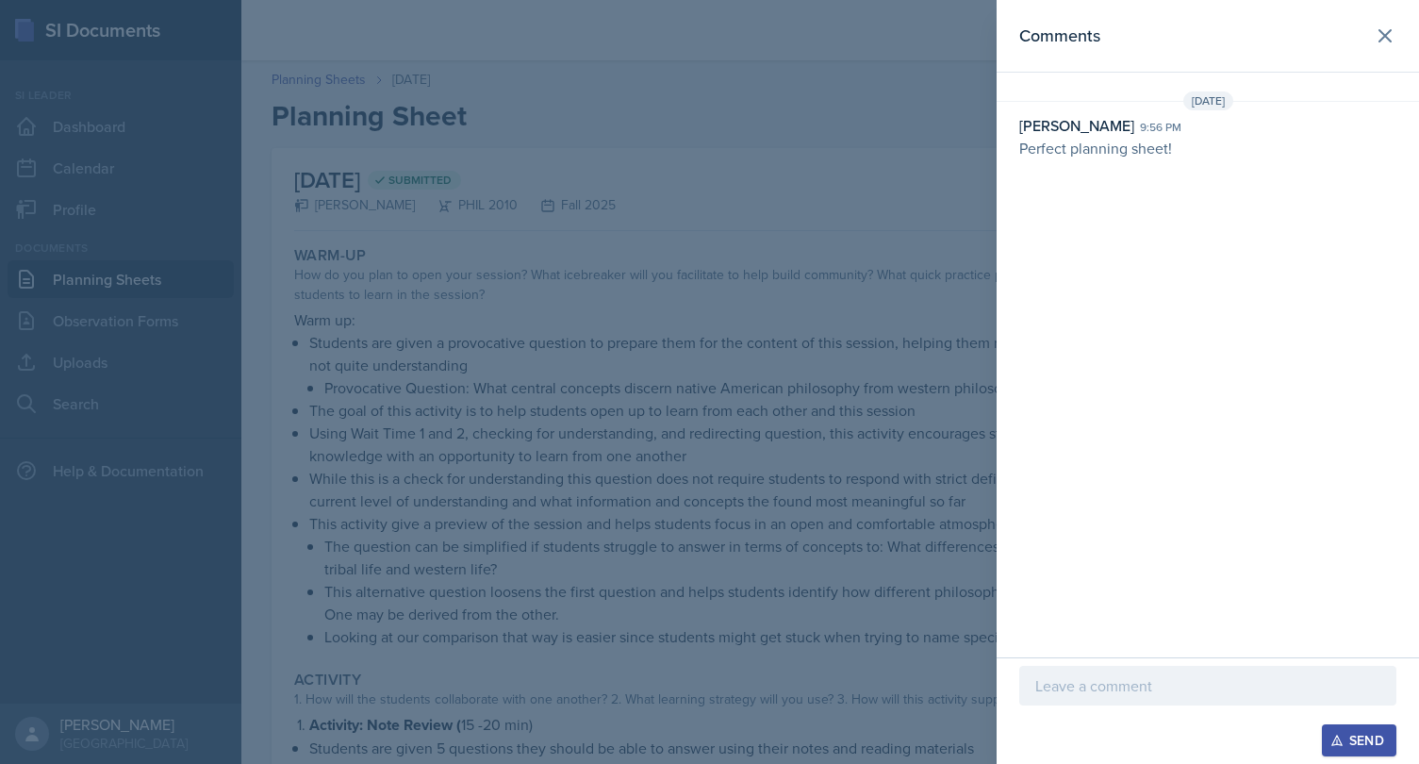
click at [1145, 687] on p at bounding box center [1207, 685] width 345 height 23
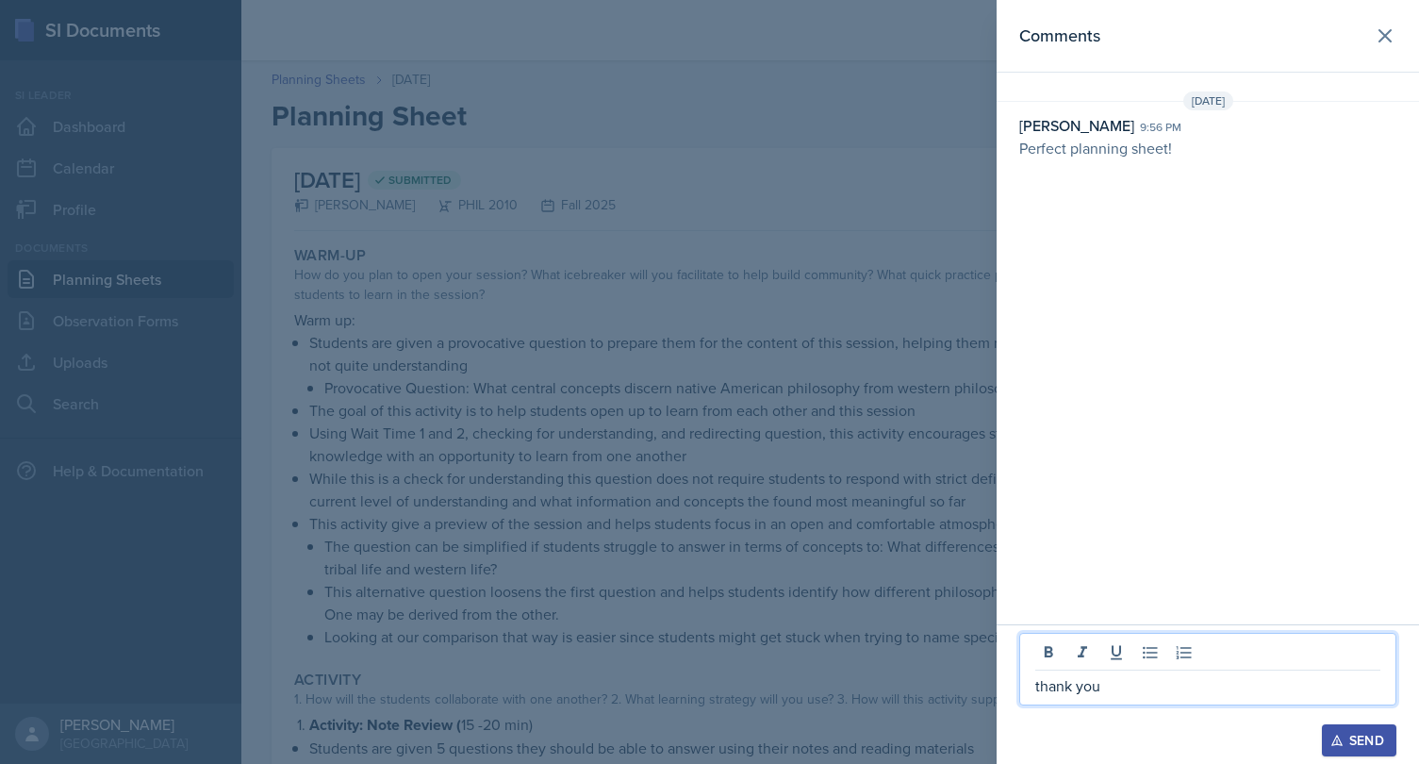
click at [1370, 739] on div "Send" at bounding box center [1359, 739] width 50 height 15
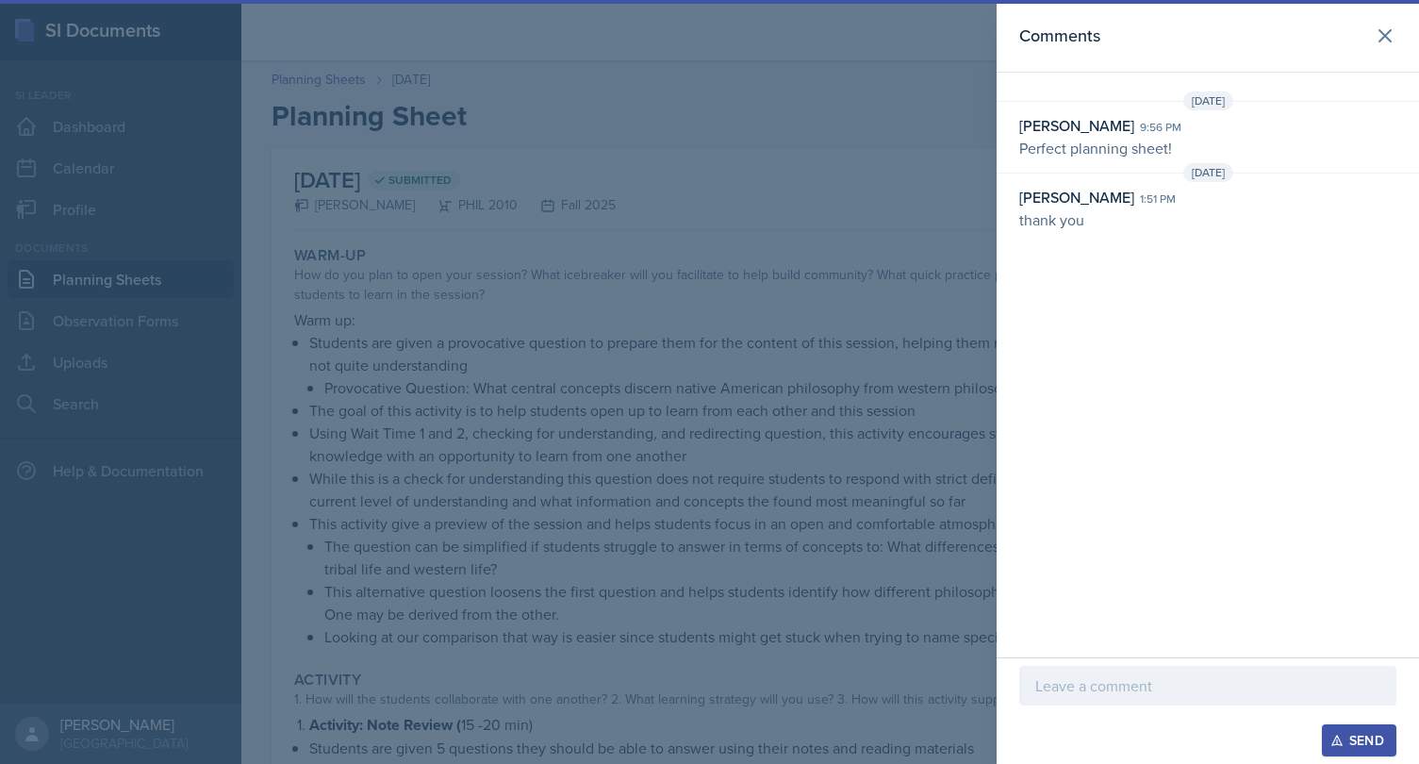
click at [789, 314] on div at bounding box center [709, 382] width 1419 height 764
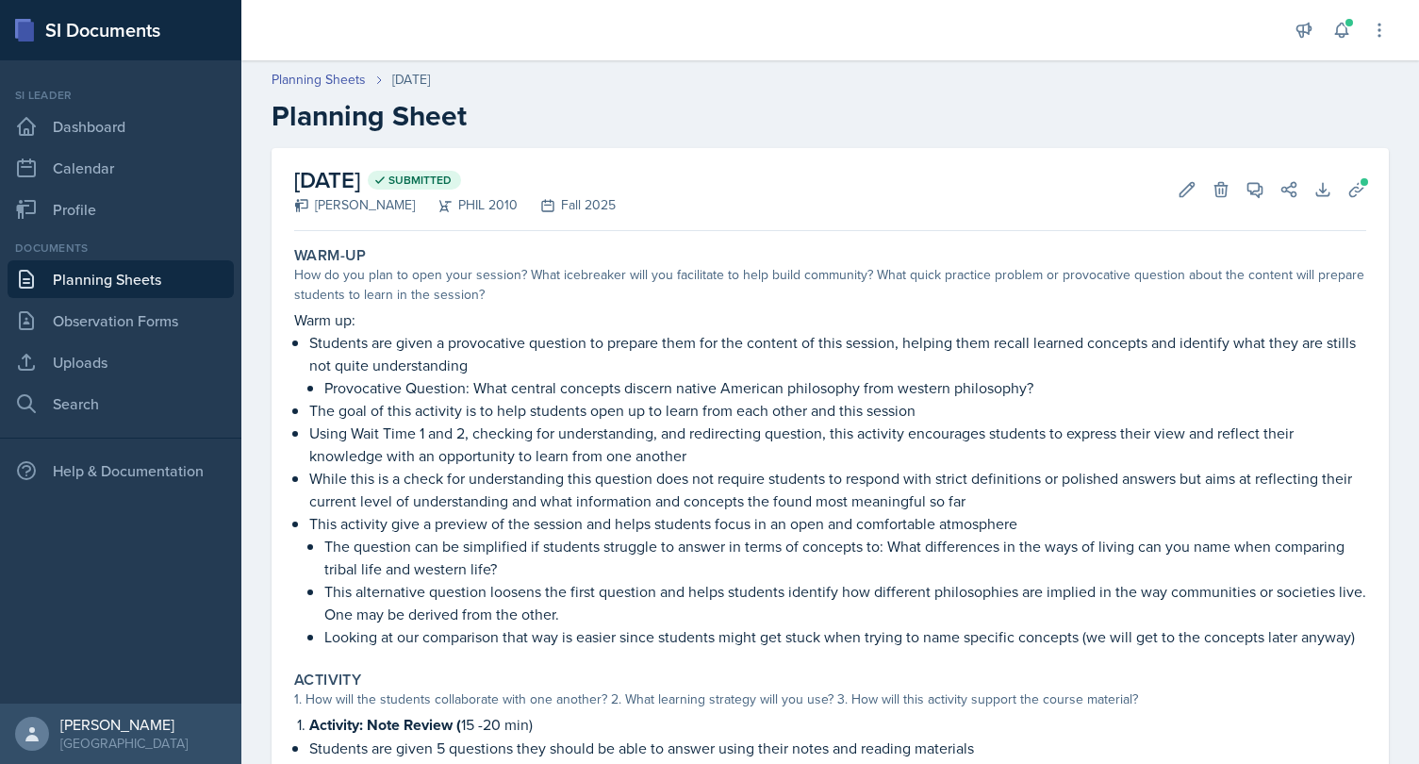
click at [131, 267] on link "Planning Sheets" at bounding box center [121, 279] width 226 height 38
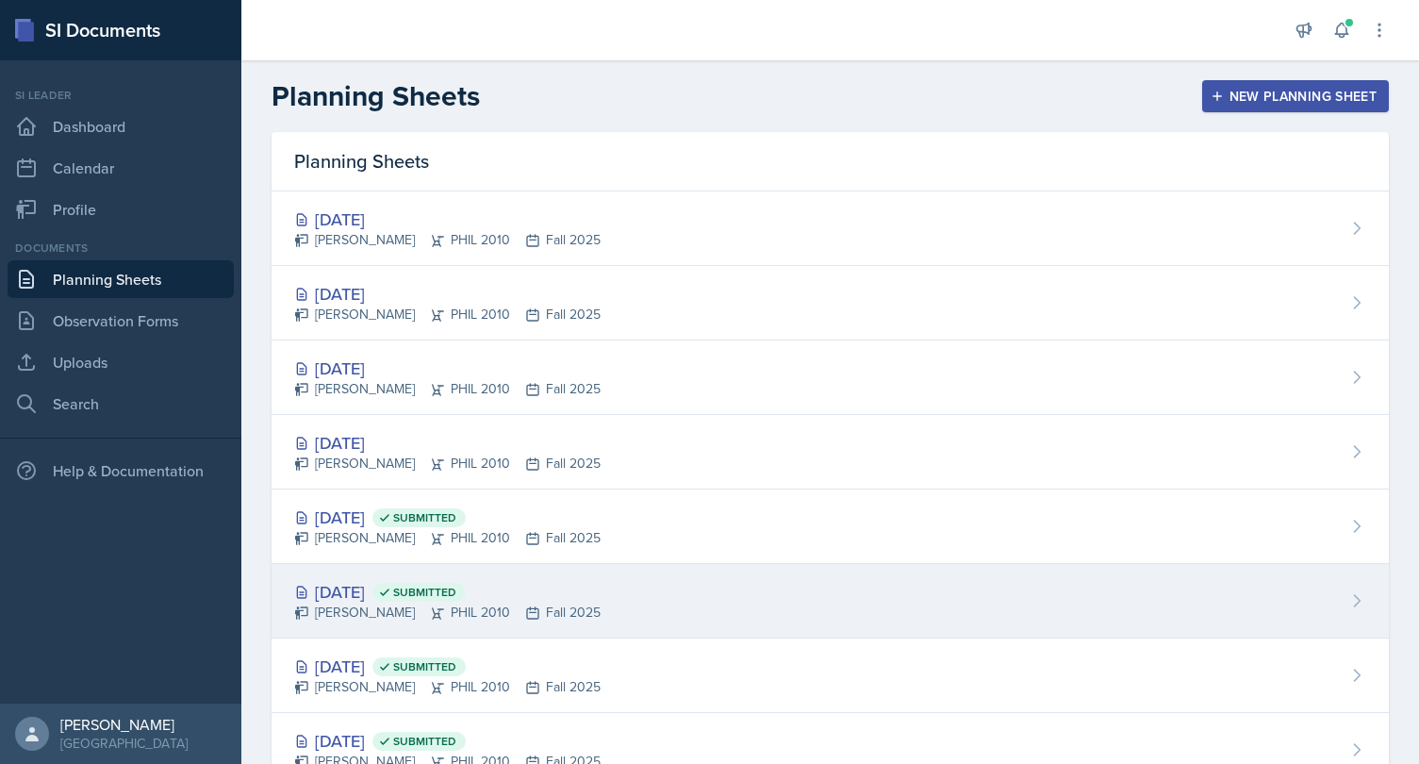
click at [382, 586] on div "[DATE] Submitted" at bounding box center [447, 591] width 306 height 25
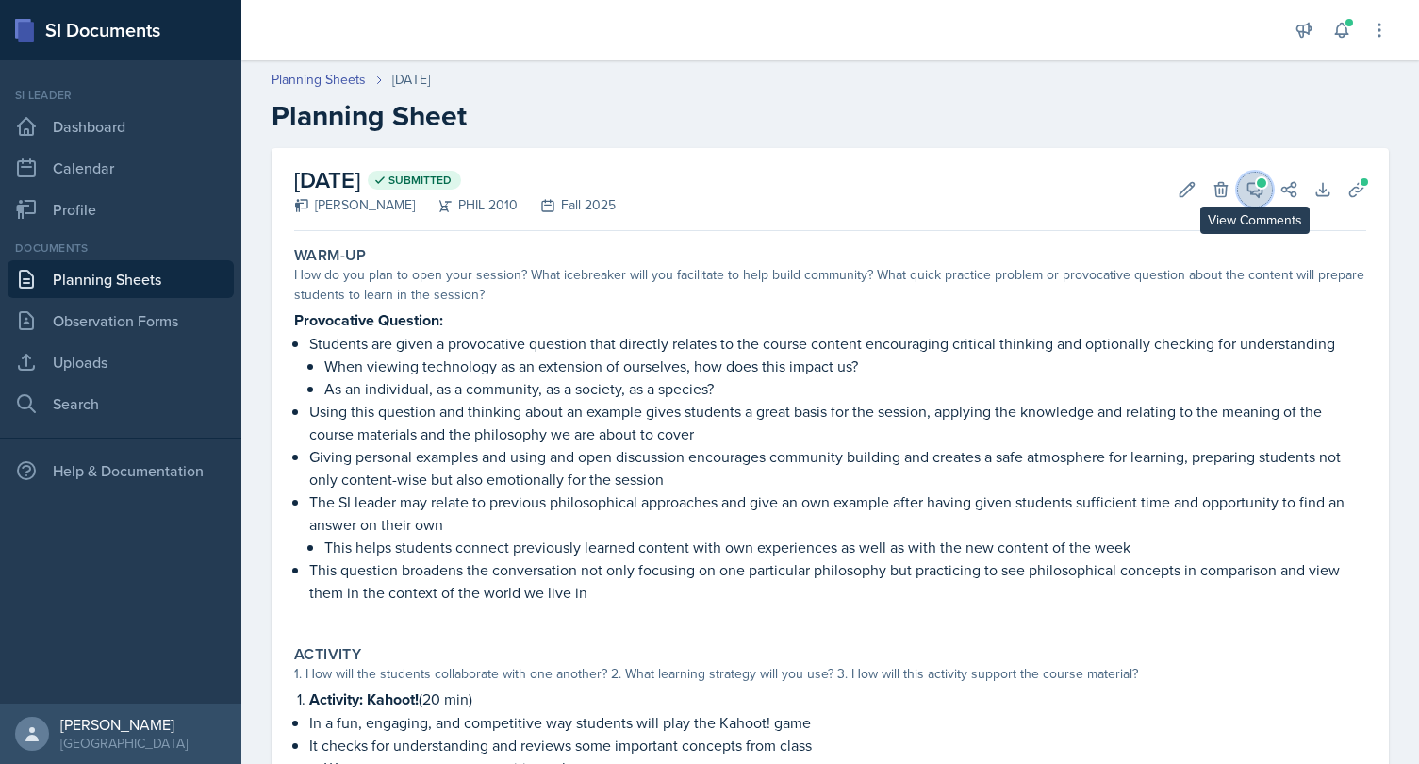
click at [1257, 179] on button "View Comments" at bounding box center [1255, 189] width 34 height 34
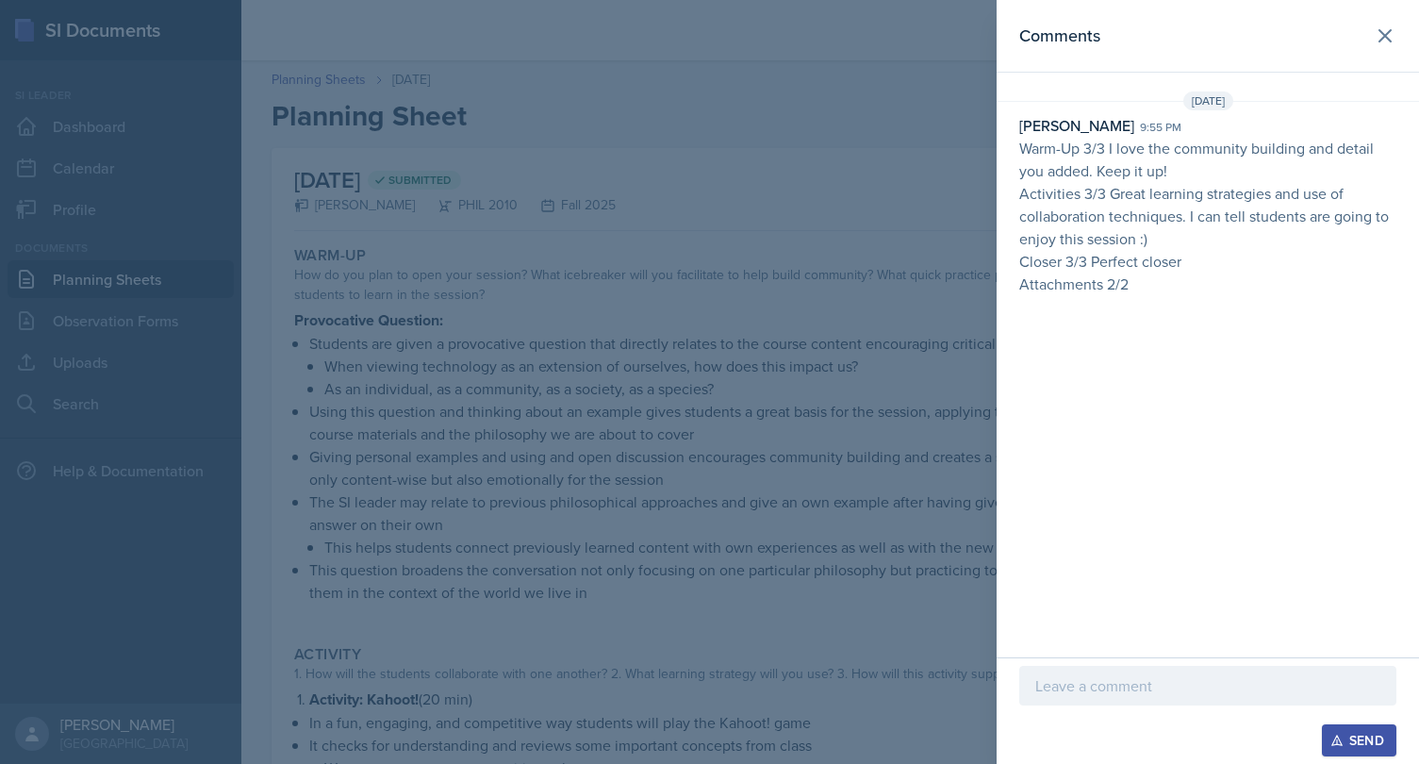
click at [1146, 681] on p at bounding box center [1207, 685] width 345 height 23
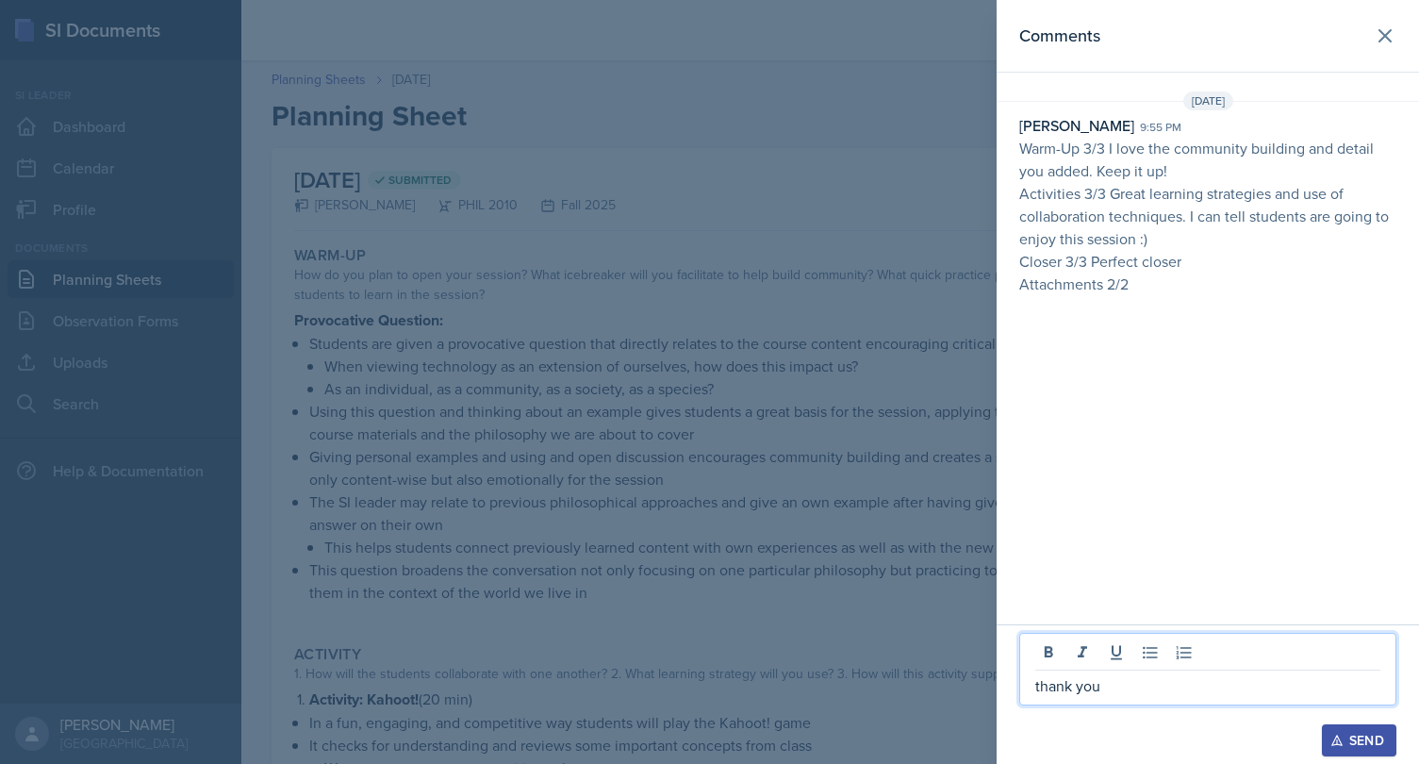
click at [1341, 738] on icon "button" at bounding box center [1336, 739] width 13 height 13
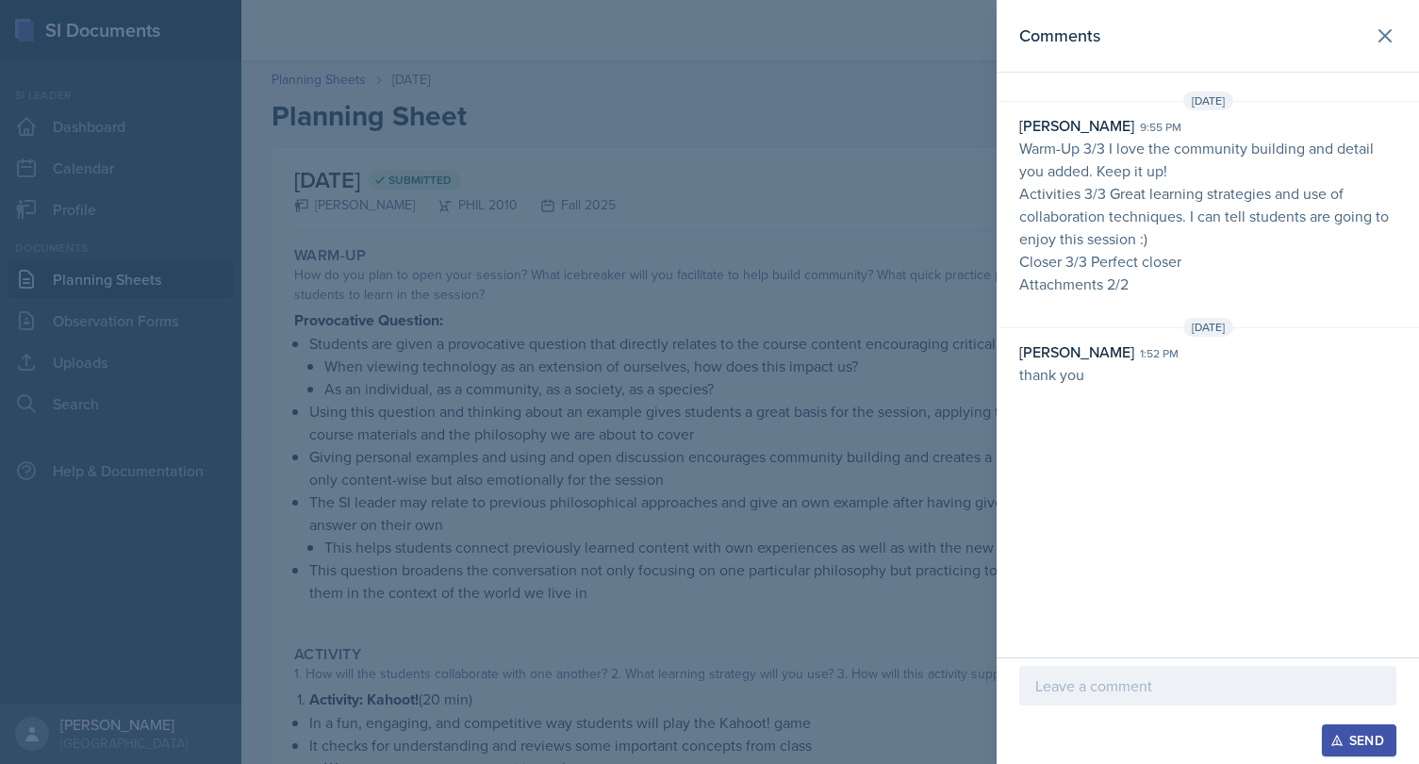
click at [703, 440] on div at bounding box center [709, 382] width 1419 height 764
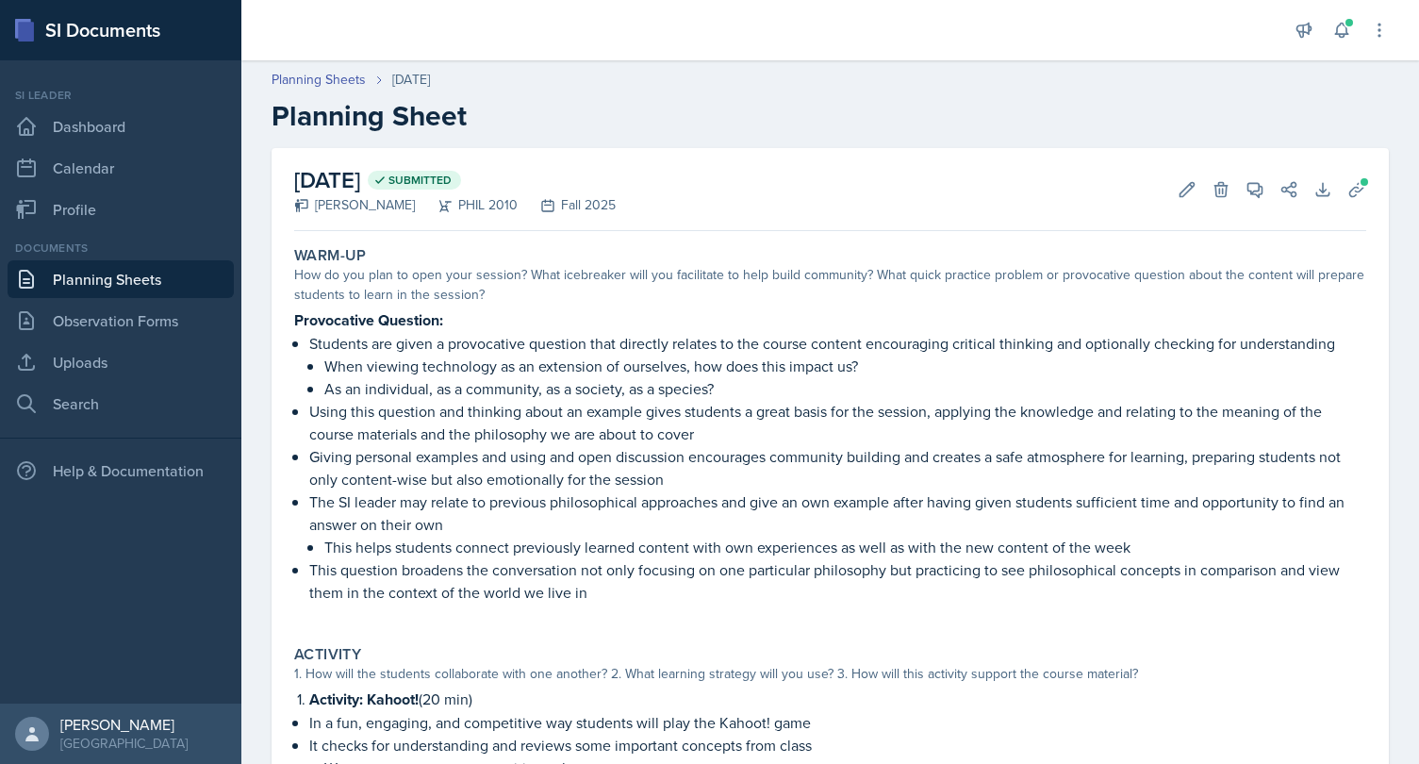
click at [123, 281] on link "Planning Sheets" at bounding box center [121, 279] width 226 height 38
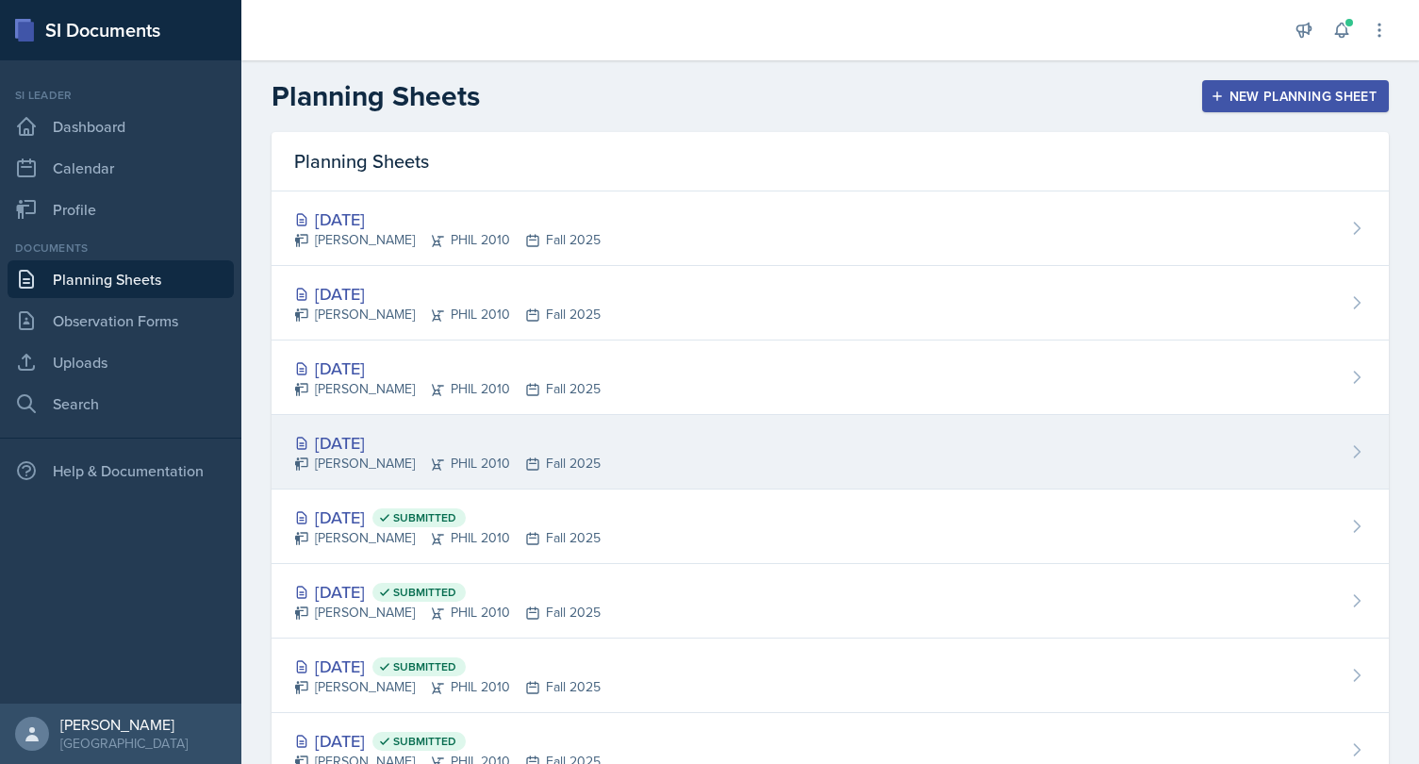
click at [410, 428] on div "[DATE] [PERSON_NAME] PHIL 2010 Fall 2025" at bounding box center [829, 452] width 1117 height 74
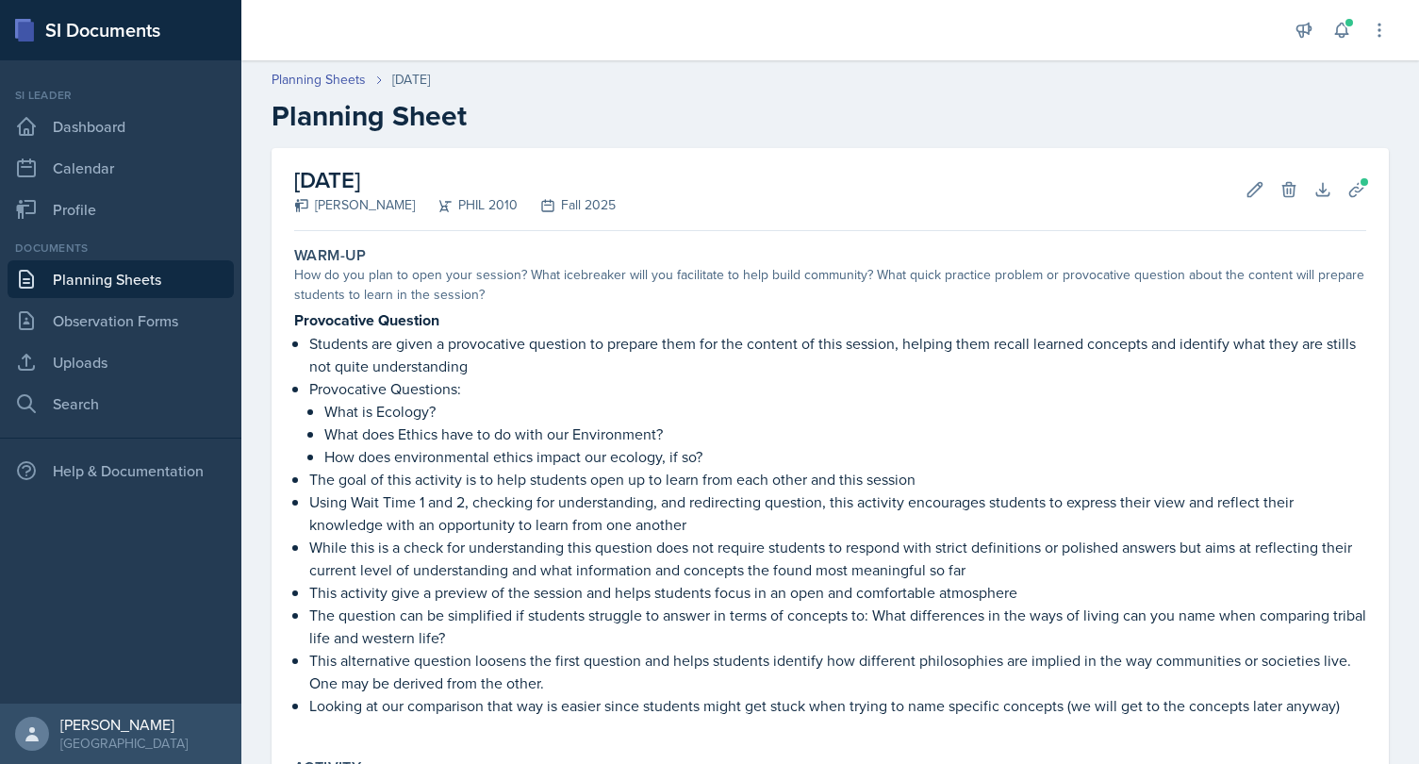
click at [616, 124] on h2 "Planning Sheet" at bounding box center [829, 116] width 1117 height 34
